Goal: Information Seeking & Learning: Learn about a topic

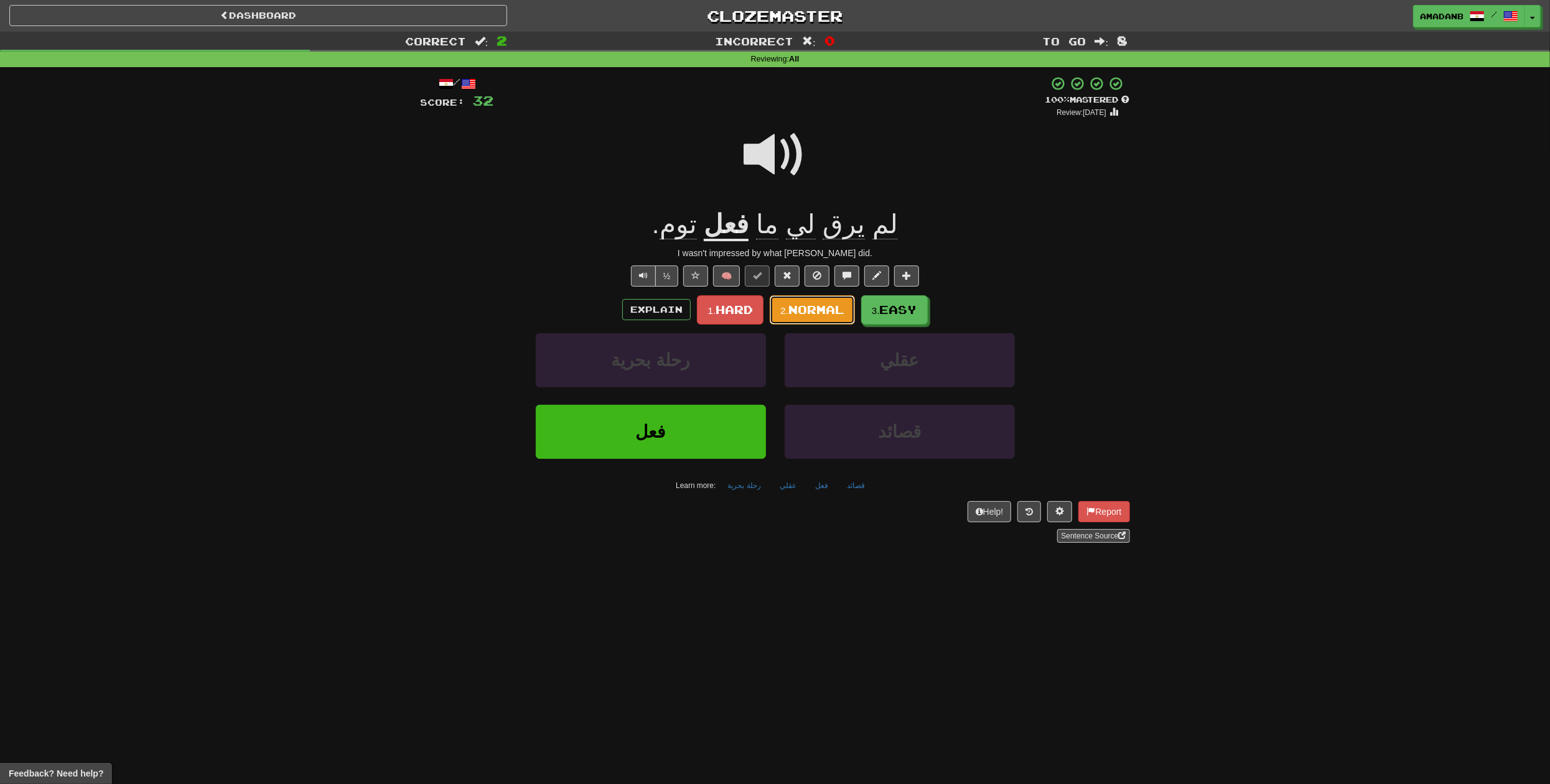
click at [813, 307] on span "Normal" at bounding box center [816, 309] width 56 height 14
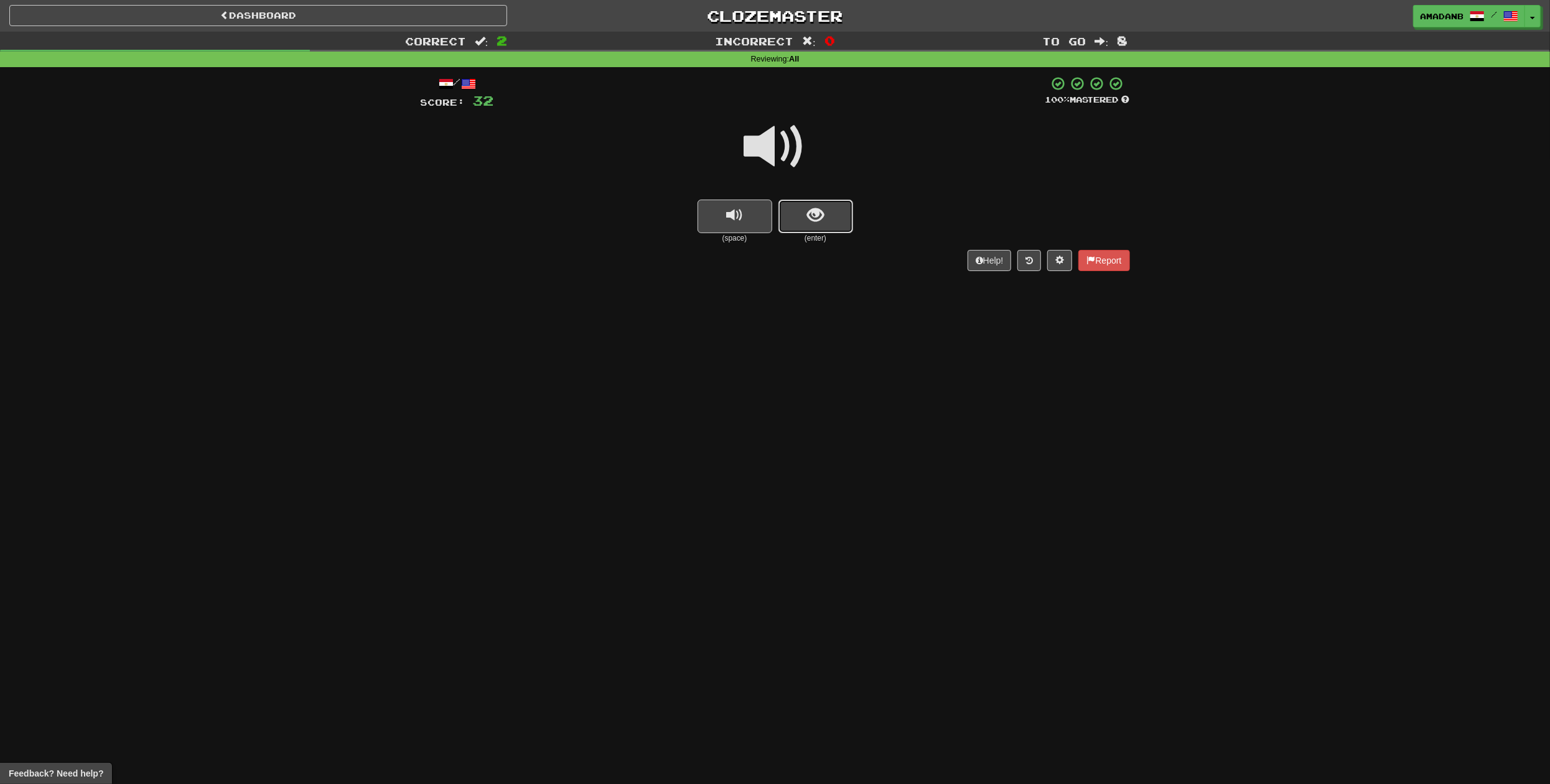
click at [797, 221] on button "show sentence" at bounding box center [815, 216] width 75 height 34
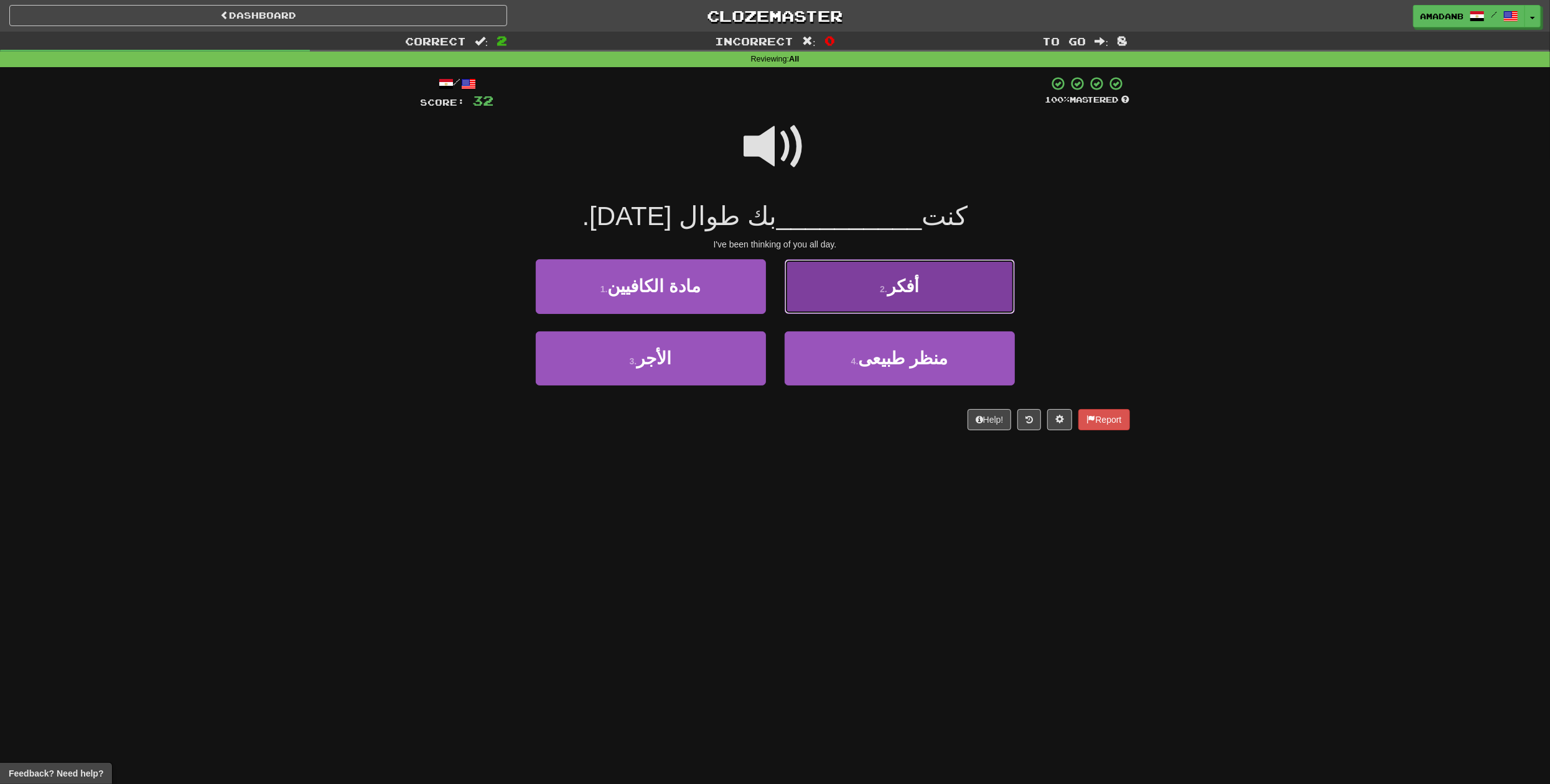
click at [846, 294] on button "2 . أفكر" at bounding box center [899, 286] width 230 height 54
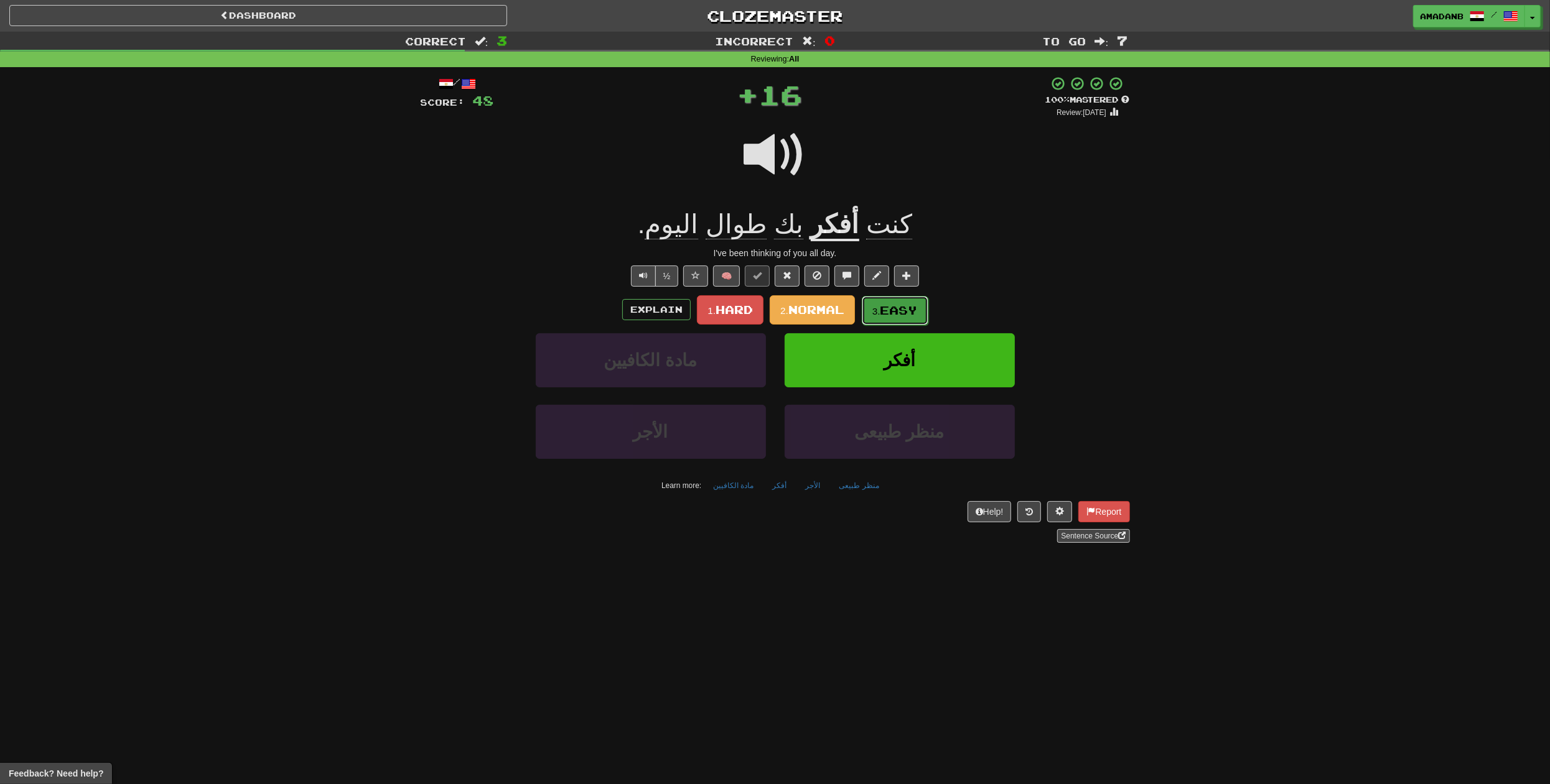
click at [881, 314] on small "3." at bounding box center [876, 311] width 8 height 10
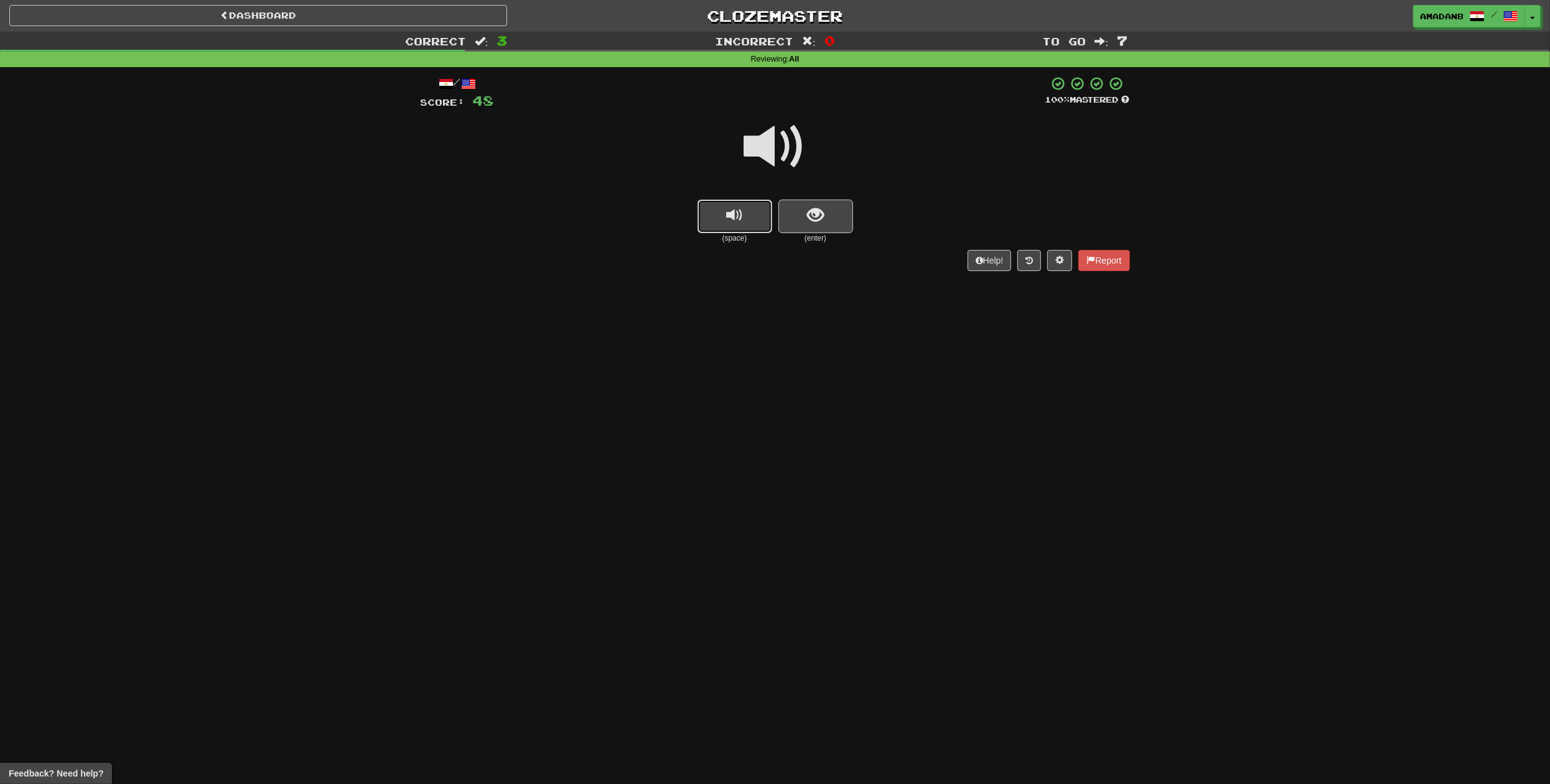
click at [760, 226] on button "replay audio" at bounding box center [735, 216] width 75 height 34
click at [799, 219] on button "show sentence" at bounding box center [815, 216] width 75 height 34
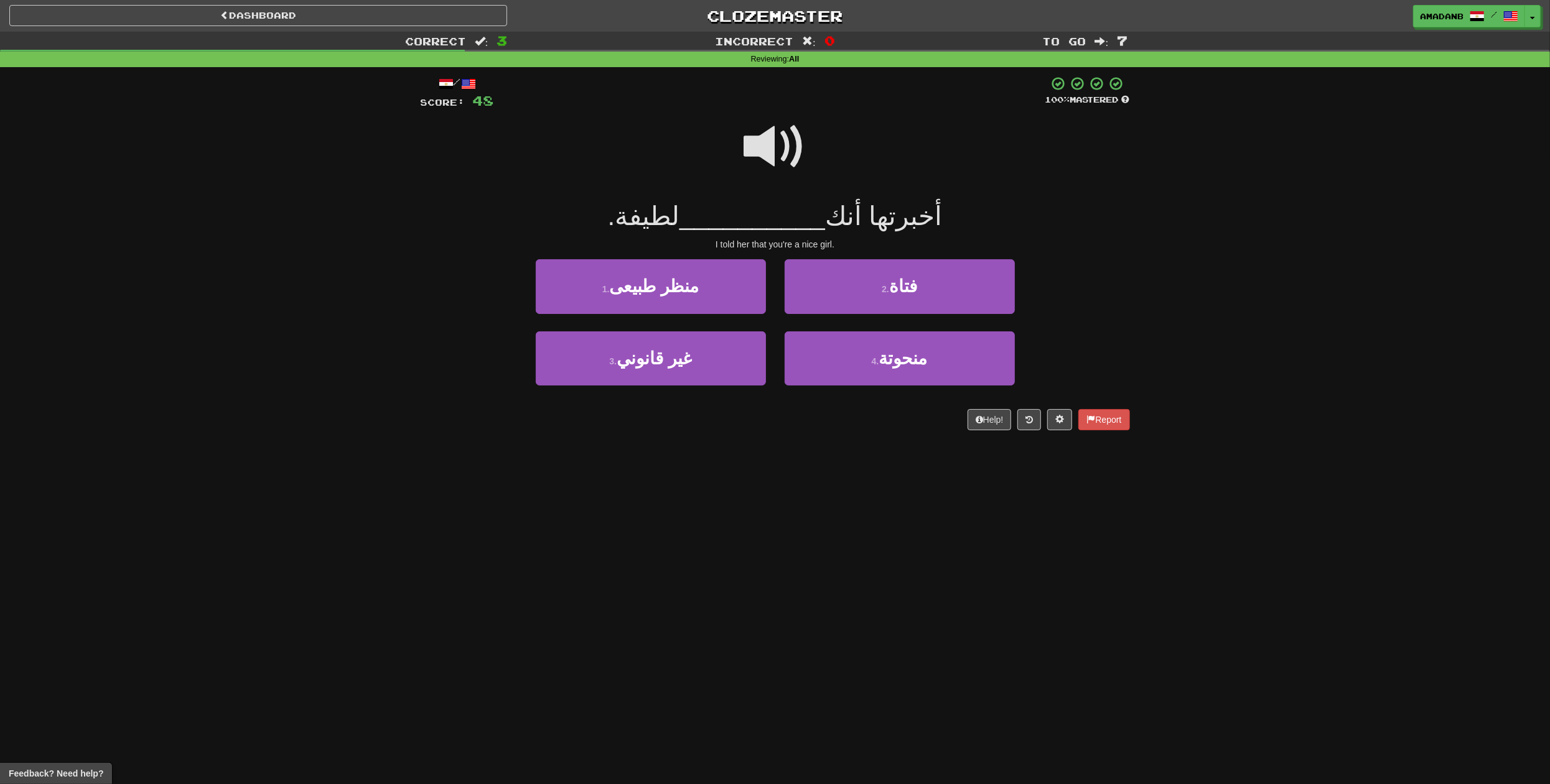
click at [793, 161] on span at bounding box center [775, 146] width 62 height 62
click at [862, 302] on button "2 . فتاة" at bounding box center [899, 286] width 230 height 54
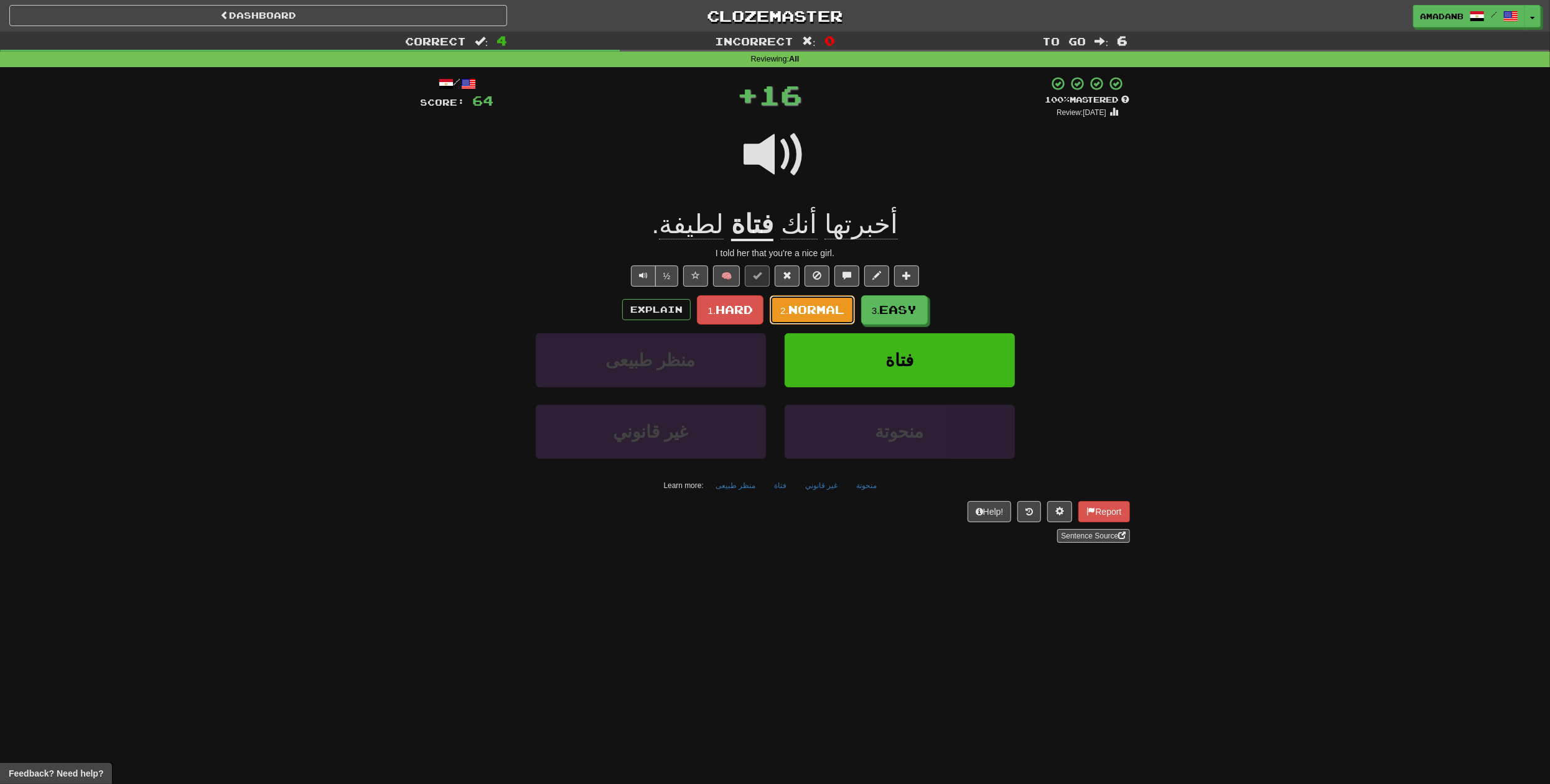
click at [832, 317] on button "2. Normal" at bounding box center [812, 310] width 85 height 30
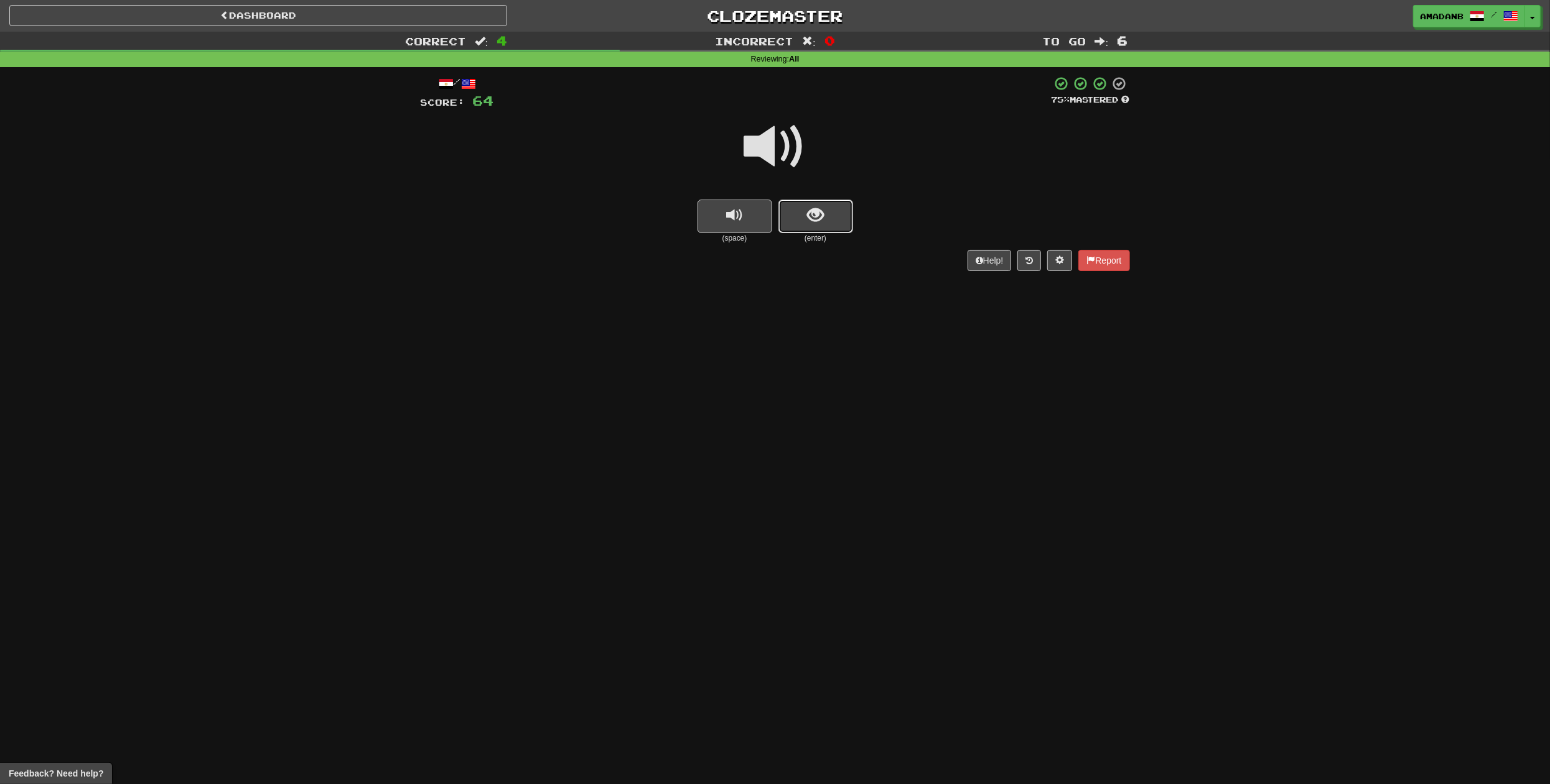
click at [808, 223] on span "show sentence" at bounding box center [815, 215] width 17 height 17
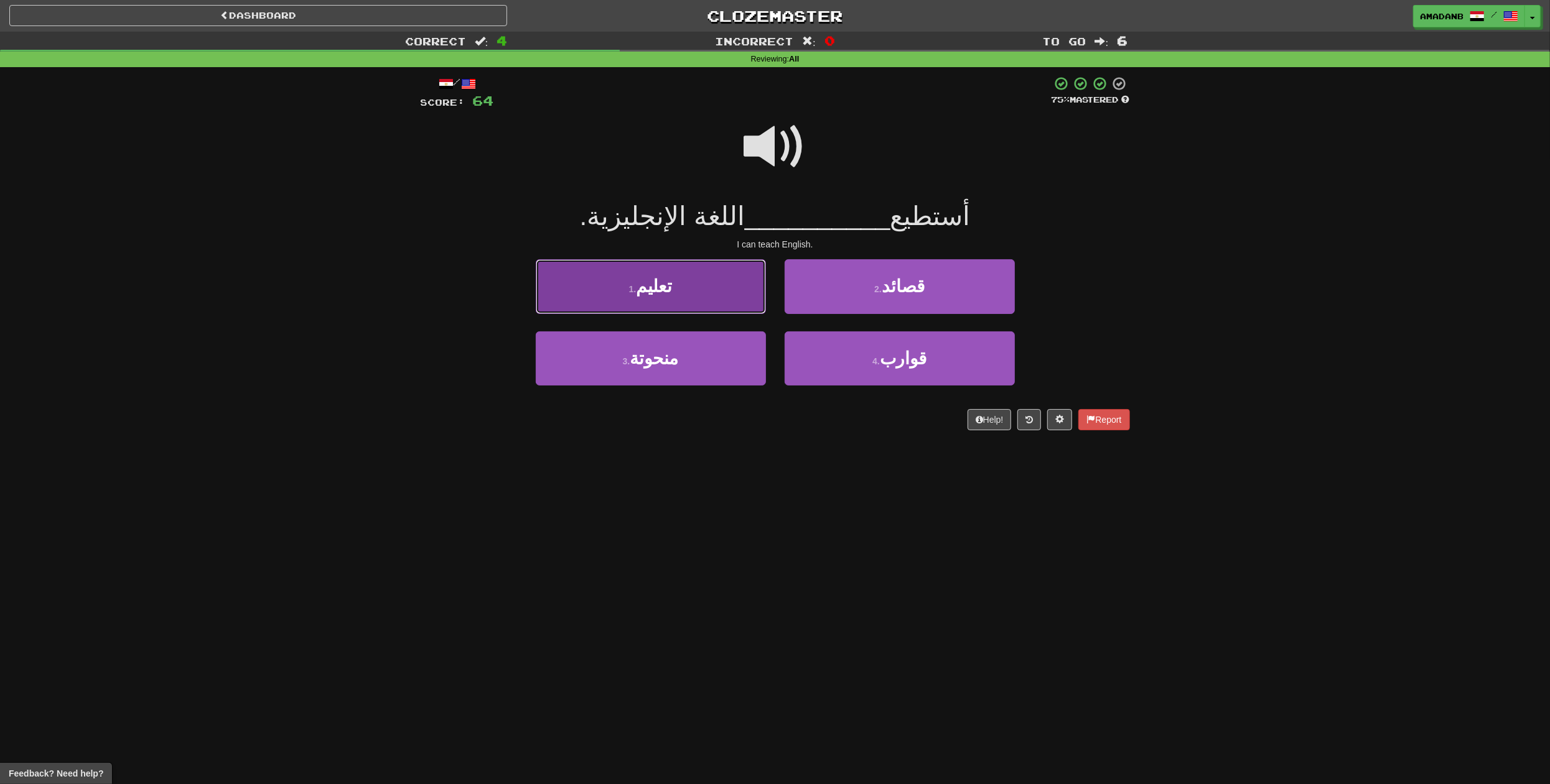
click at [718, 285] on button "1 . تعليم" at bounding box center [651, 286] width 230 height 54
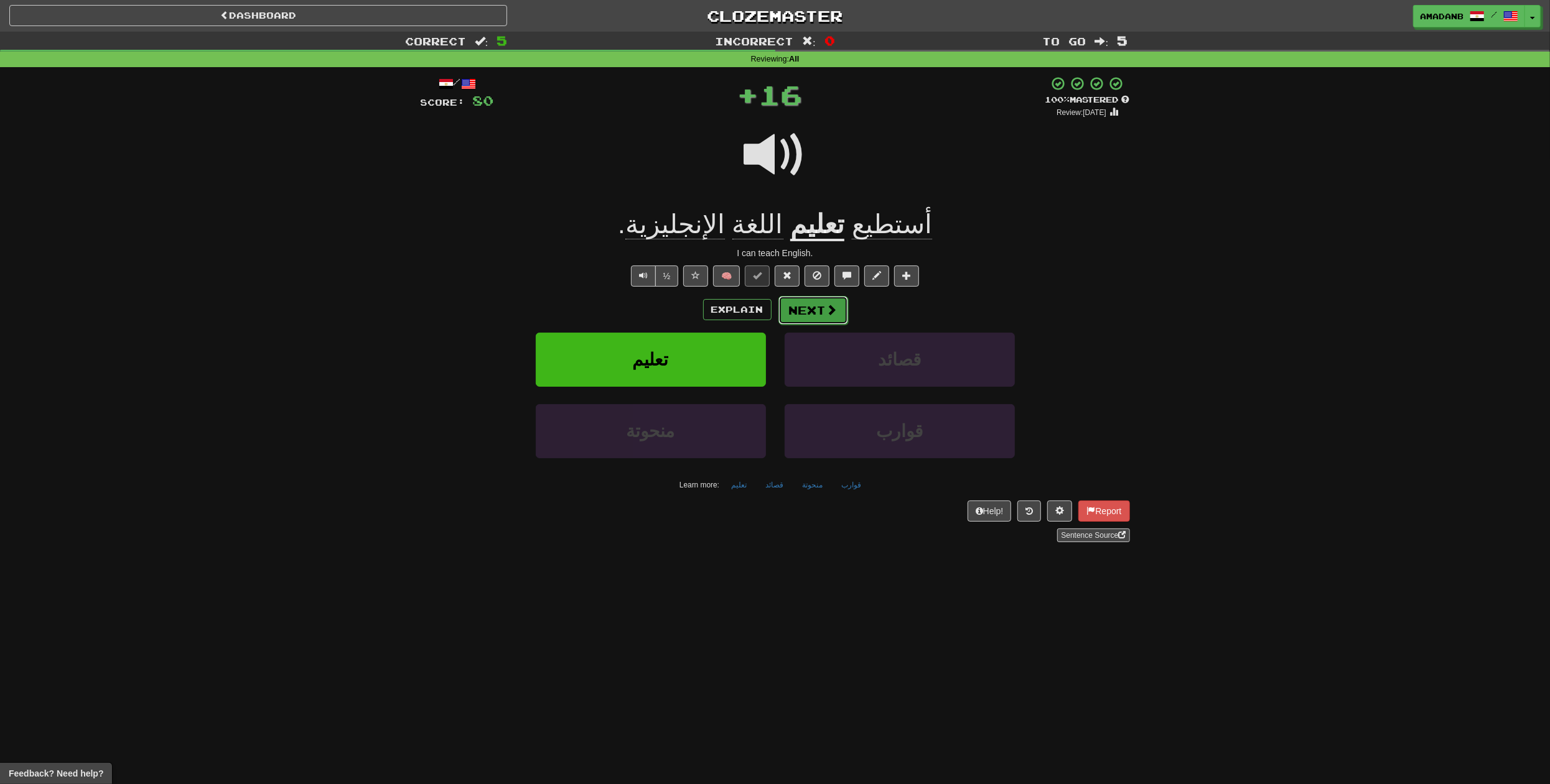
click at [825, 318] on button "Next" at bounding box center [812, 310] width 69 height 29
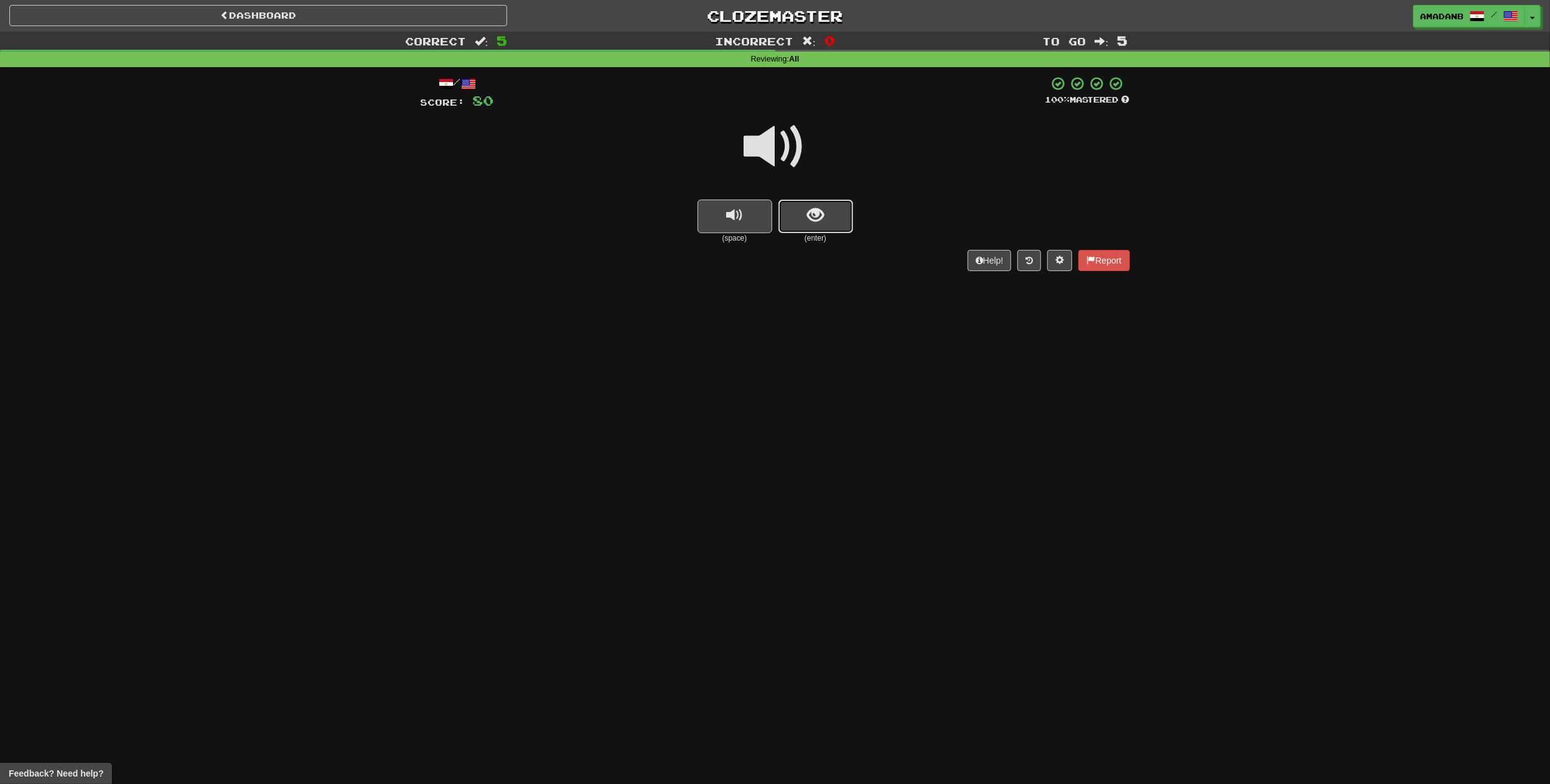
click at [809, 230] on button "show sentence" at bounding box center [815, 216] width 75 height 34
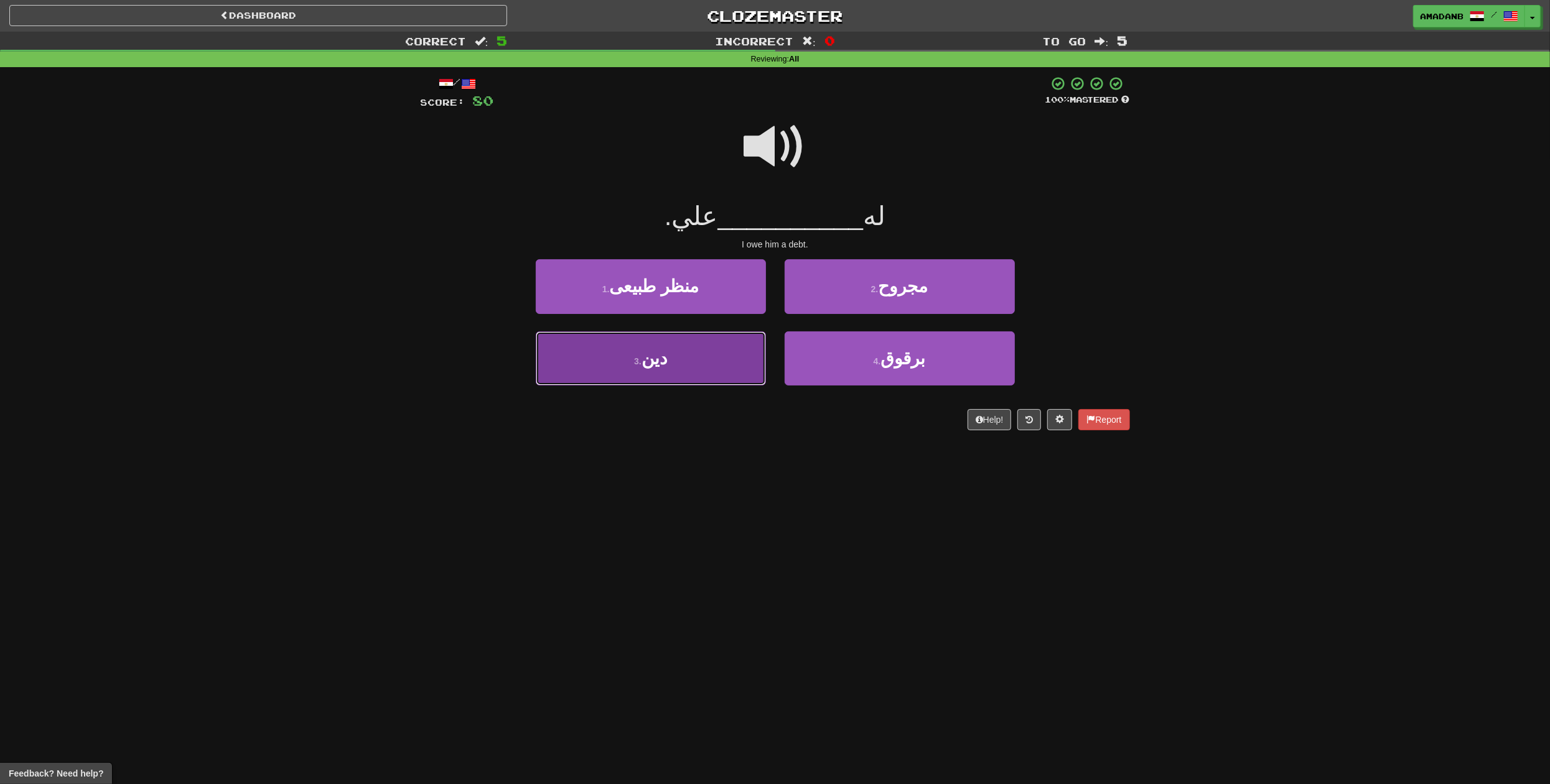
click at [726, 373] on button "3 . دين" at bounding box center [651, 358] width 230 height 54
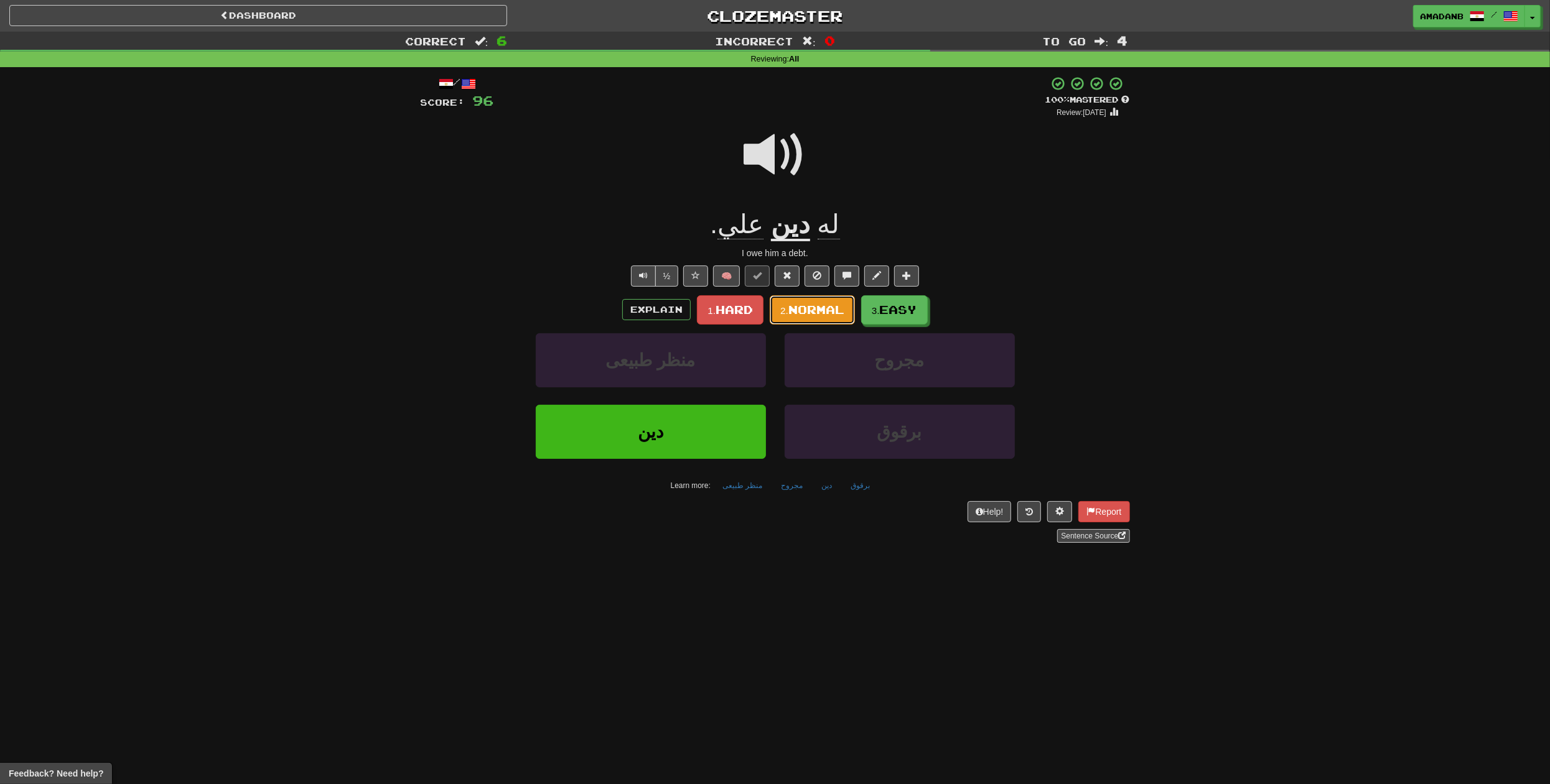
click at [832, 314] on span "Normal" at bounding box center [816, 309] width 56 height 14
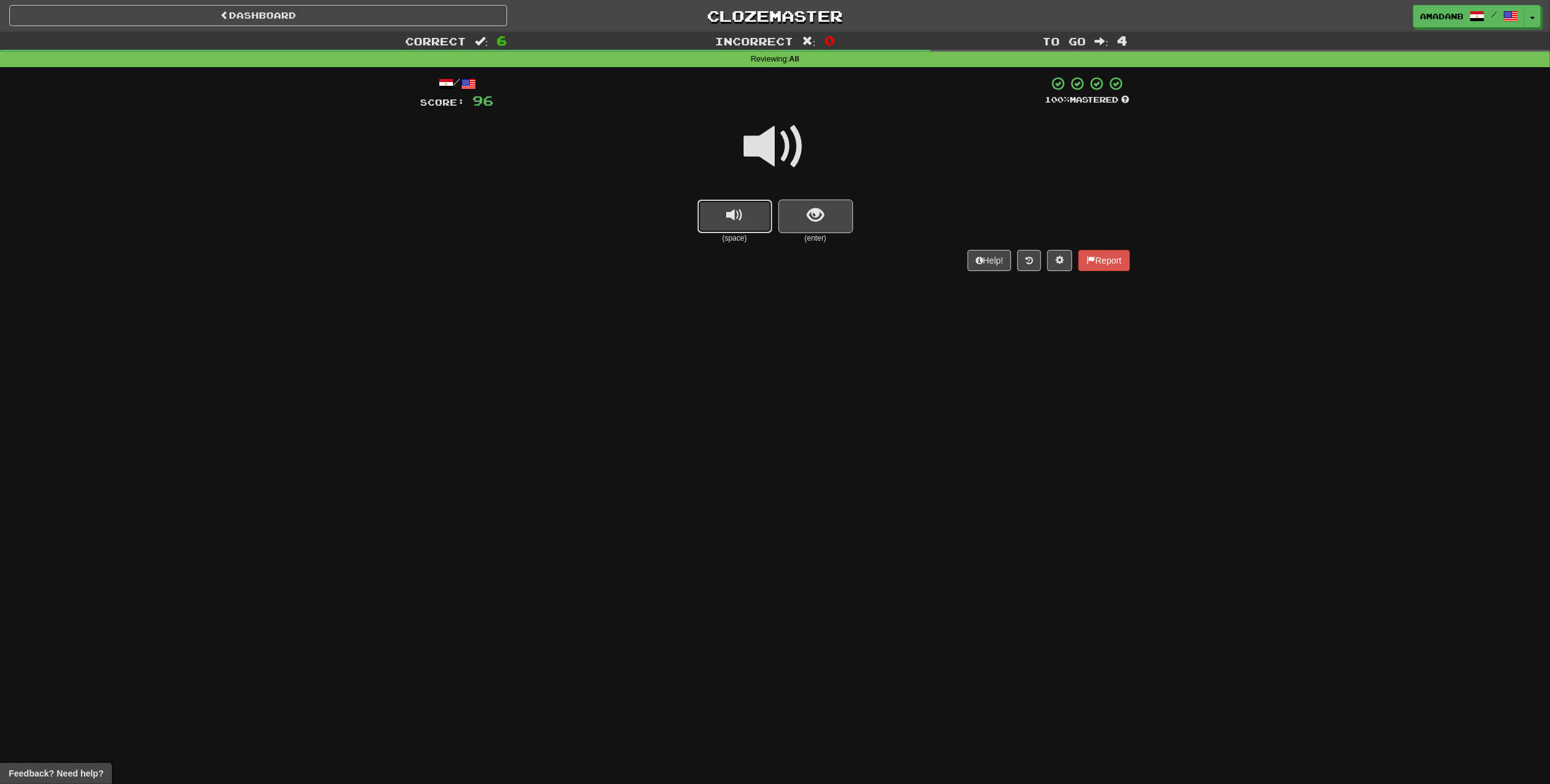
click at [758, 226] on button "replay audio" at bounding box center [735, 216] width 75 height 34
click at [797, 219] on button "show sentence" at bounding box center [815, 216] width 75 height 34
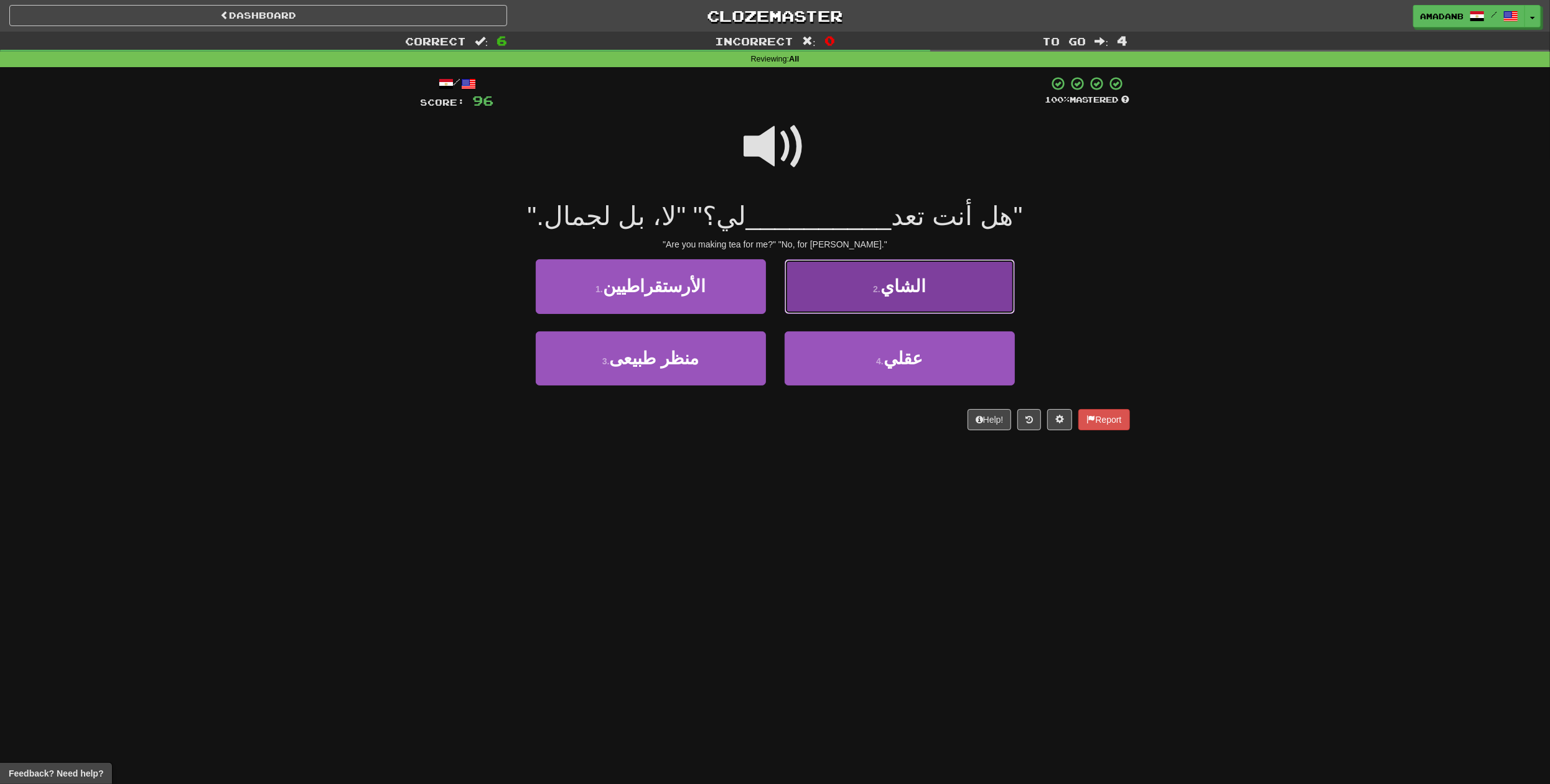
click at [872, 293] on button "2 . الشاي" at bounding box center [899, 286] width 230 height 54
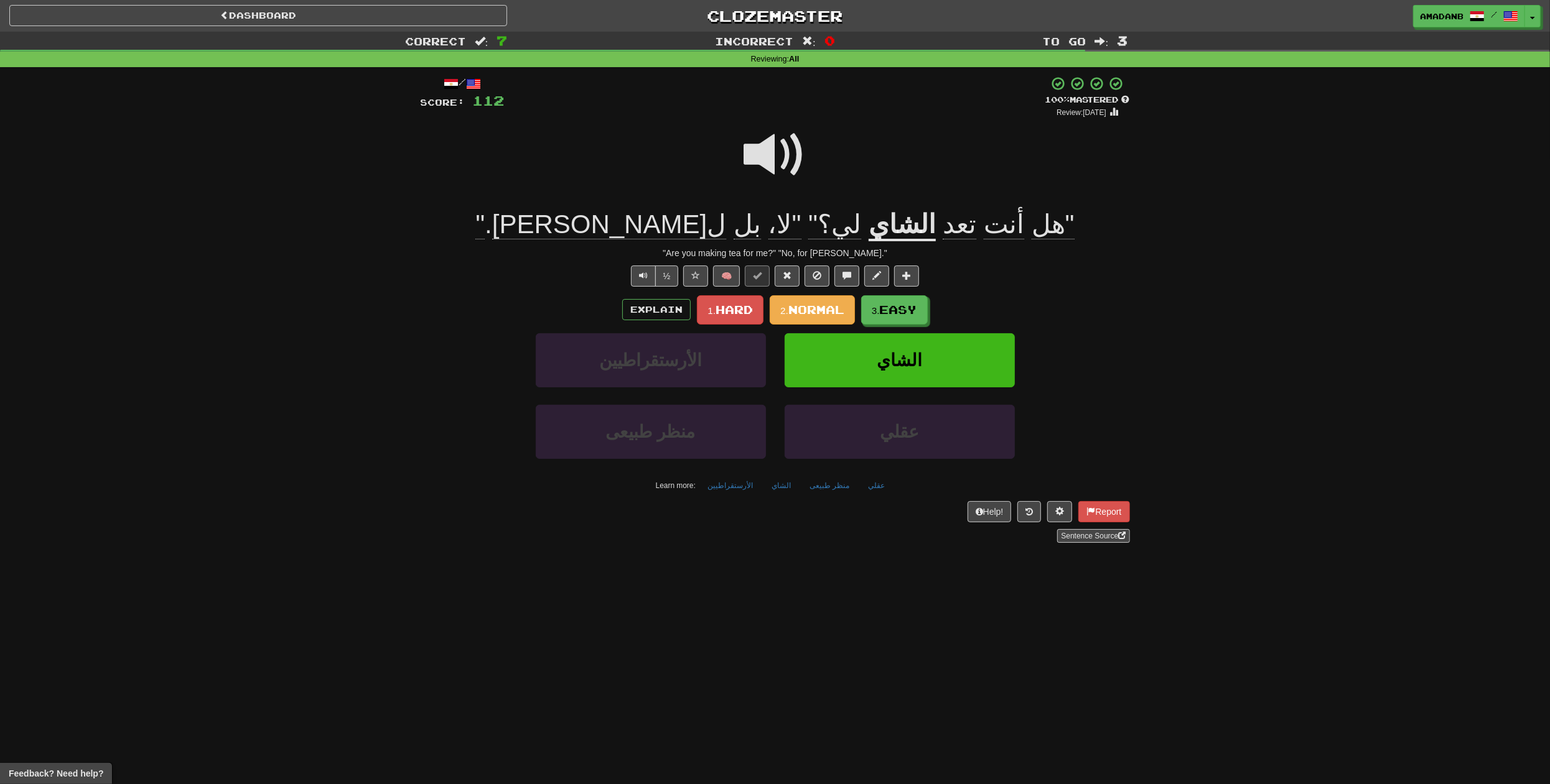
click at [943, 233] on span "تعد" at bounding box center [959, 224] width 34 height 30
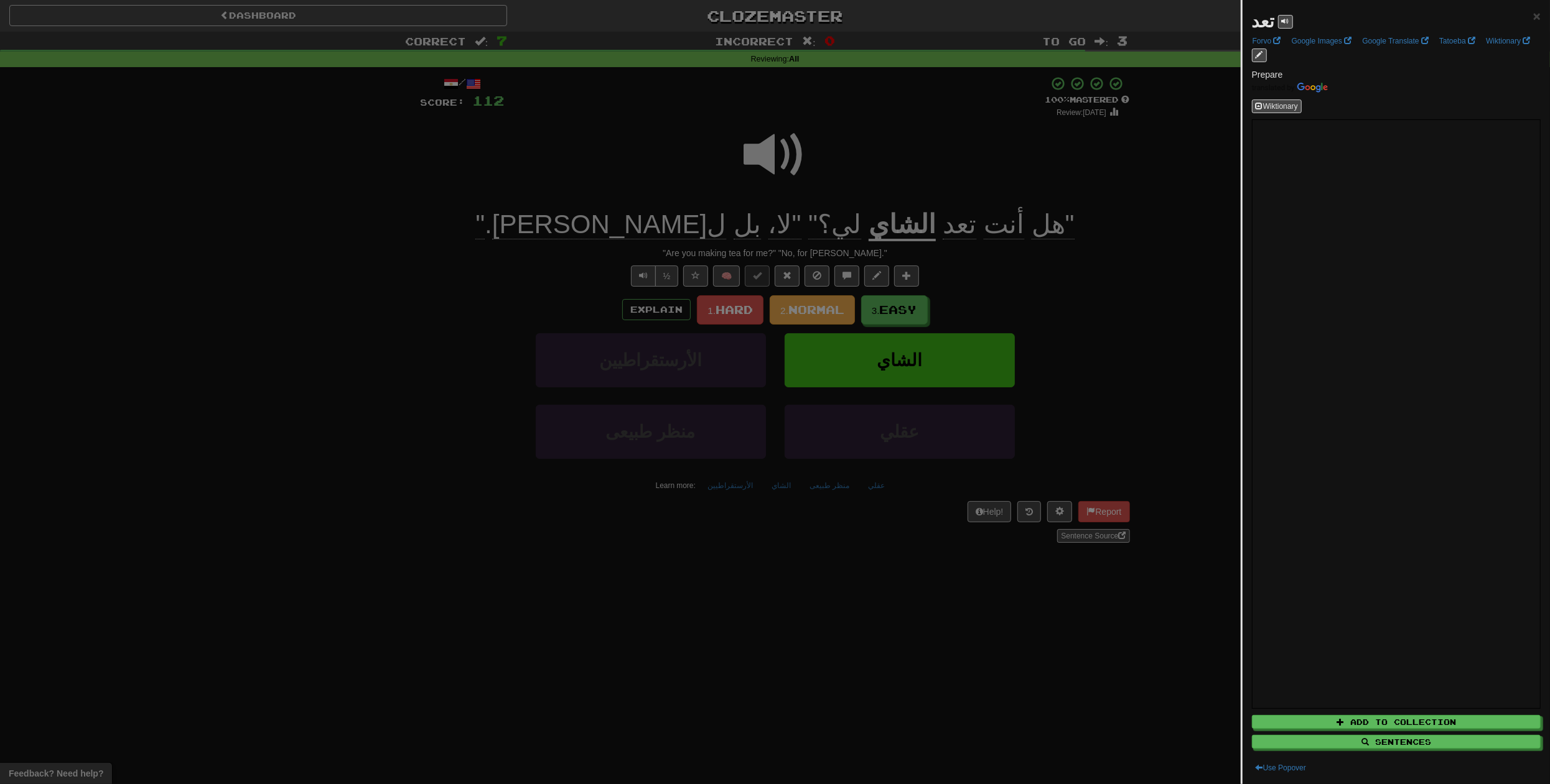
click at [980, 222] on div at bounding box center [775, 392] width 1550 height 784
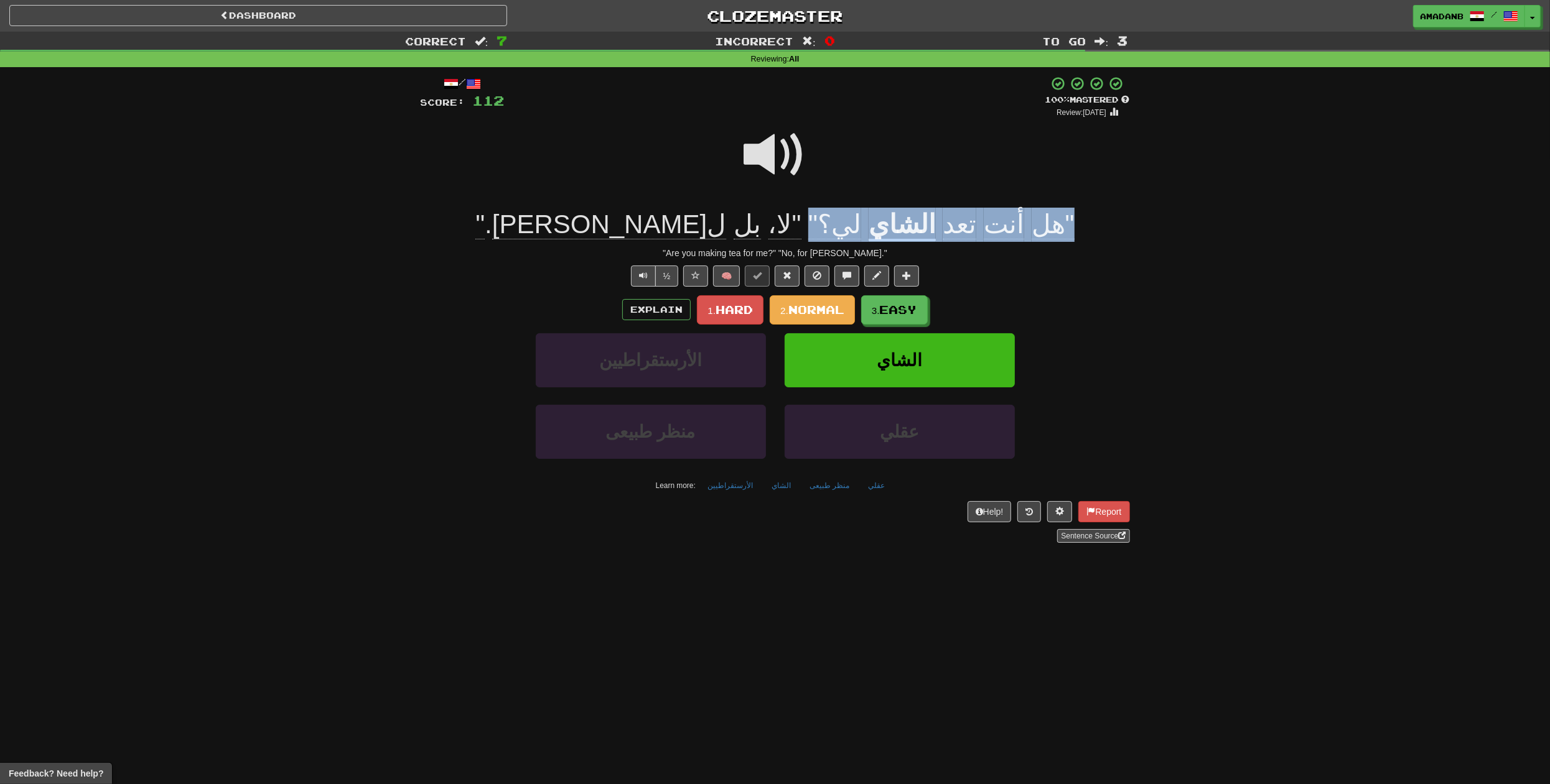
drag, startPoint x: 951, startPoint y: 223, endPoint x: 744, endPoint y: 224, distance: 207.0
click at [744, 224] on div ""هل أنت تعد الشاي لي؟" "لا، بل لجمال . "" at bounding box center [775, 225] width 709 height 34
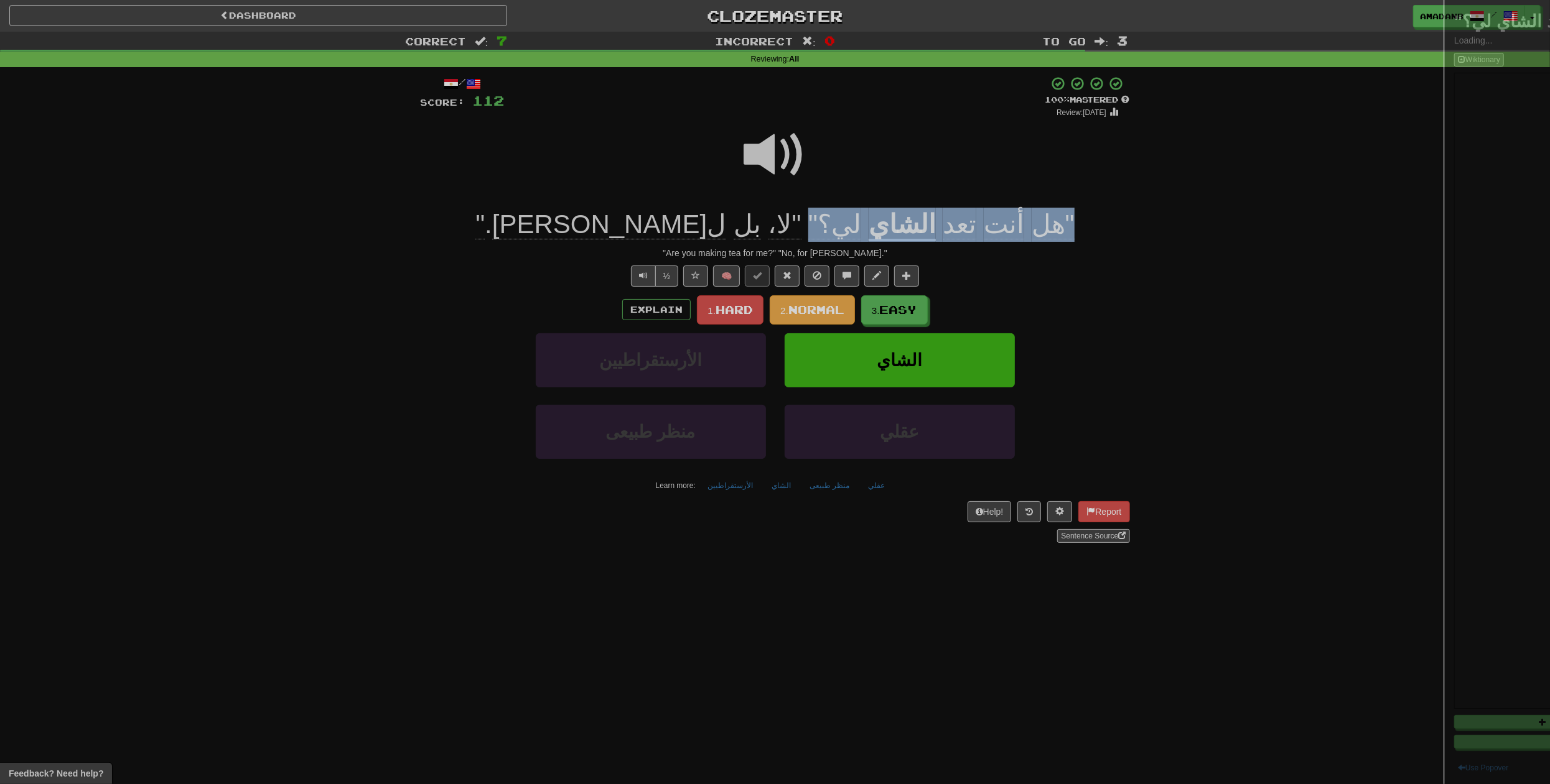
copy div ""هل أنت تعد الشاي لي؟""
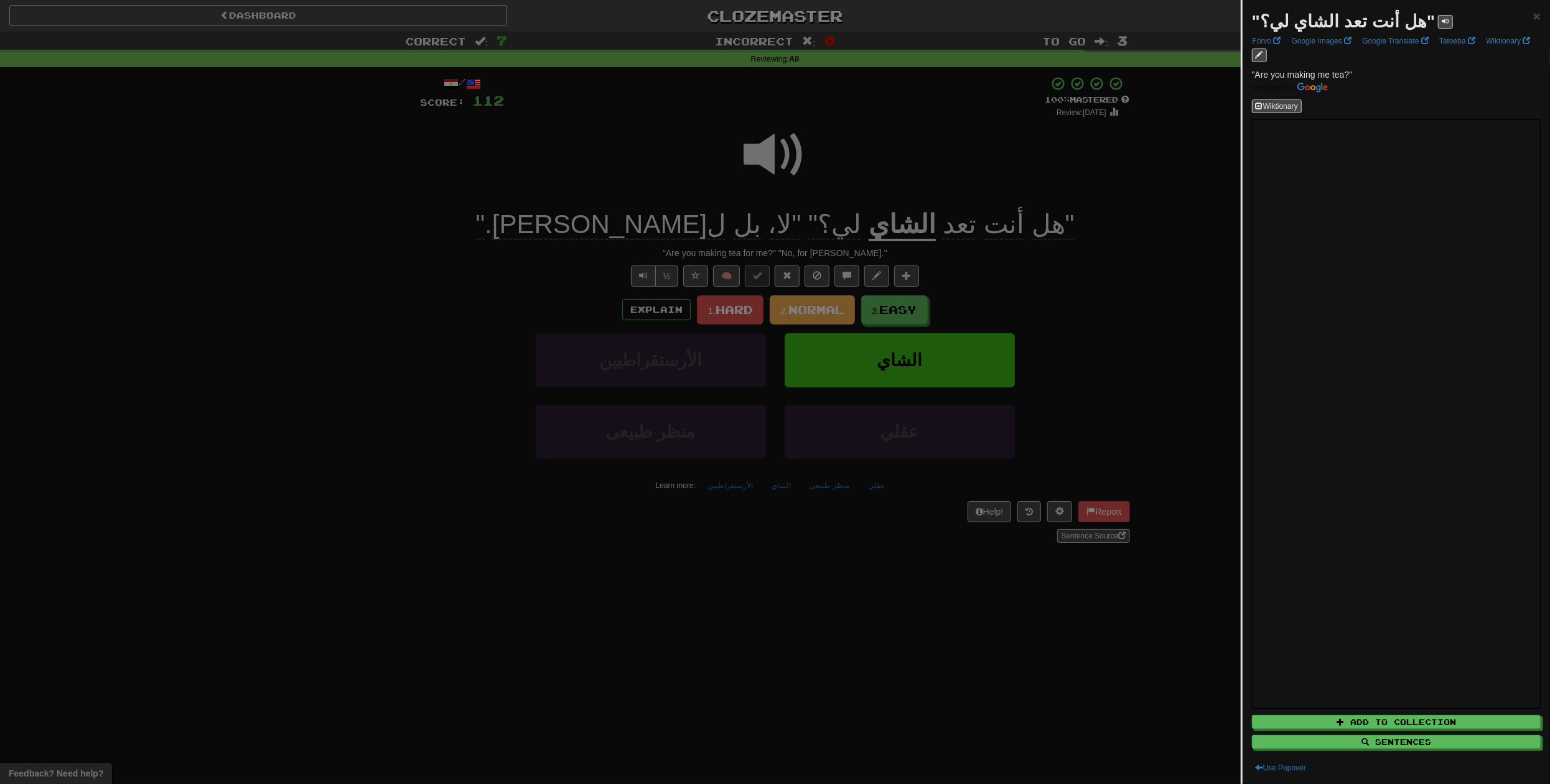
click at [433, 254] on div at bounding box center [775, 392] width 1550 height 784
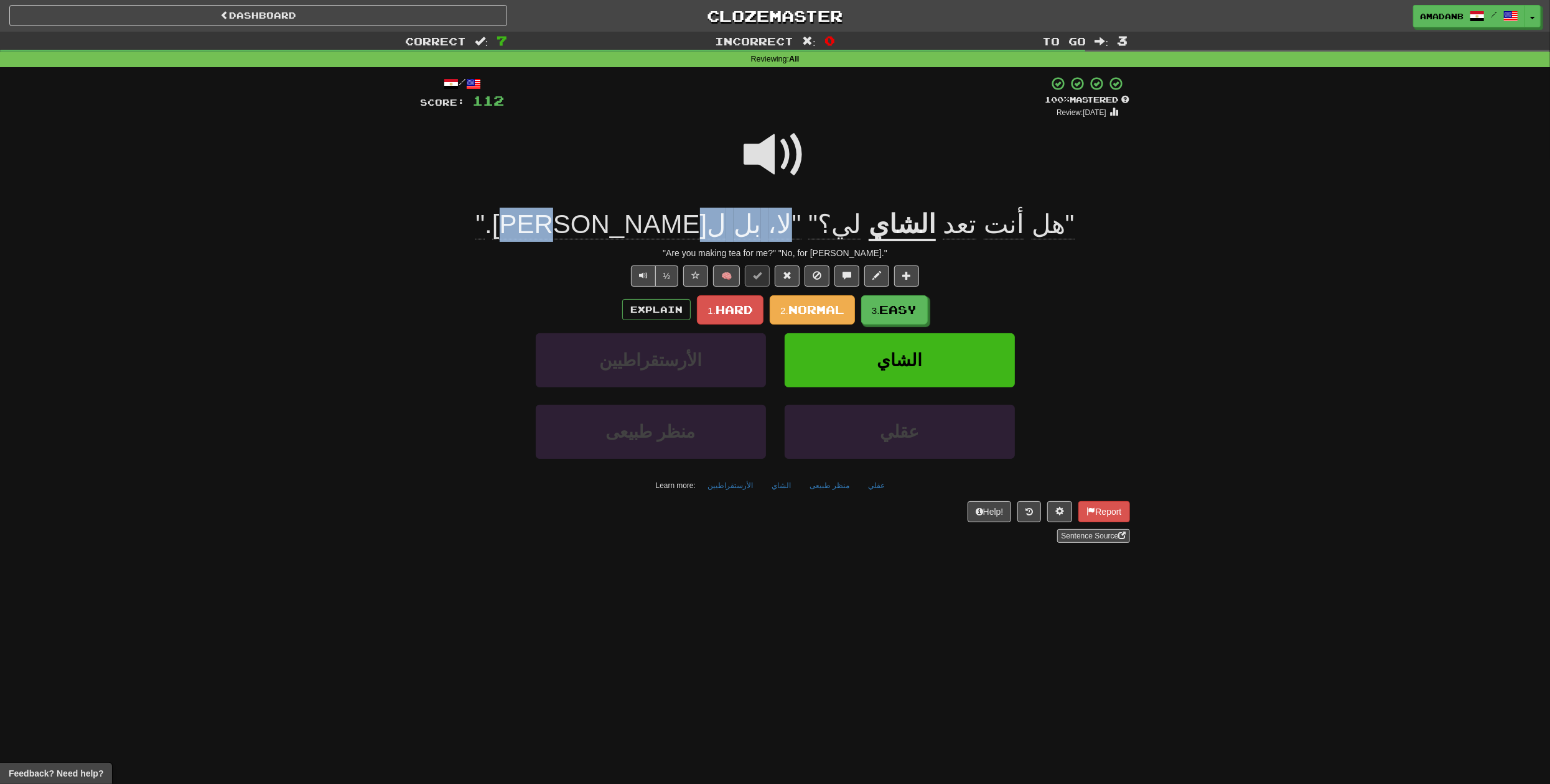
drag, startPoint x: 724, startPoint y: 224, endPoint x: 621, endPoint y: 223, distance: 103.0
click at [621, 223] on span "لي؟" "لا، بل لجمال . "" at bounding box center [671, 224] width 393 height 30
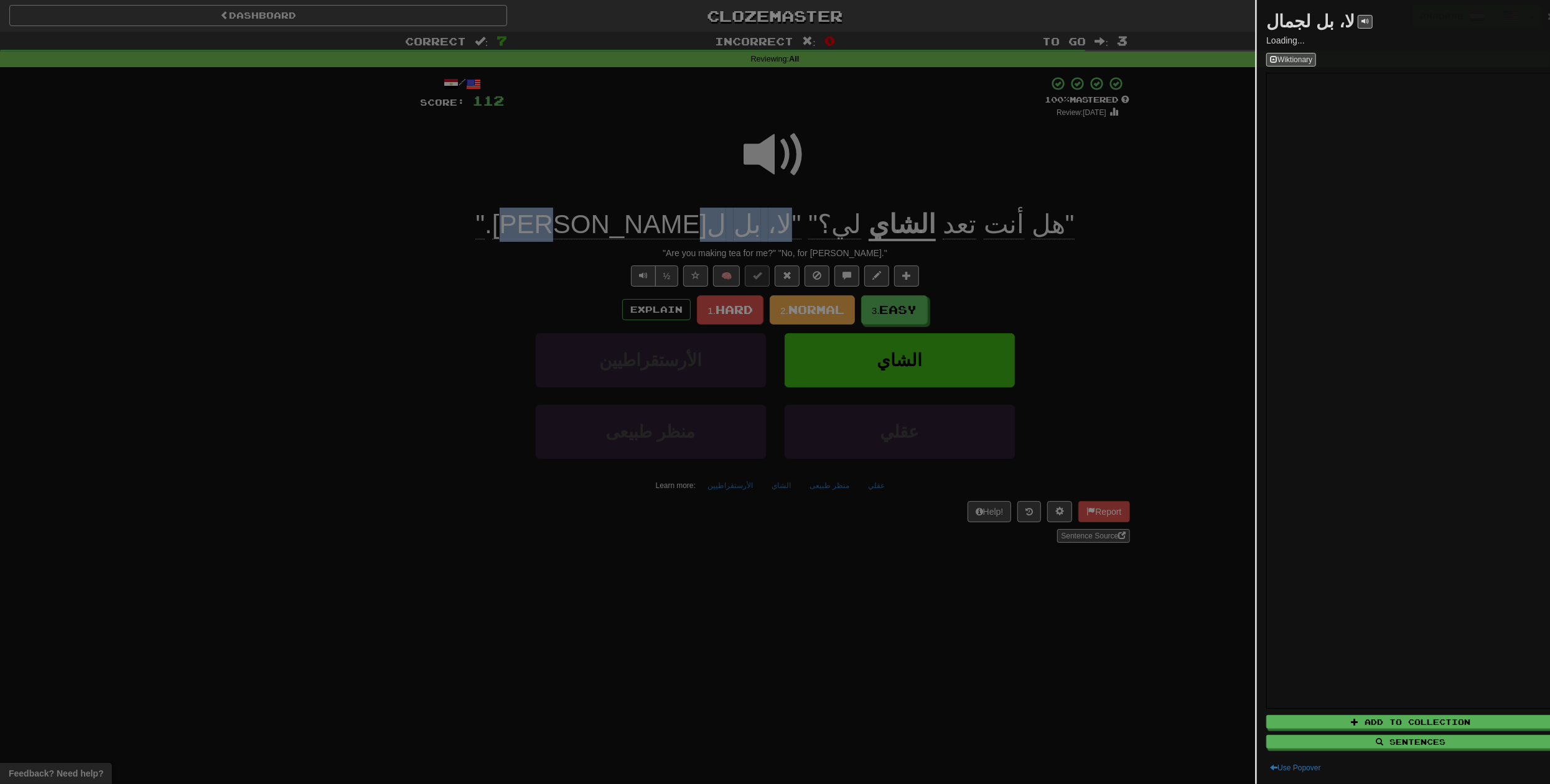
copy span "لا، بل لجمال"
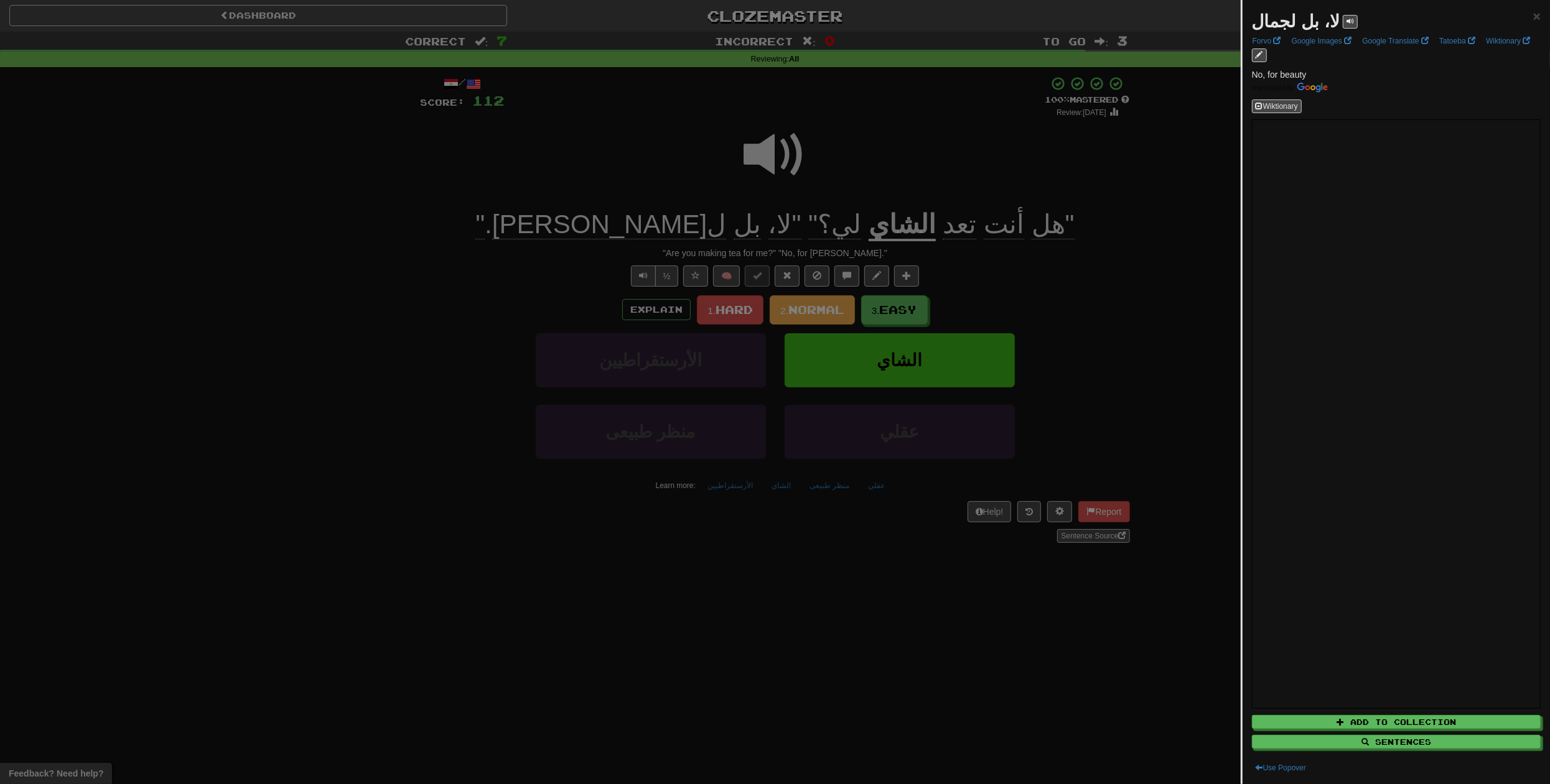
click at [487, 243] on div at bounding box center [775, 392] width 1550 height 784
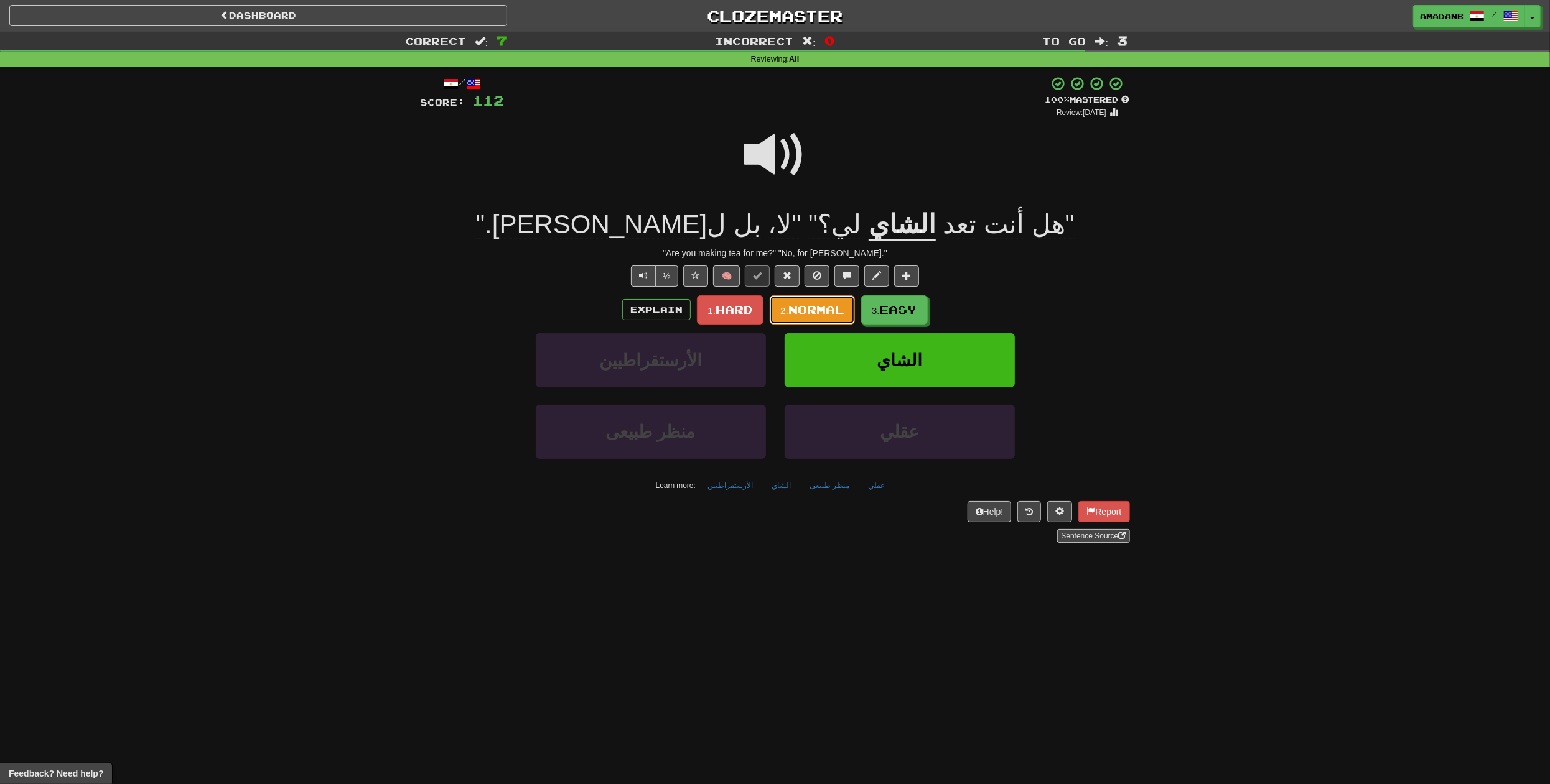
click at [790, 311] on span "Normal" at bounding box center [816, 309] width 56 height 14
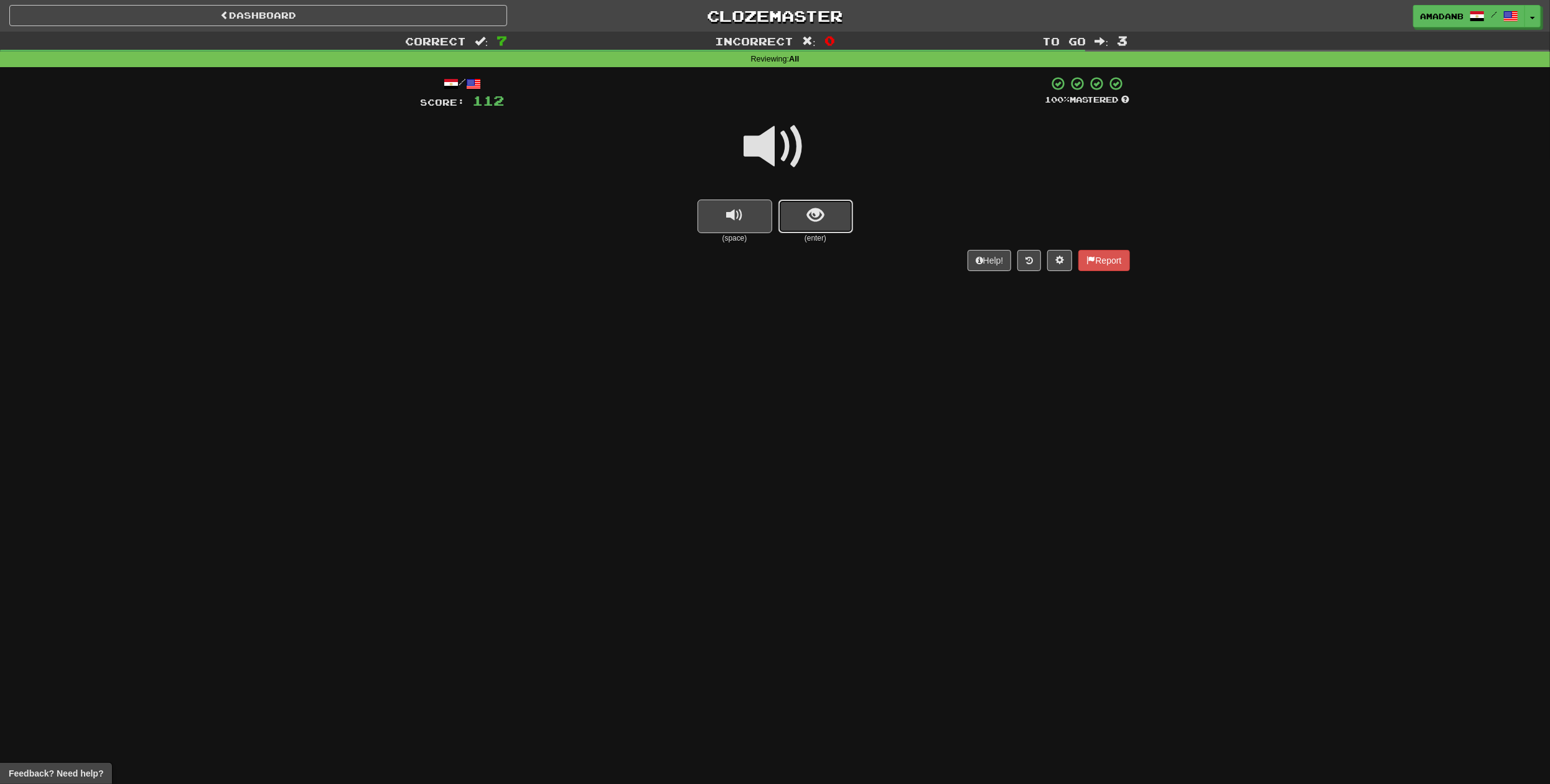
click at [803, 226] on button "show sentence" at bounding box center [815, 216] width 75 height 34
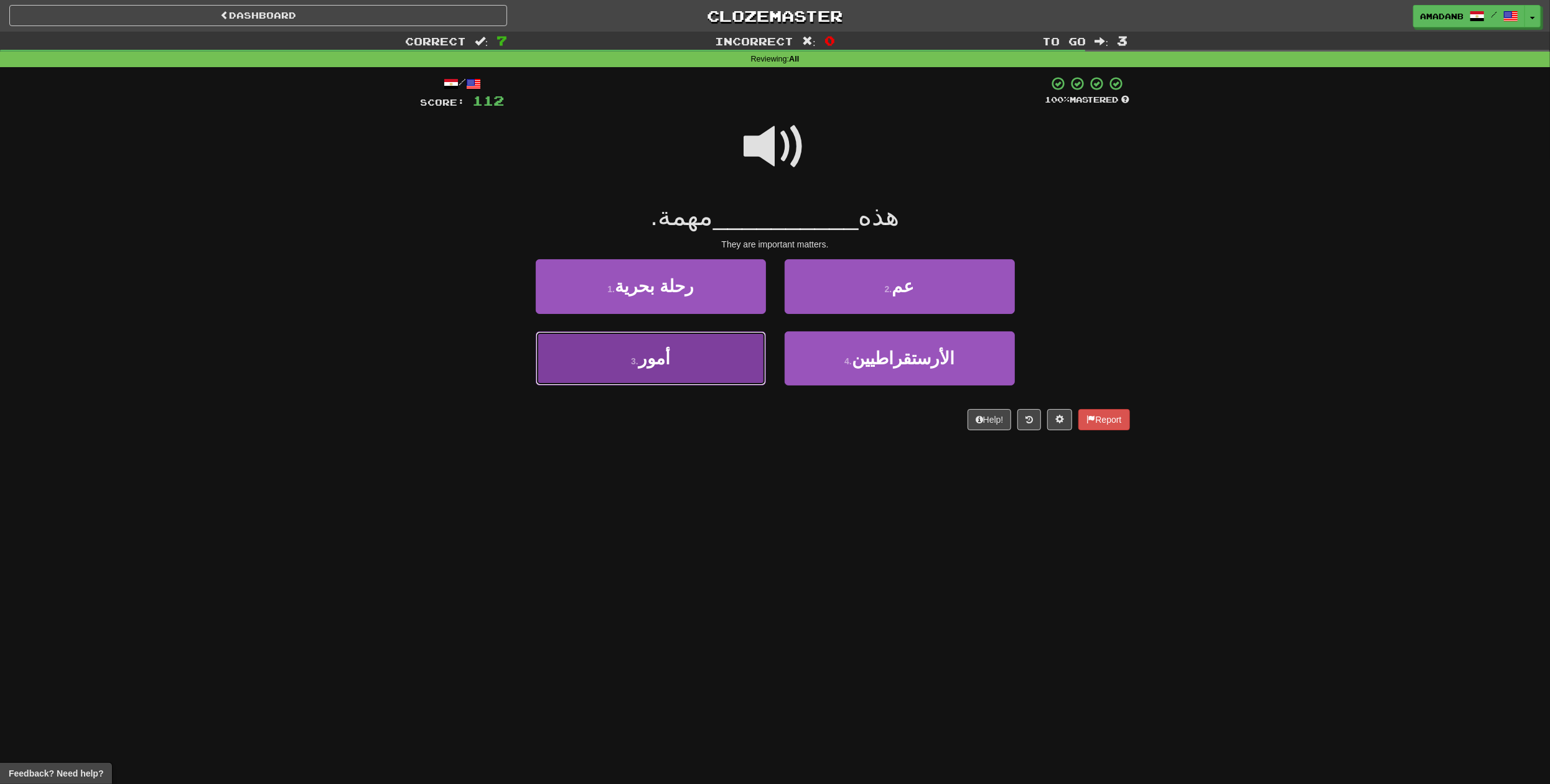
click at [730, 360] on button "3 . [GEOGRAPHIC_DATA]" at bounding box center [651, 358] width 230 height 54
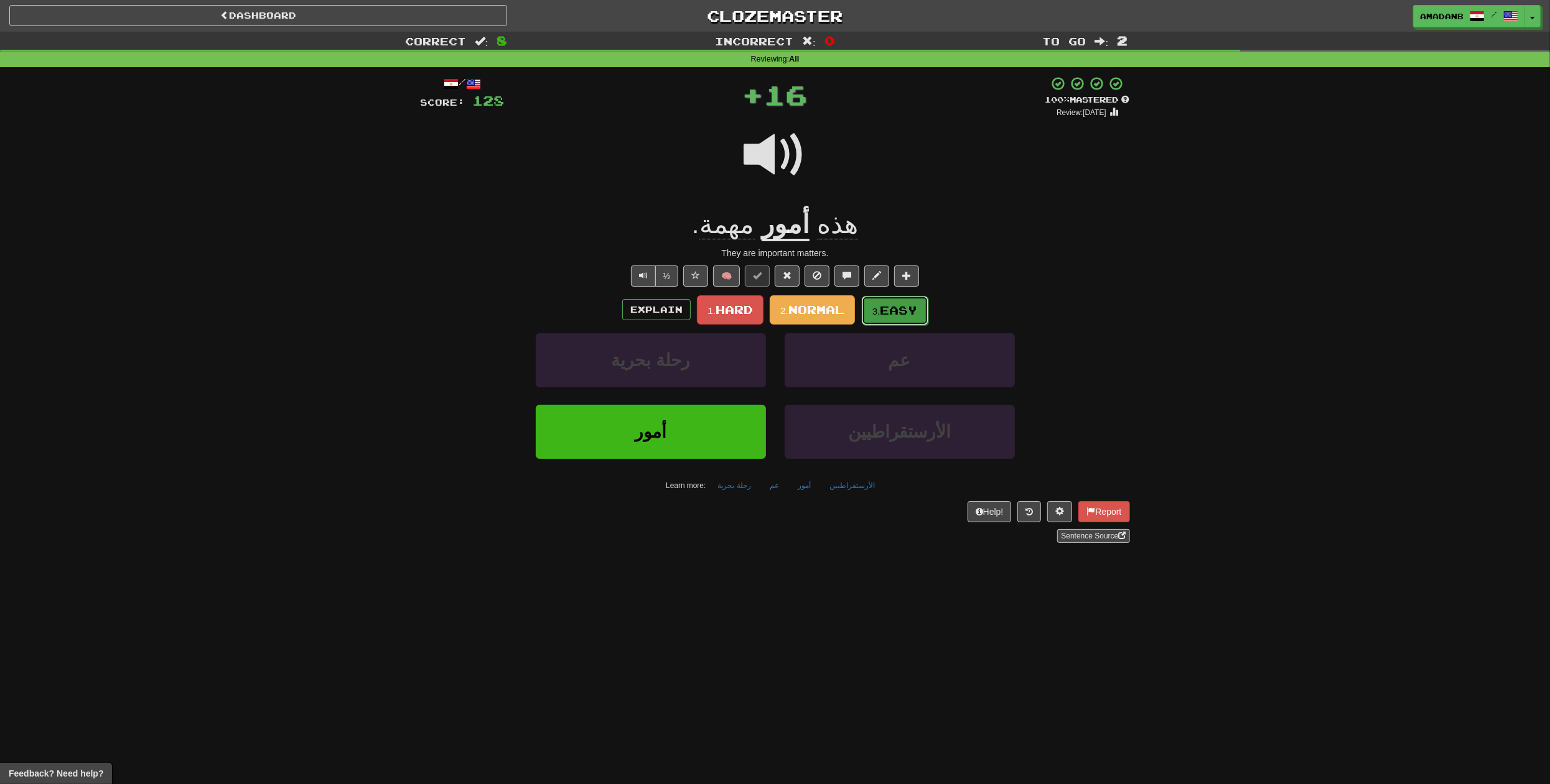
click at [883, 312] on span "Easy" at bounding box center [899, 310] width 37 height 14
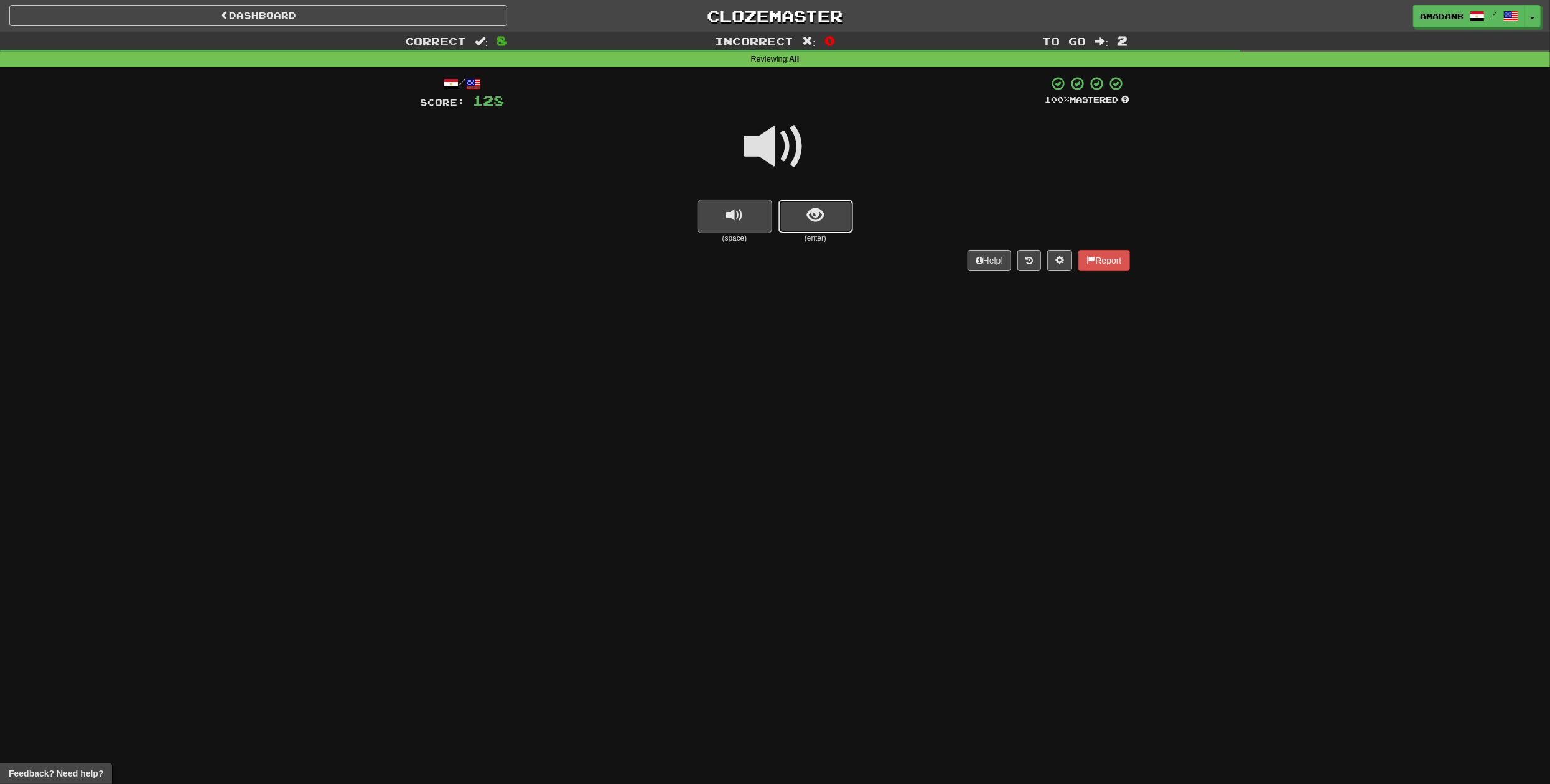
click at [822, 222] on span "show sentence" at bounding box center [815, 215] width 17 height 17
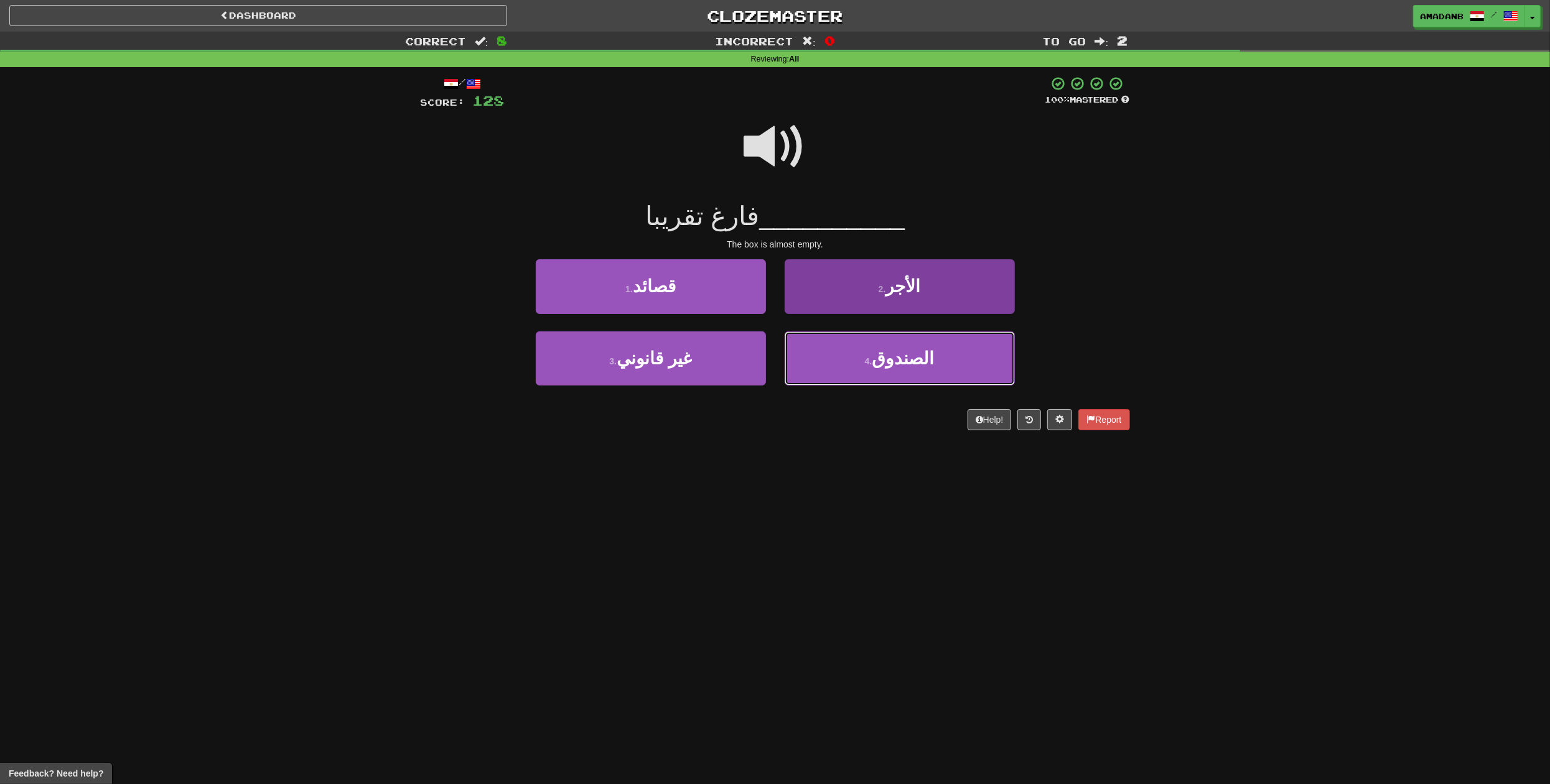
drag, startPoint x: 852, startPoint y: 357, endPoint x: 874, endPoint y: 371, distance: 26.1
click at [856, 361] on button "4 . الصندوق" at bounding box center [899, 358] width 230 height 54
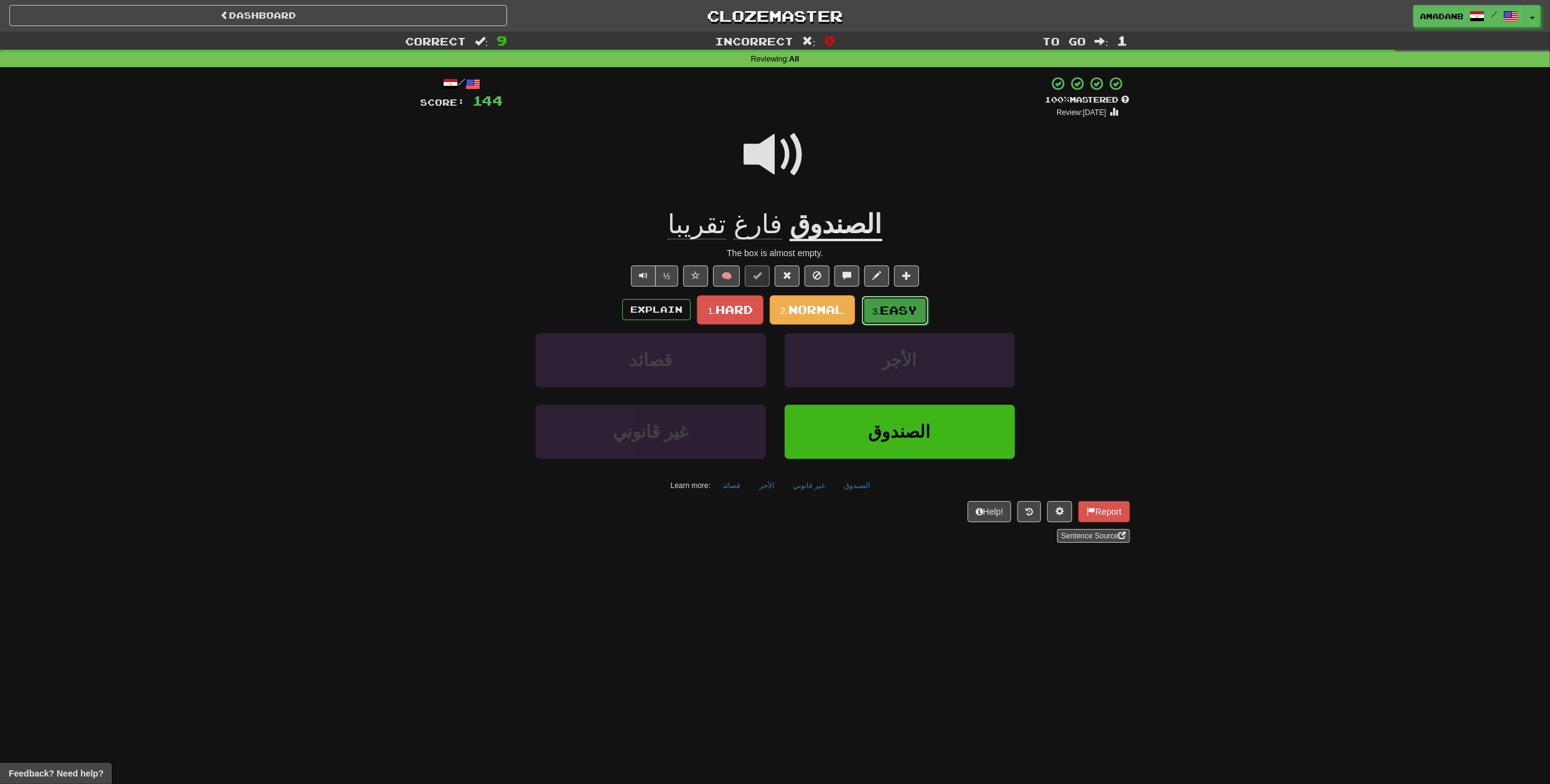
click at [897, 316] on button "3. Easy" at bounding box center [894, 310] width 67 height 30
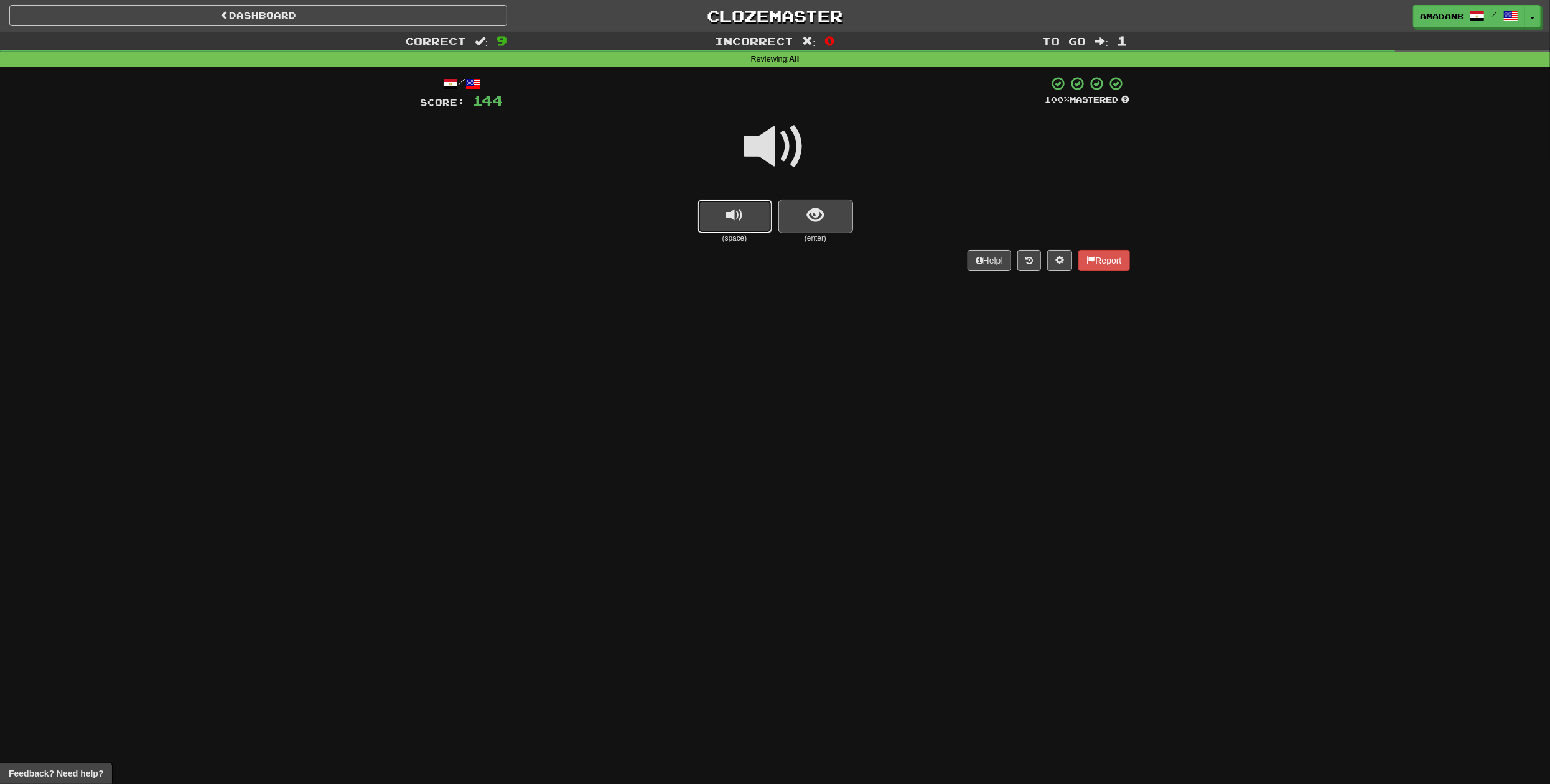
click at [724, 216] on button "replay audio" at bounding box center [735, 216] width 75 height 34
click at [810, 219] on span "show sentence" at bounding box center [815, 215] width 17 height 17
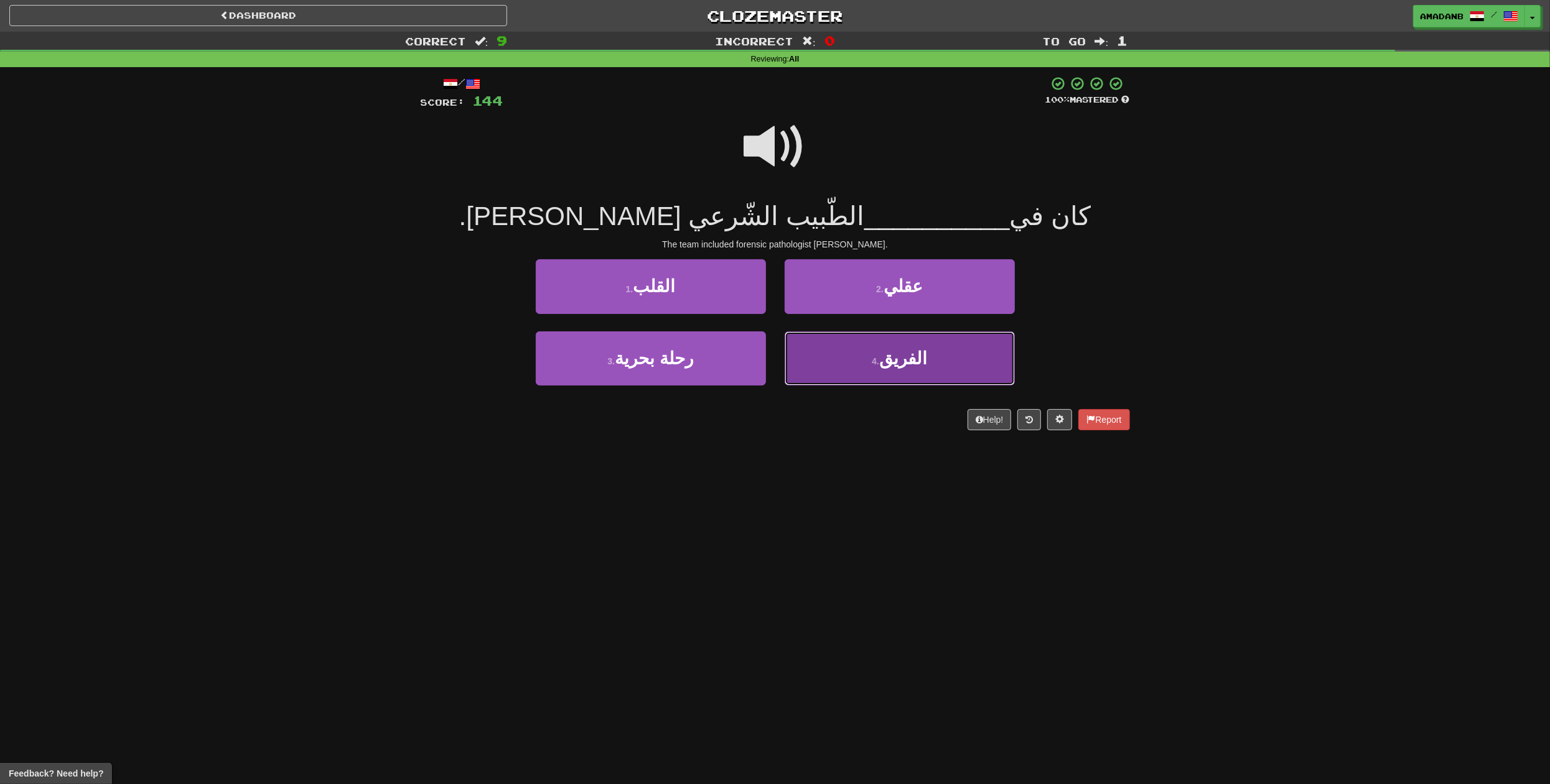
click at [864, 365] on button "4 . الفريق" at bounding box center [899, 358] width 230 height 54
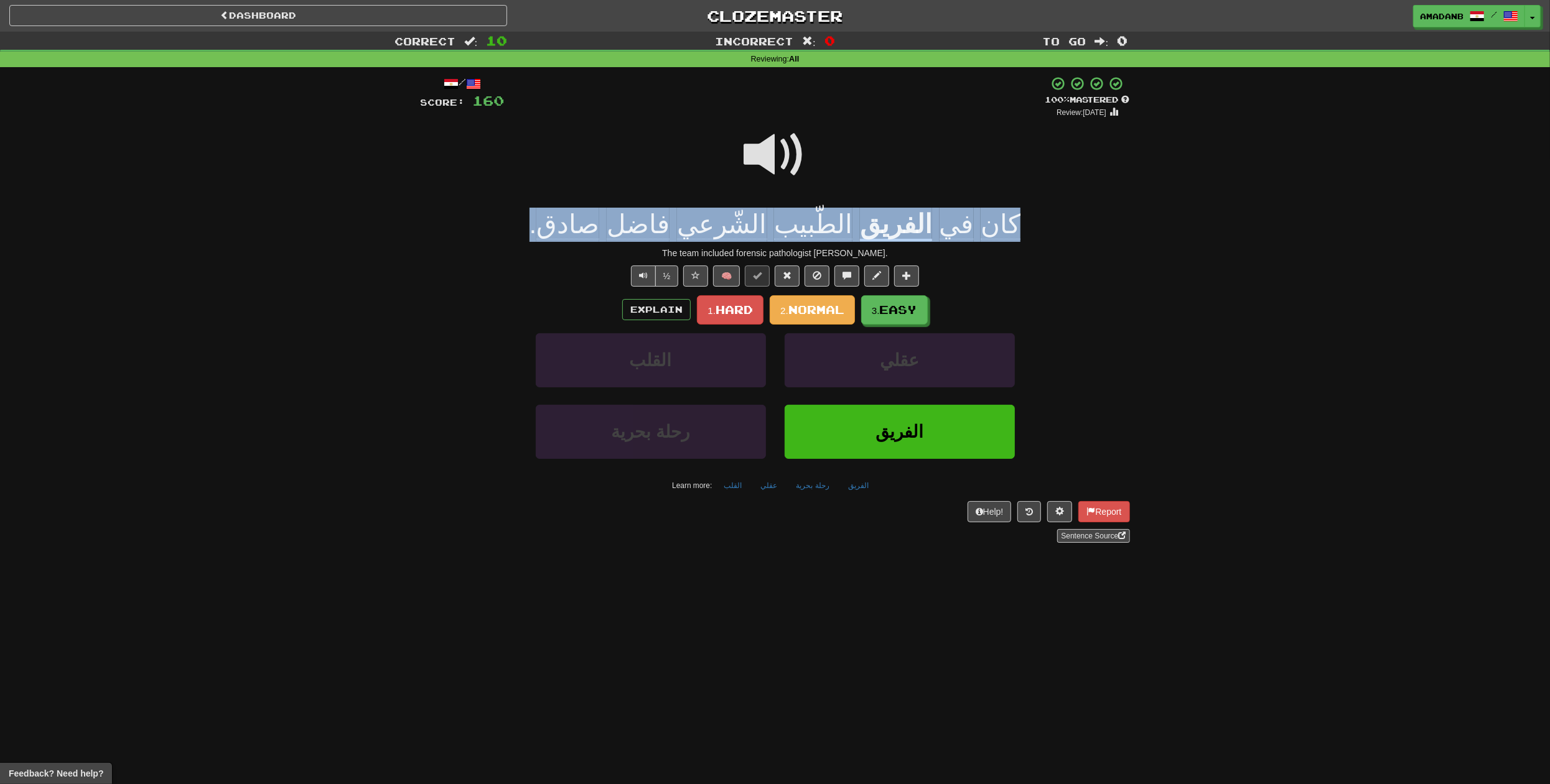
drag, startPoint x: 984, startPoint y: 228, endPoint x: 569, endPoint y: 228, distance: 415.0
click at [569, 228] on div "كان في الفريق الطّبيب الشّرعي [PERSON_NAME] ." at bounding box center [775, 225] width 709 height 34
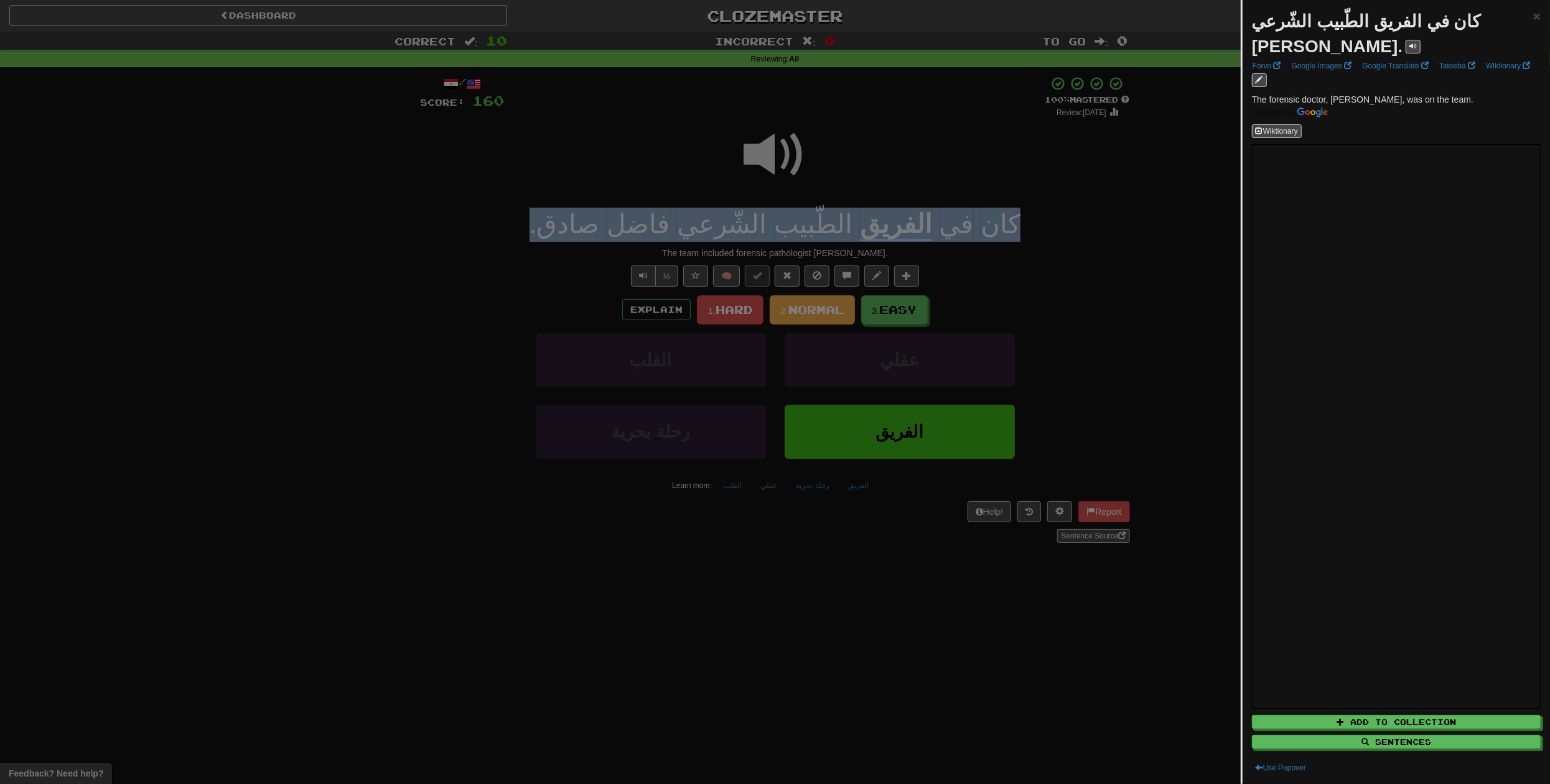
copy div "كان في الفريق الطّبيب الشّرعي [PERSON_NAME] ."
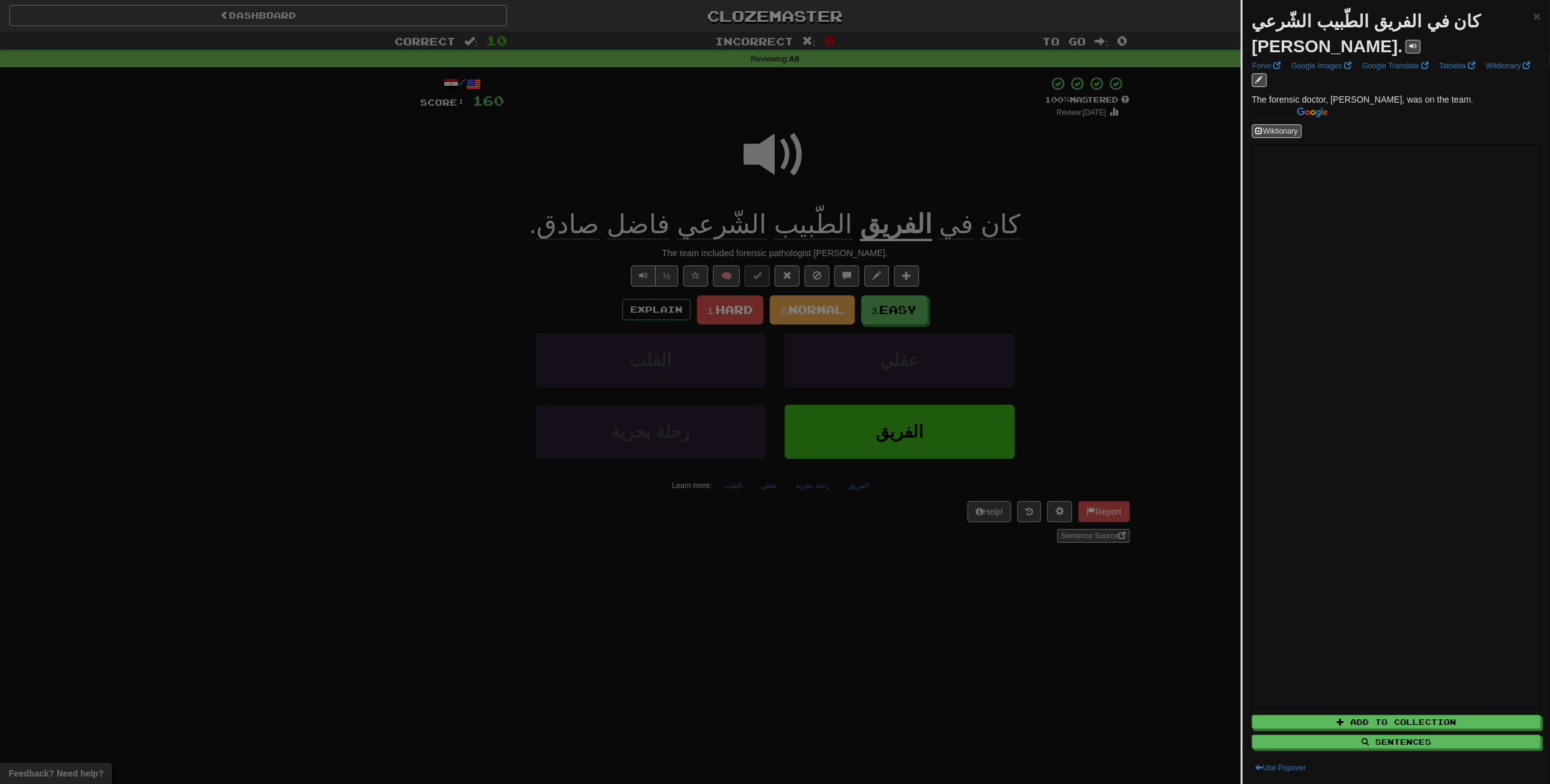
click at [933, 129] on div at bounding box center [775, 392] width 1550 height 784
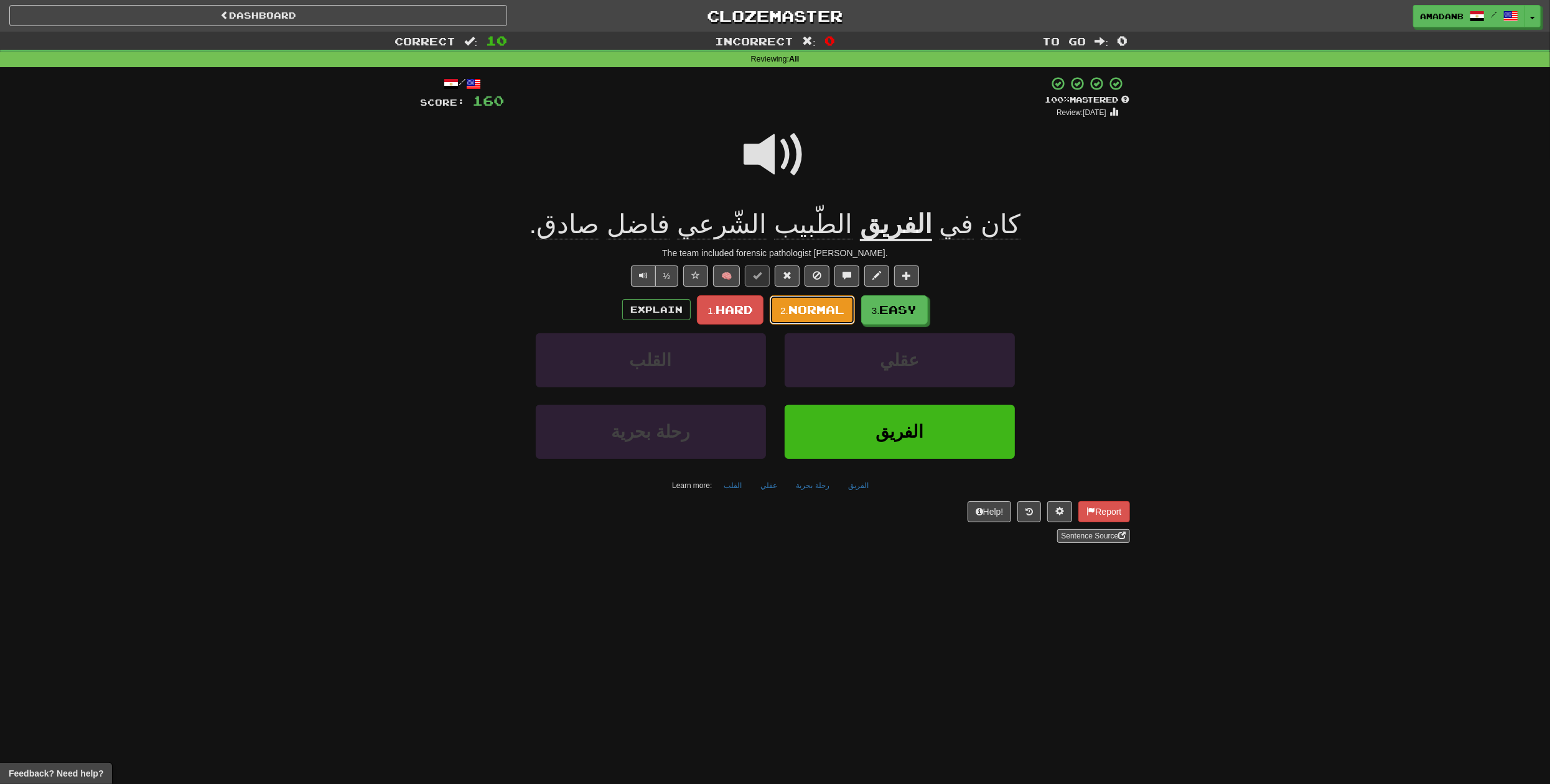
click at [813, 310] on span "Normal" at bounding box center [816, 309] width 56 height 14
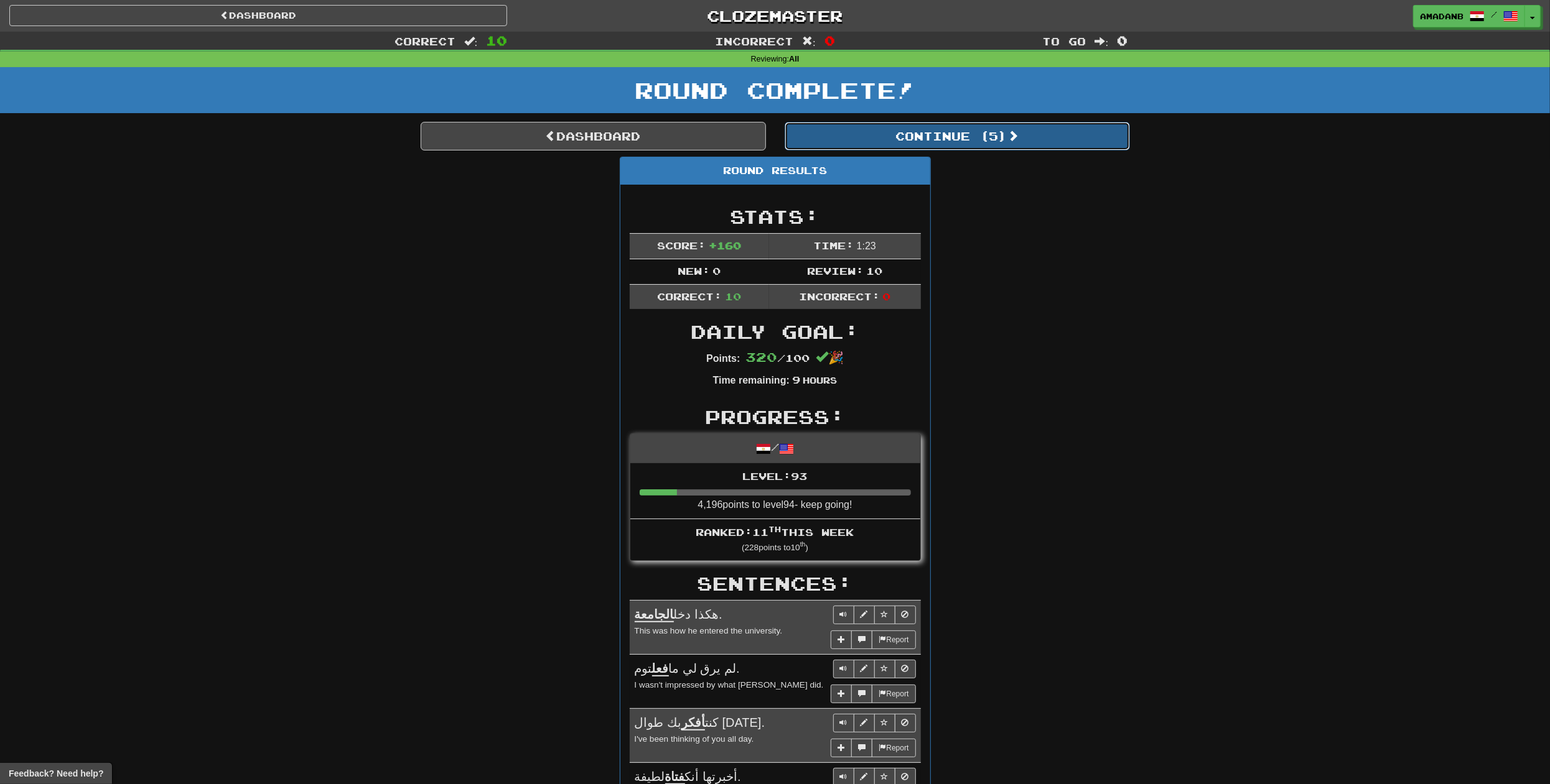
click at [952, 136] on button "Continue ( 5 )" at bounding box center [957, 136] width 345 height 29
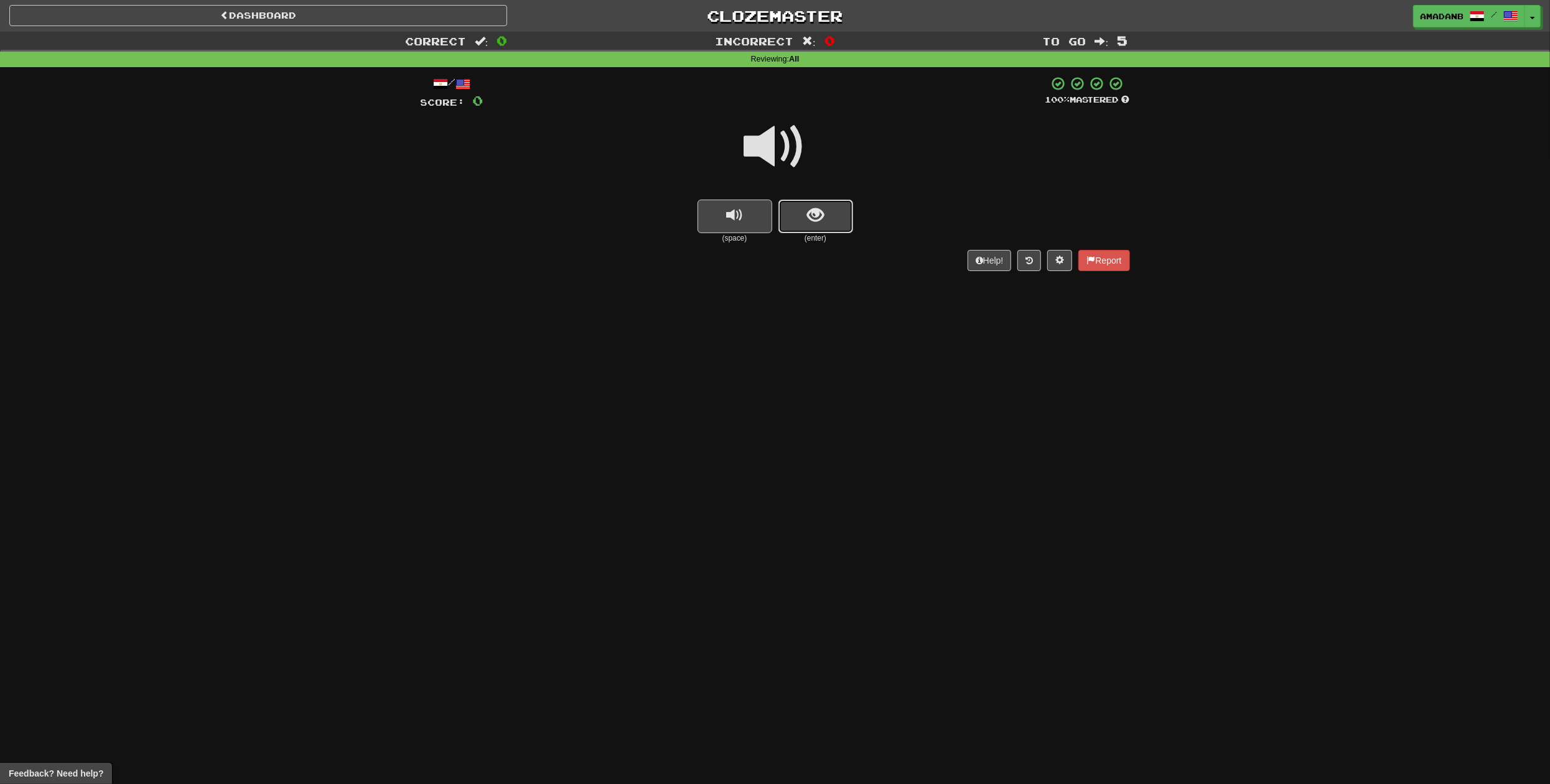
click at [788, 219] on button "show sentence" at bounding box center [815, 216] width 75 height 34
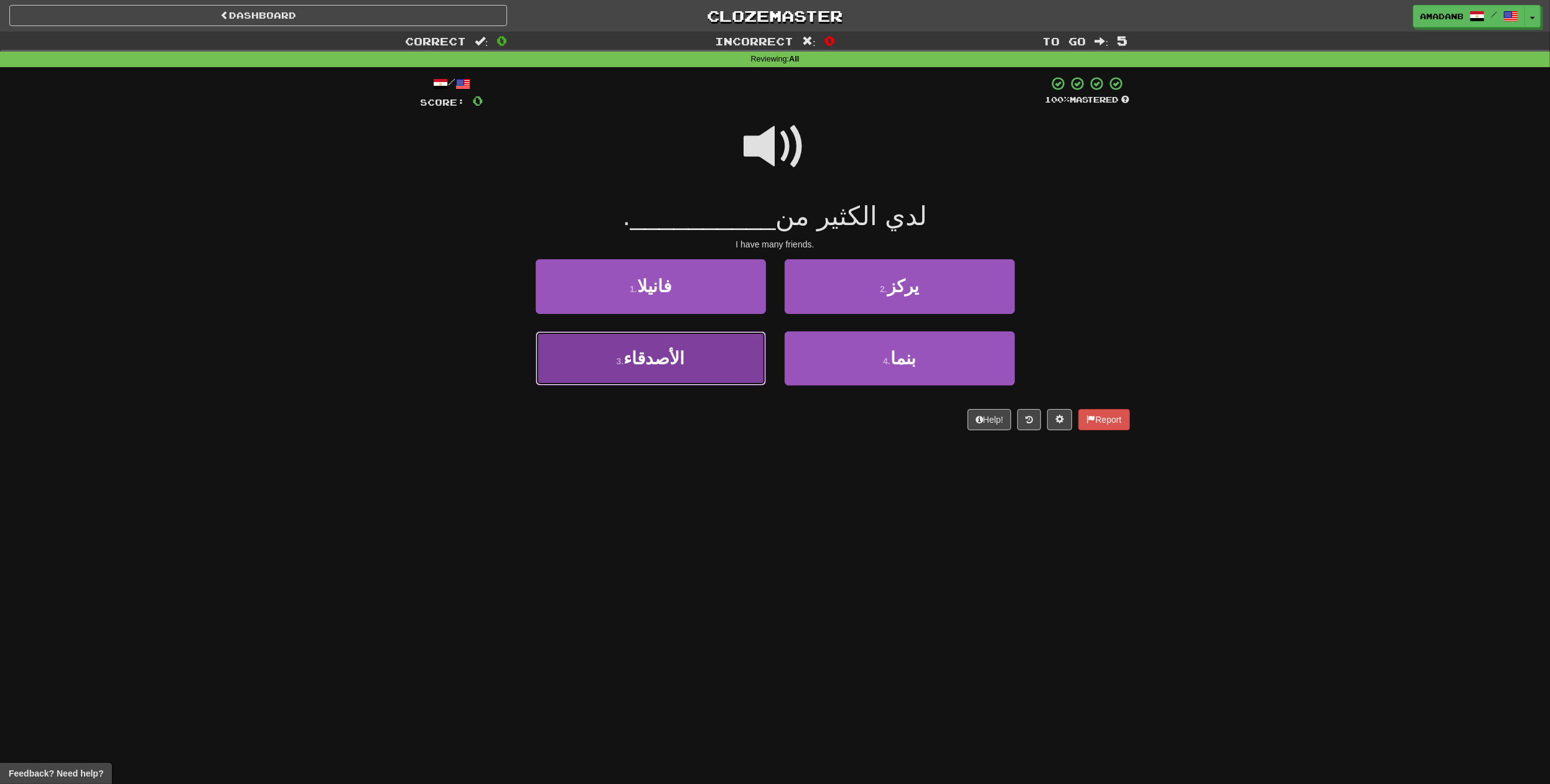
click at [703, 353] on button "3 . الأصدقاء" at bounding box center [651, 358] width 230 height 54
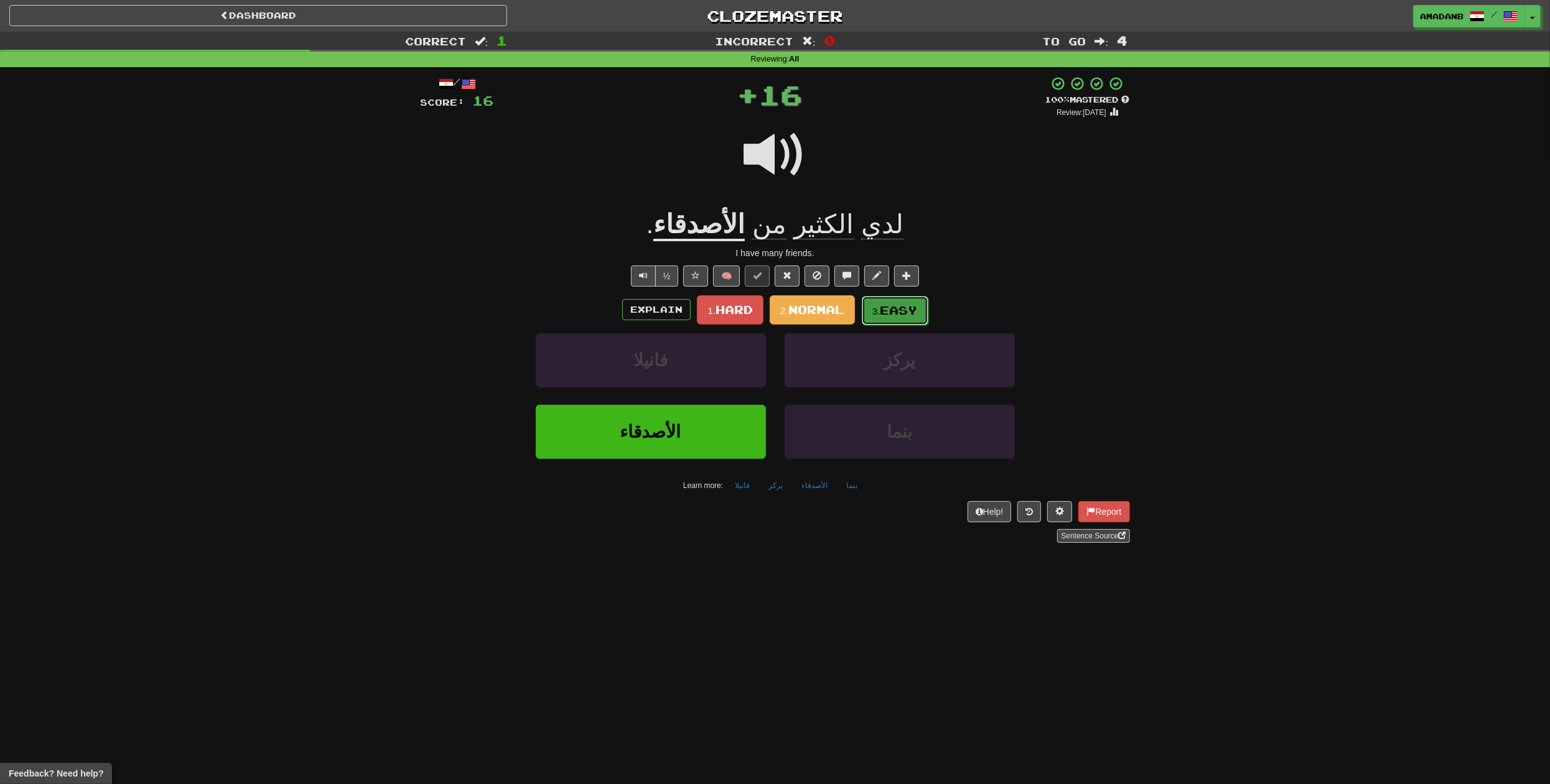
click at [894, 306] on span "Easy" at bounding box center [899, 310] width 37 height 14
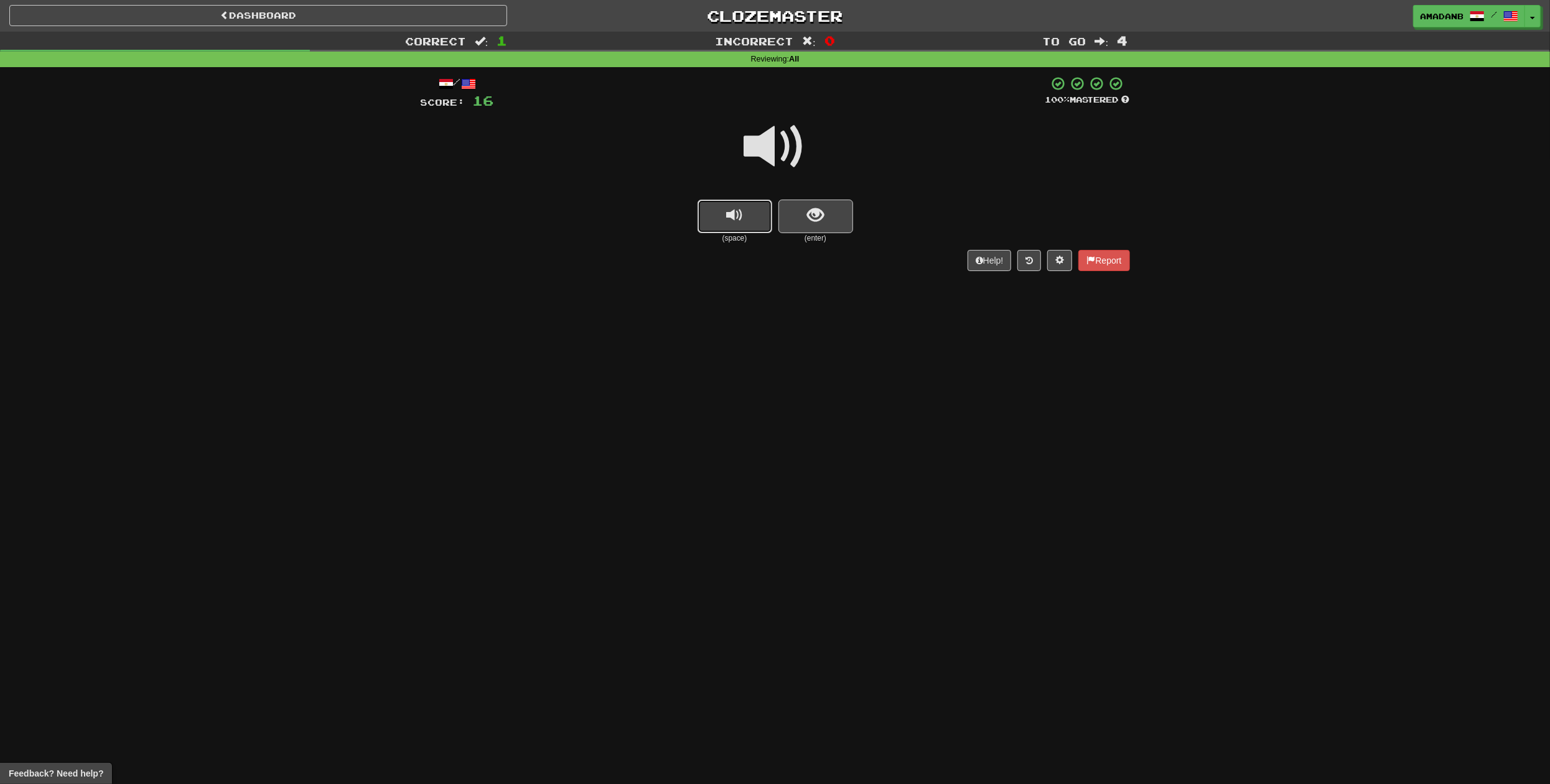
click at [738, 224] on span "replay audio" at bounding box center [734, 215] width 17 height 17
click at [799, 218] on button "show sentence" at bounding box center [815, 216] width 75 height 34
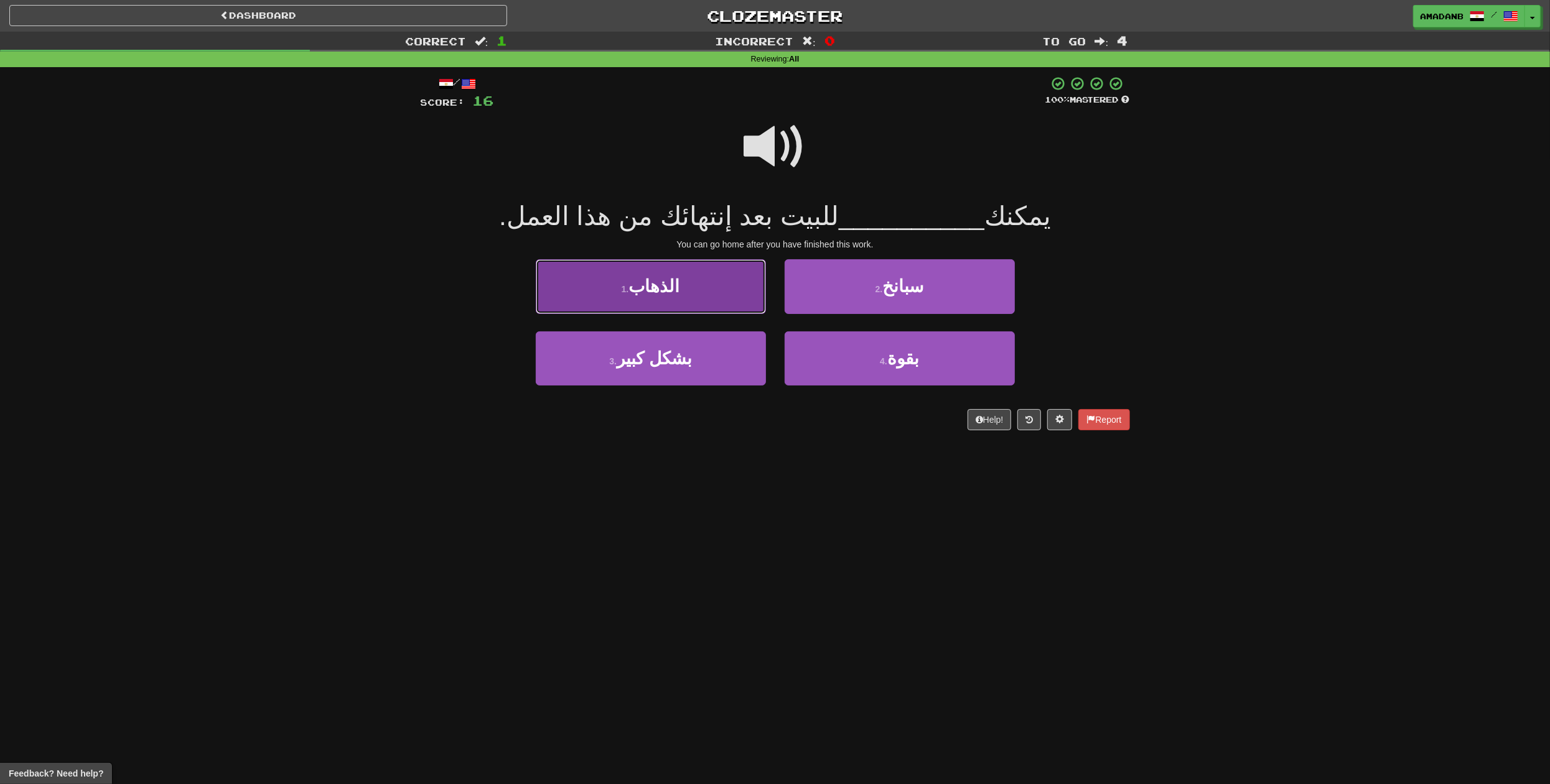
click at [724, 293] on button "1 . الذهاب" at bounding box center [651, 286] width 230 height 54
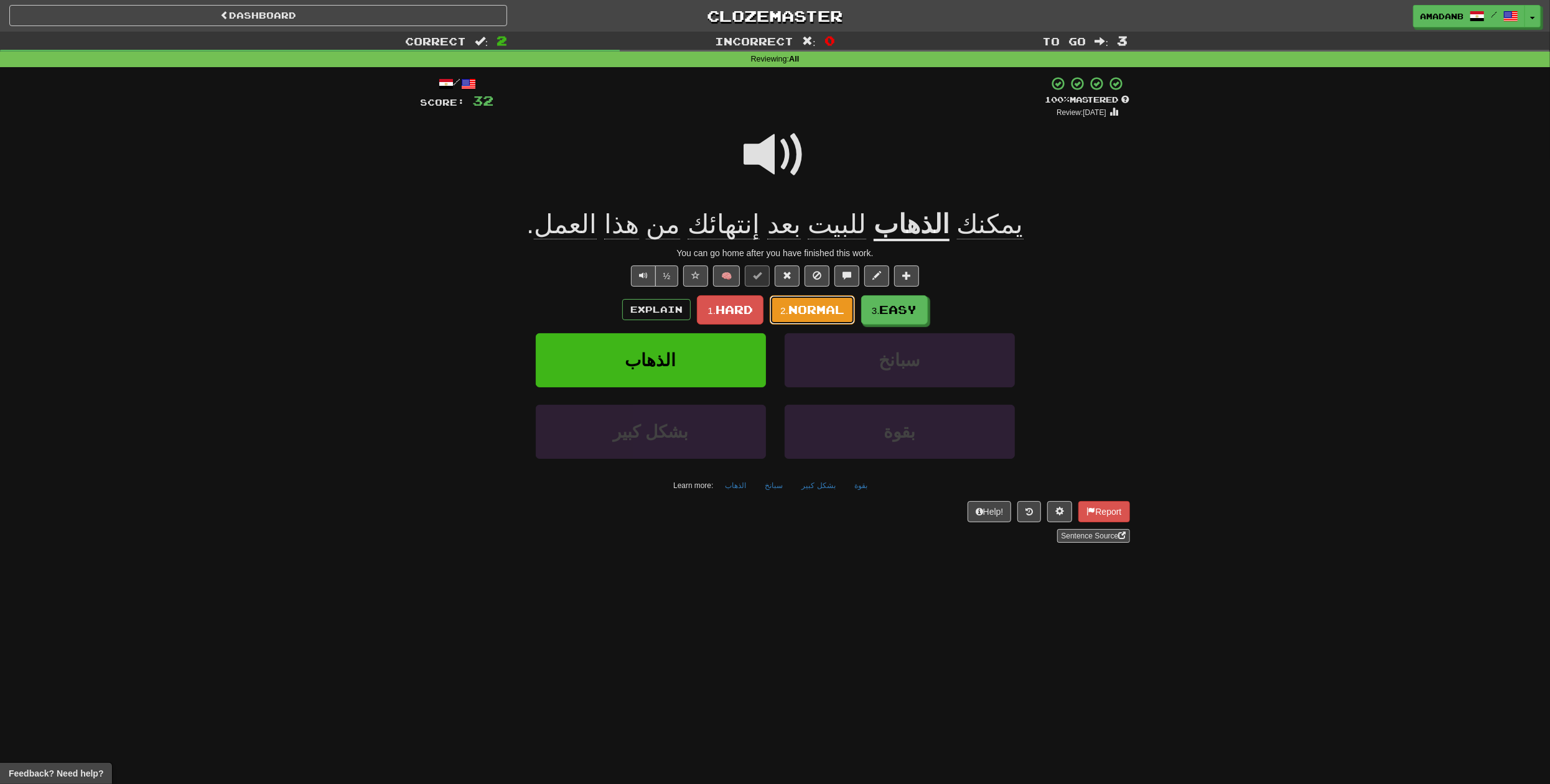
click at [826, 315] on span "Normal" at bounding box center [816, 309] width 56 height 14
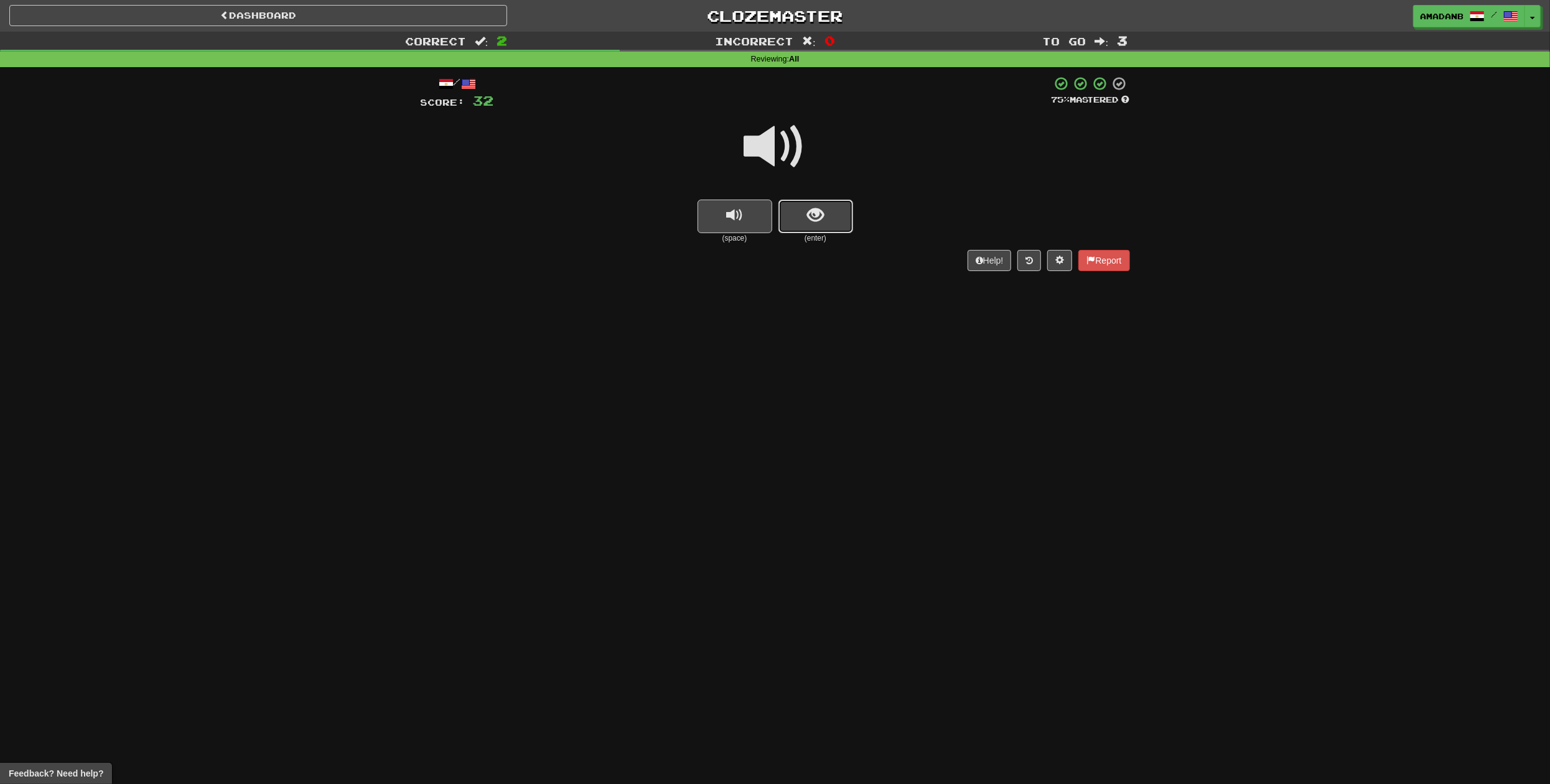
click at [822, 230] on button "show sentence" at bounding box center [815, 216] width 75 height 34
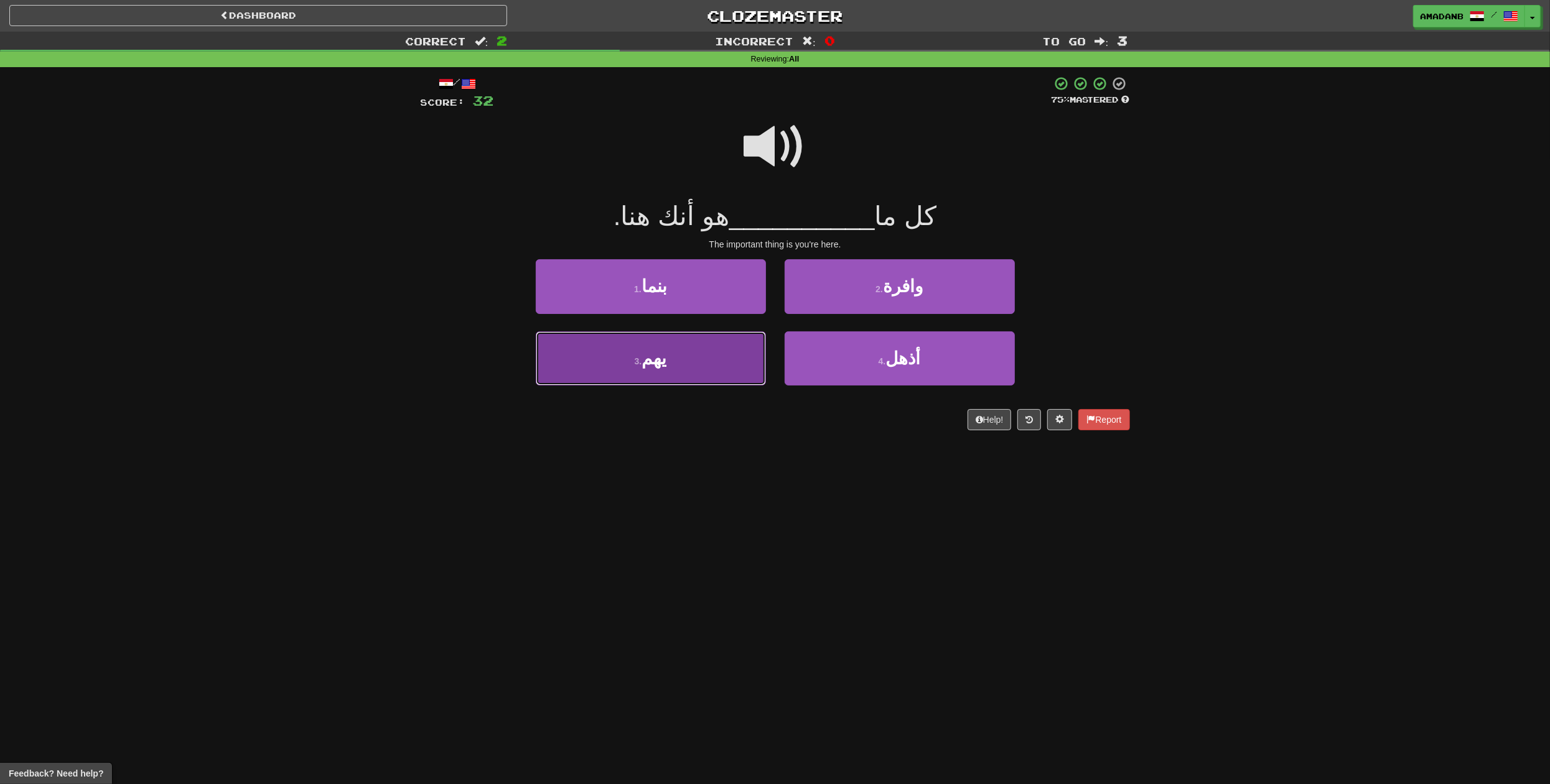
click at [711, 361] on button "3 . يهم" at bounding box center [651, 358] width 230 height 54
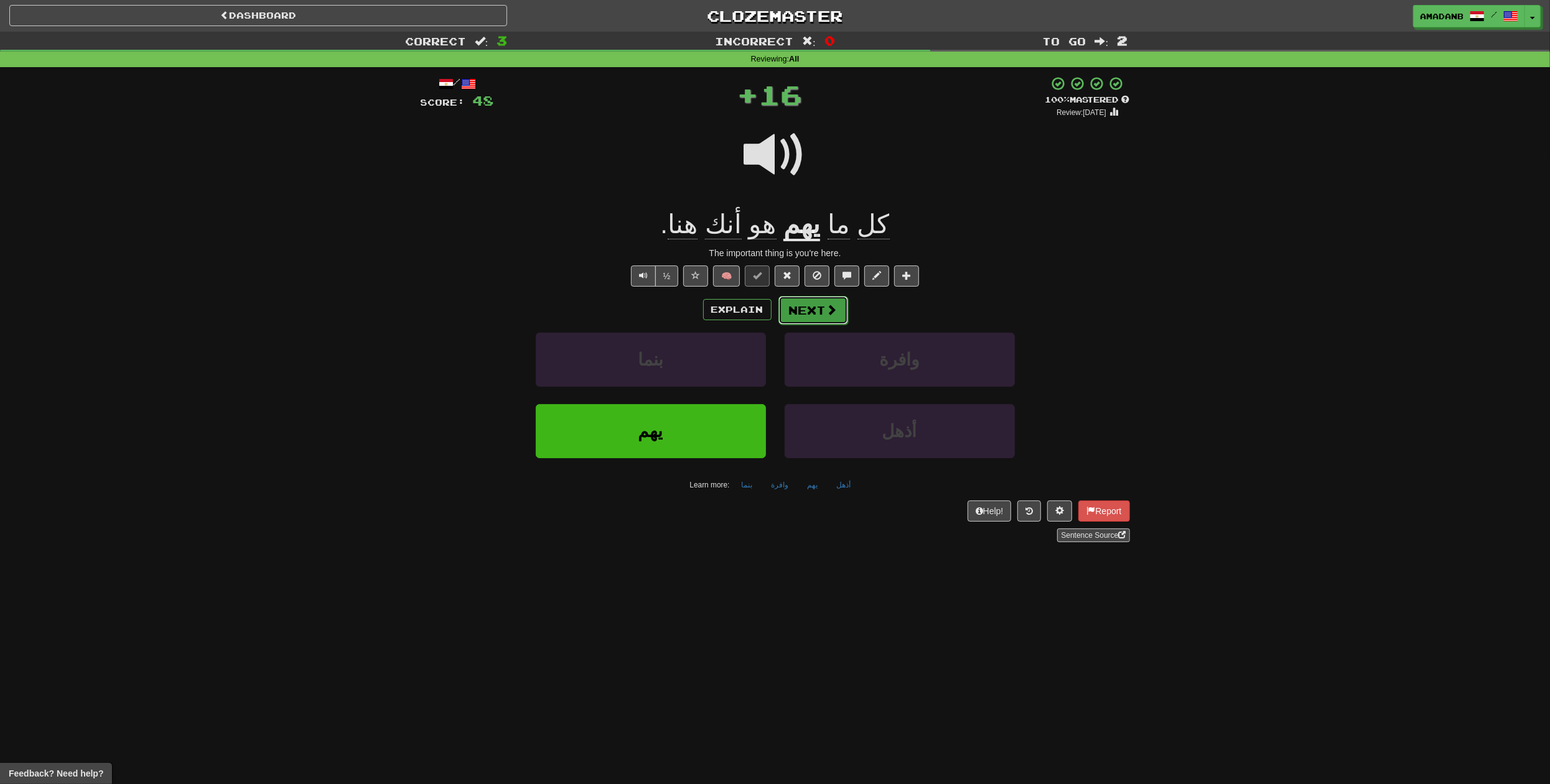
click at [808, 312] on button "Next" at bounding box center [812, 310] width 69 height 29
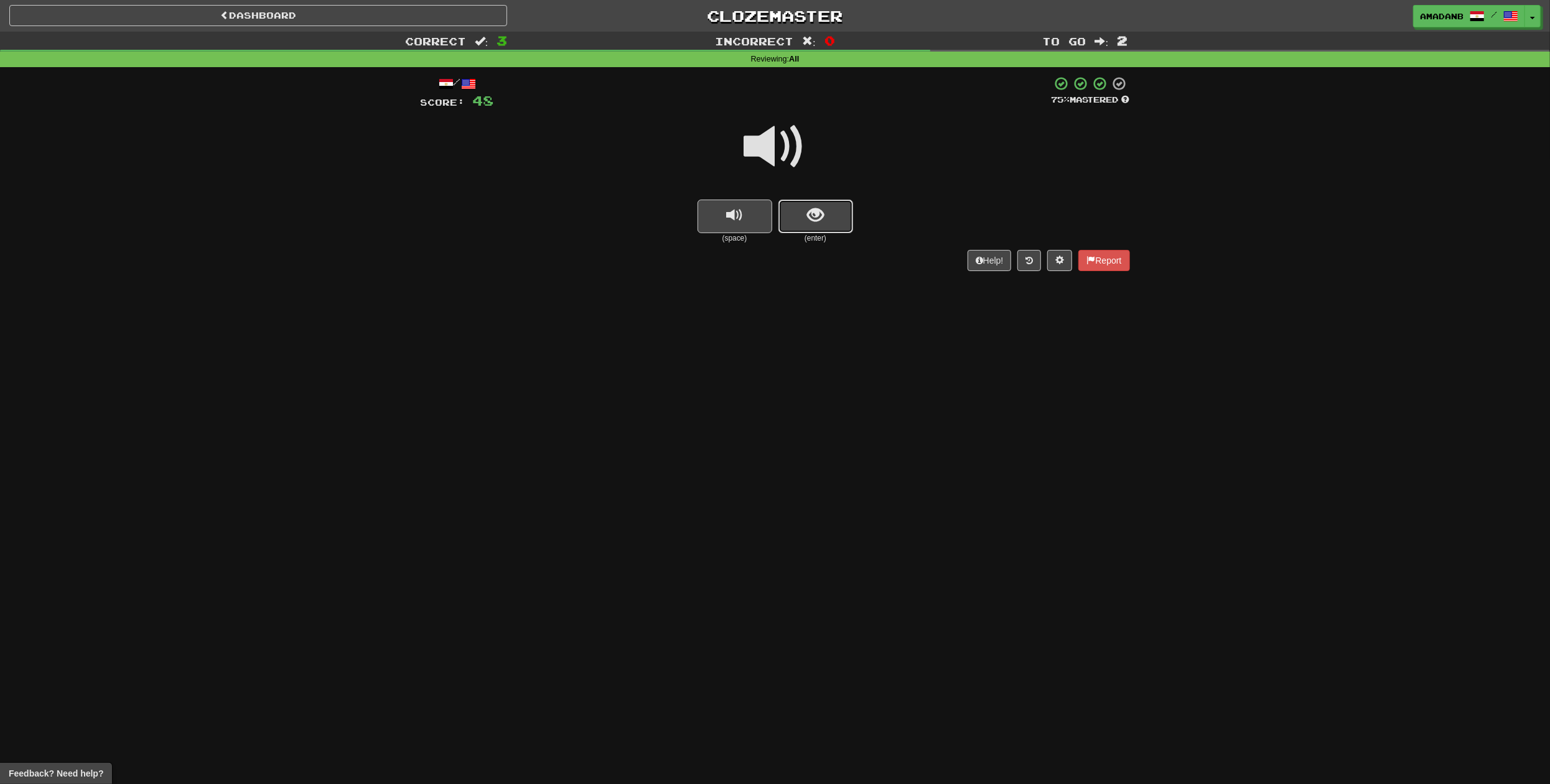
click at [803, 218] on button "show sentence" at bounding box center [815, 216] width 75 height 34
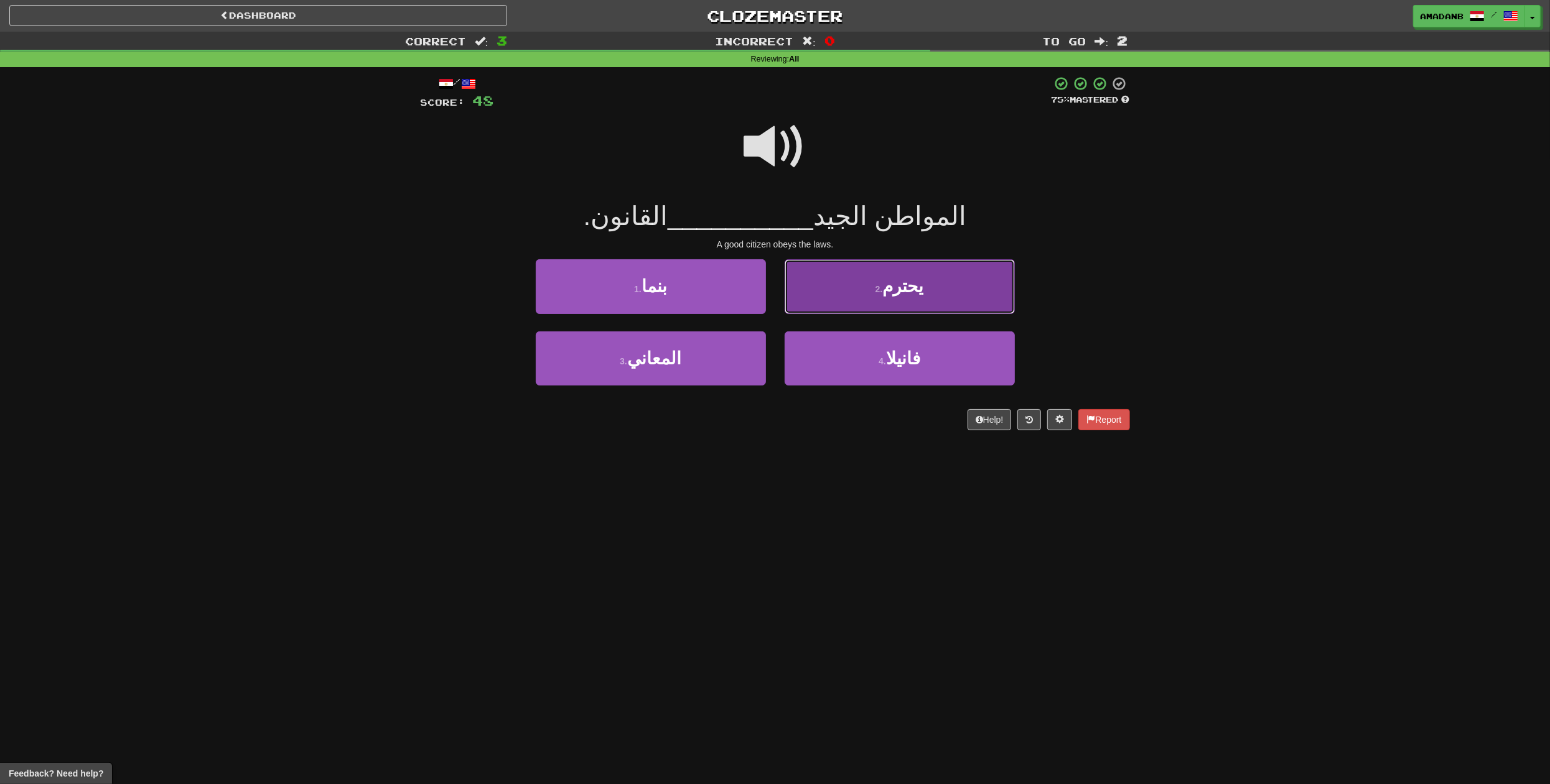
click at [855, 299] on button "2 . يحترم" at bounding box center [899, 286] width 230 height 54
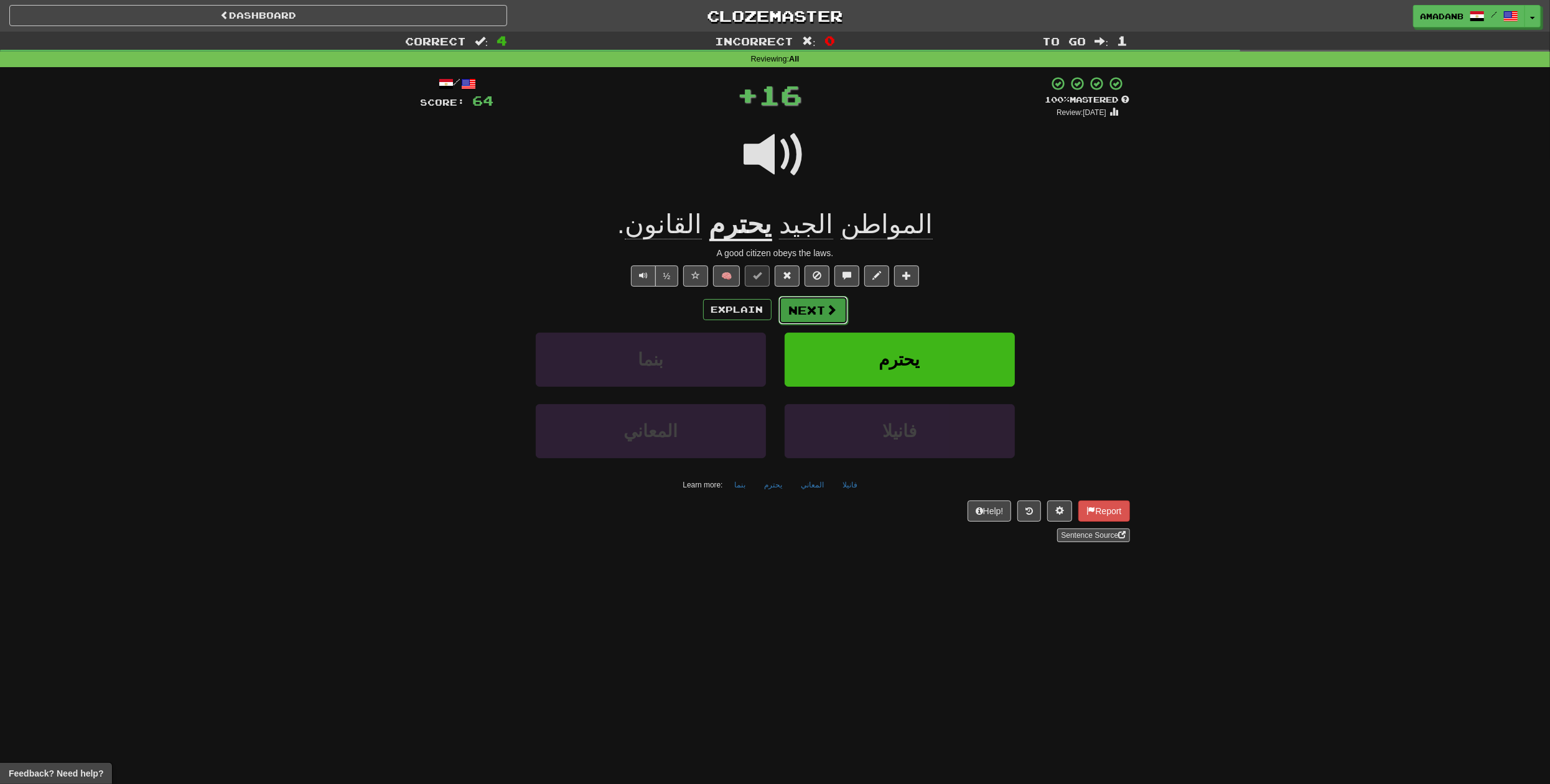
click at [815, 309] on button "Next" at bounding box center [812, 310] width 69 height 29
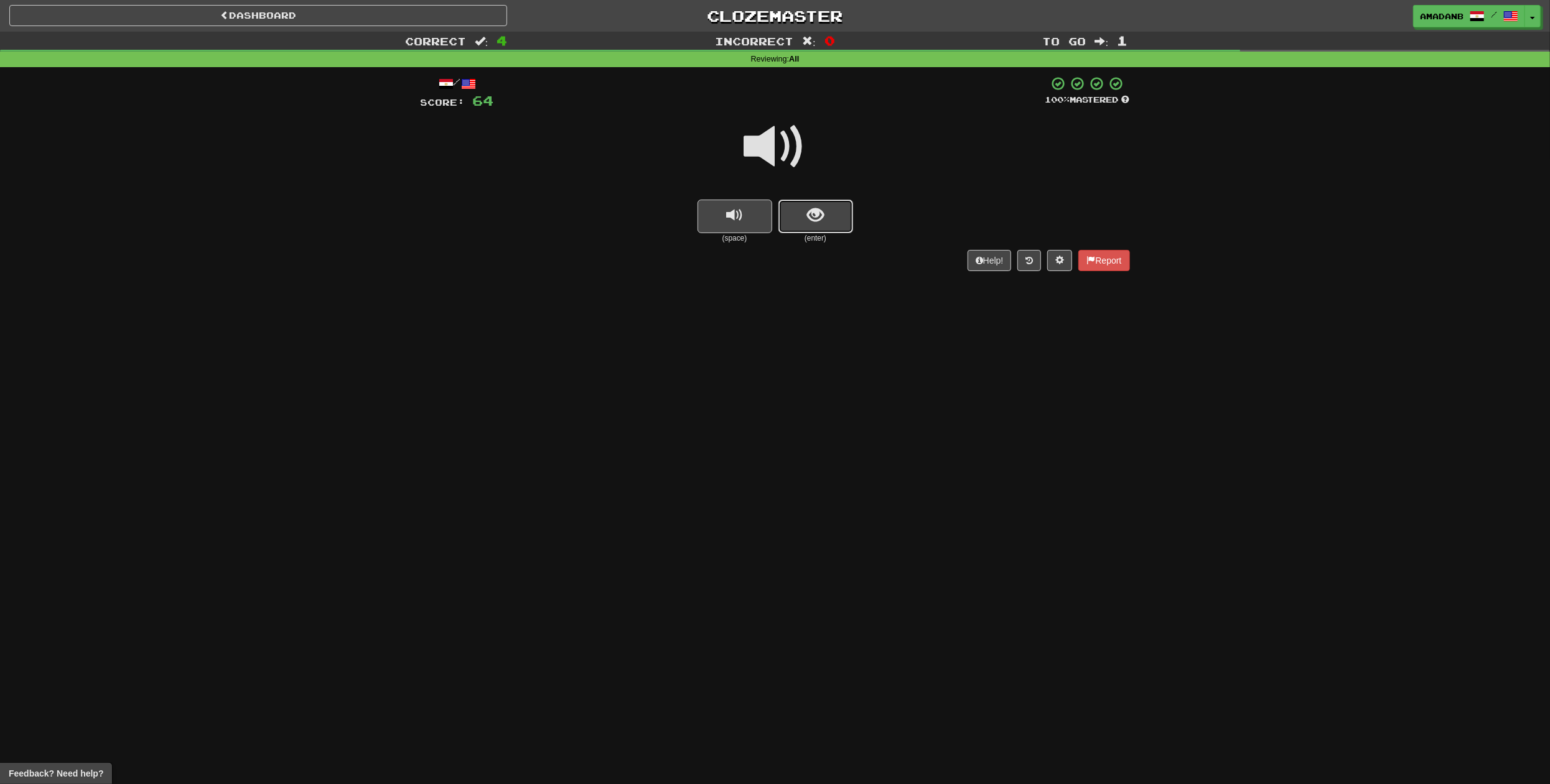
click at [806, 223] on button "show sentence" at bounding box center [815, 216] width 75 height 34
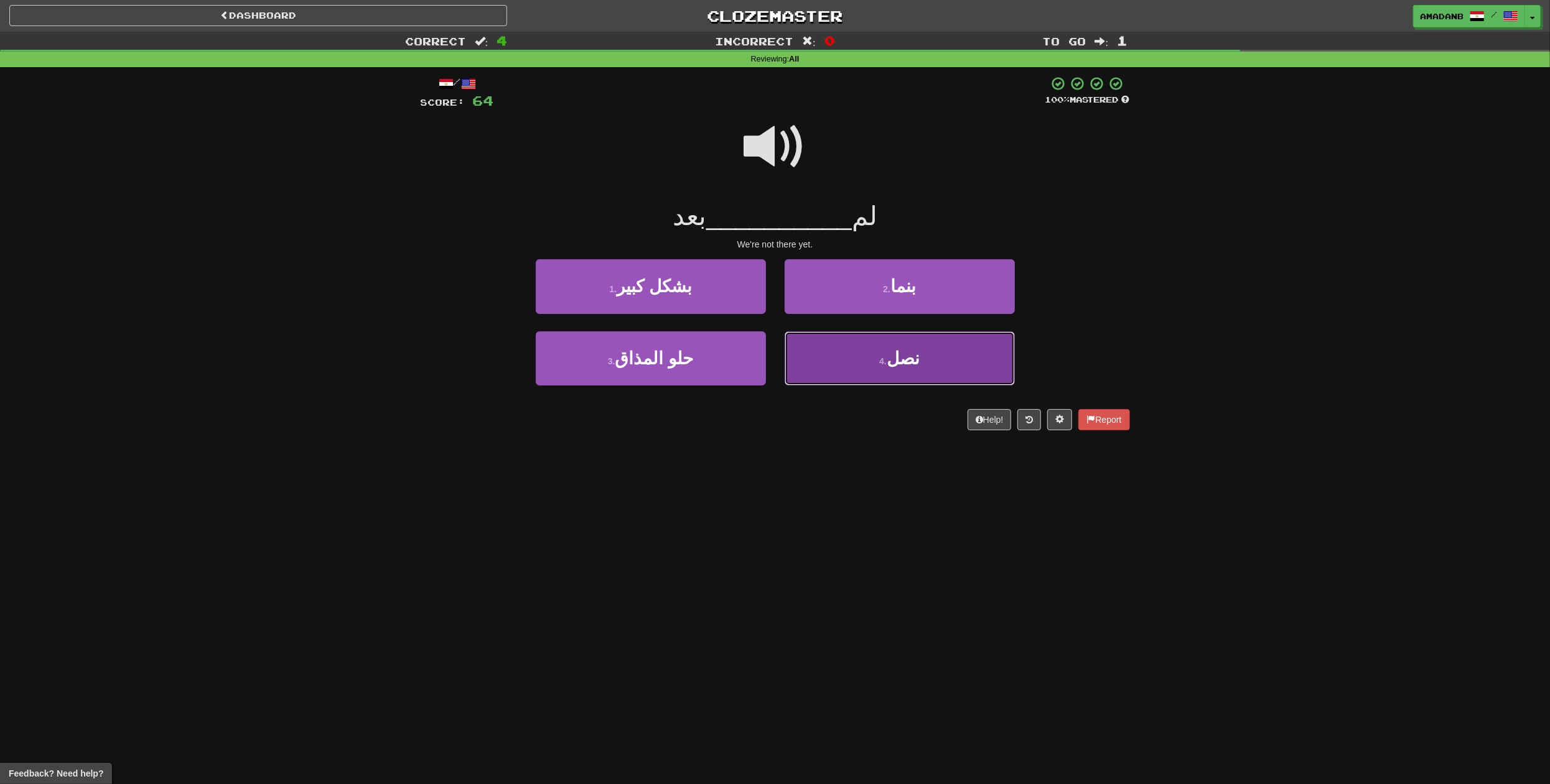
click at [867, 365] on button "4 . نصل" at bounding box center [899, 358] width 230 height 54
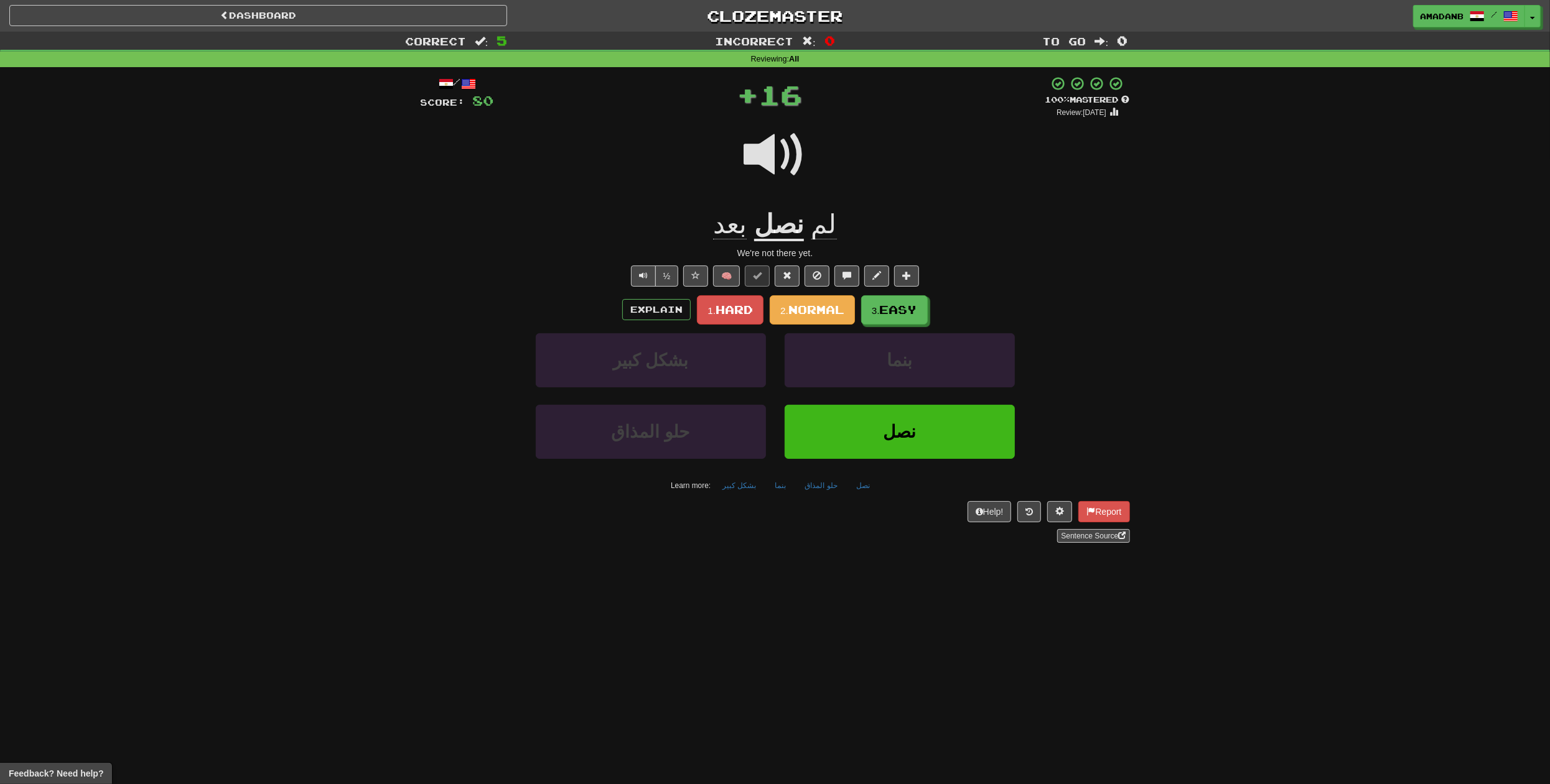
click at [788, 239] on u "نصل" at bounding box center [779, 226] width 50 height 32
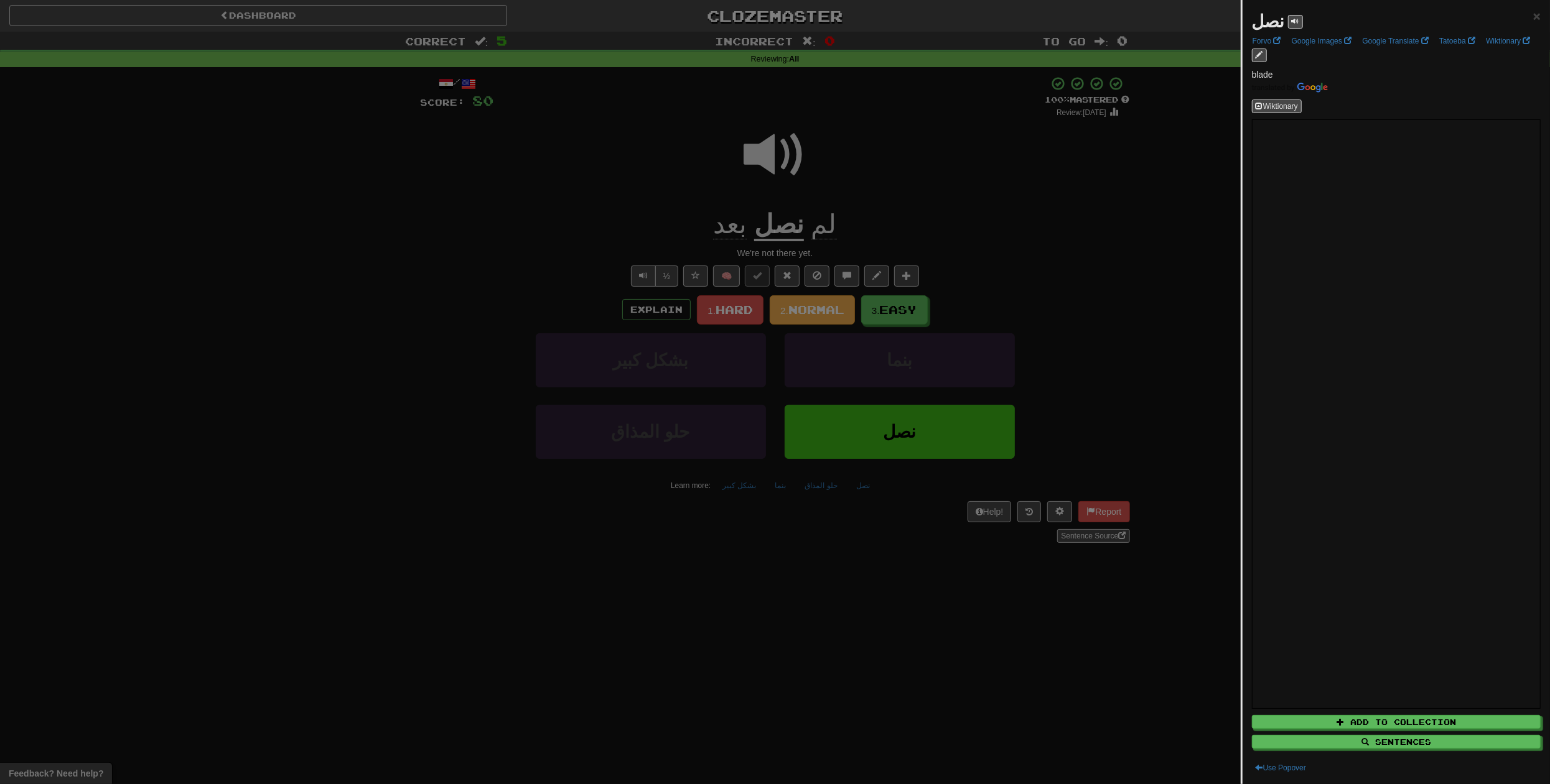
click at [831, 232] on div at bounding box center [775, 392] width 1550 height 784
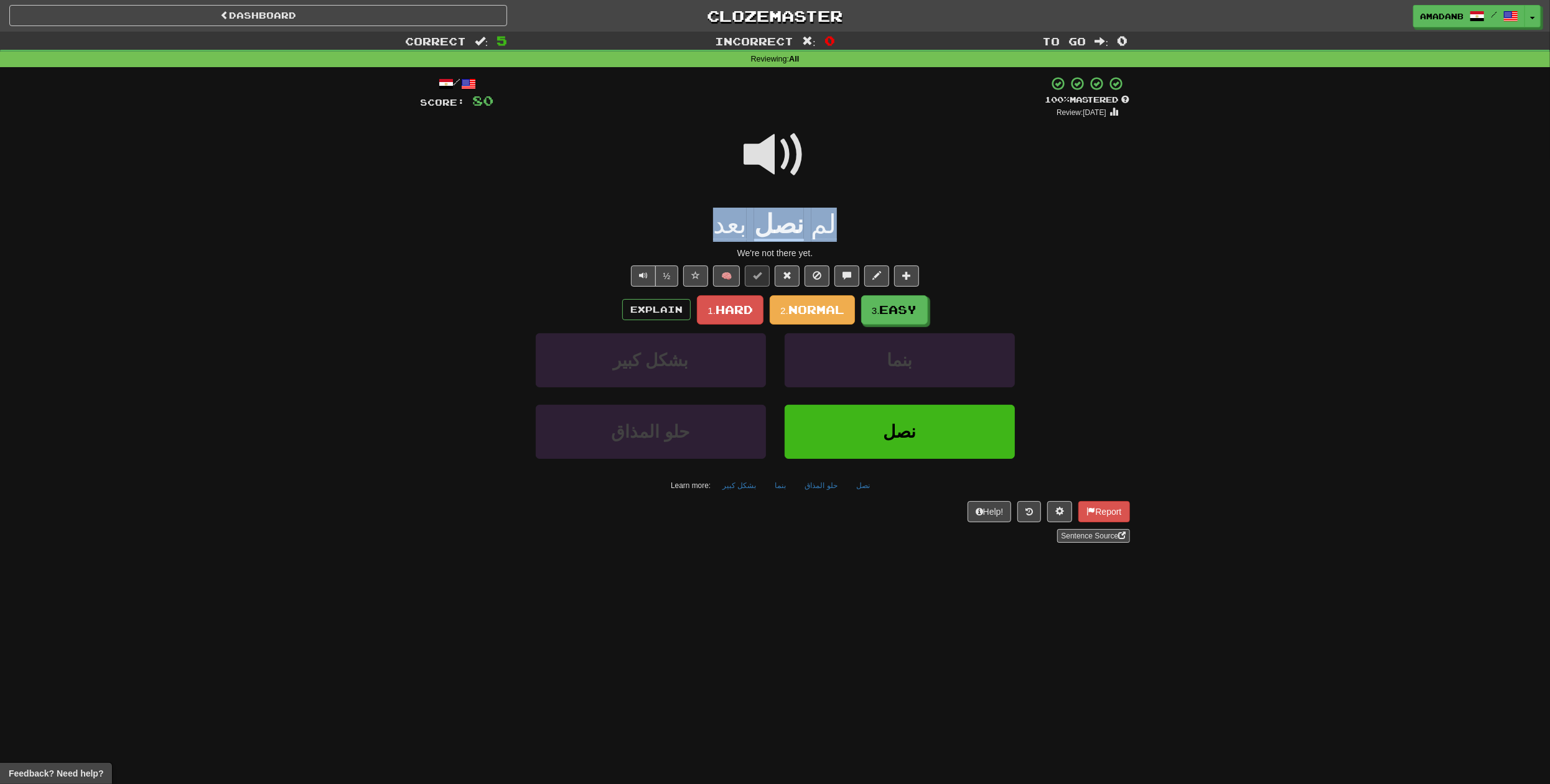
drag, startPoint x: 839, startPoint y: 230, endPoint x: 731, endPoint y: 233, distance: 108.0
click at [731, 233] on div "لم نصل بعد" at bounding box center [775, 225] width 709 height 34
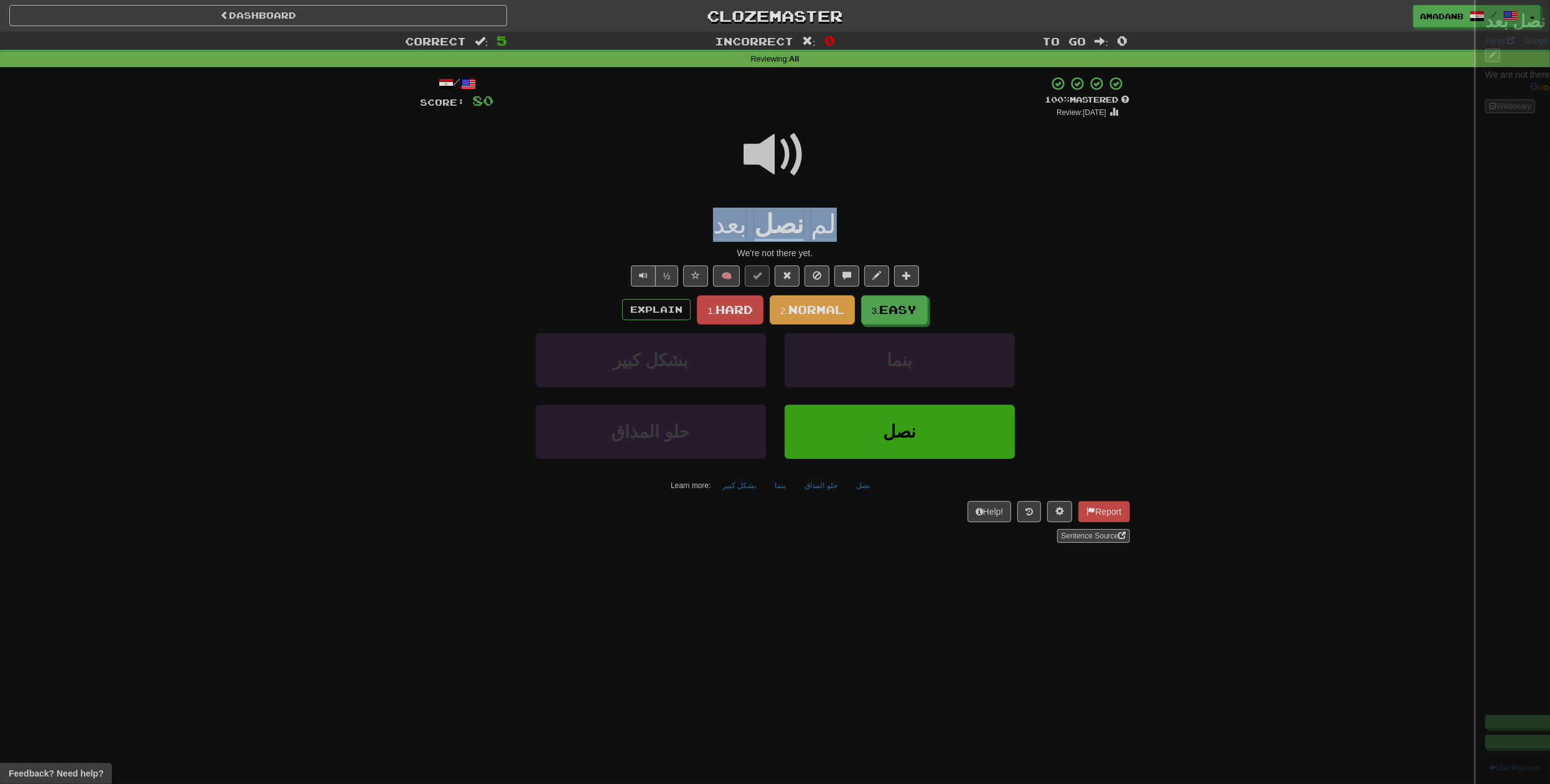
copy div "لم نصل بعد"
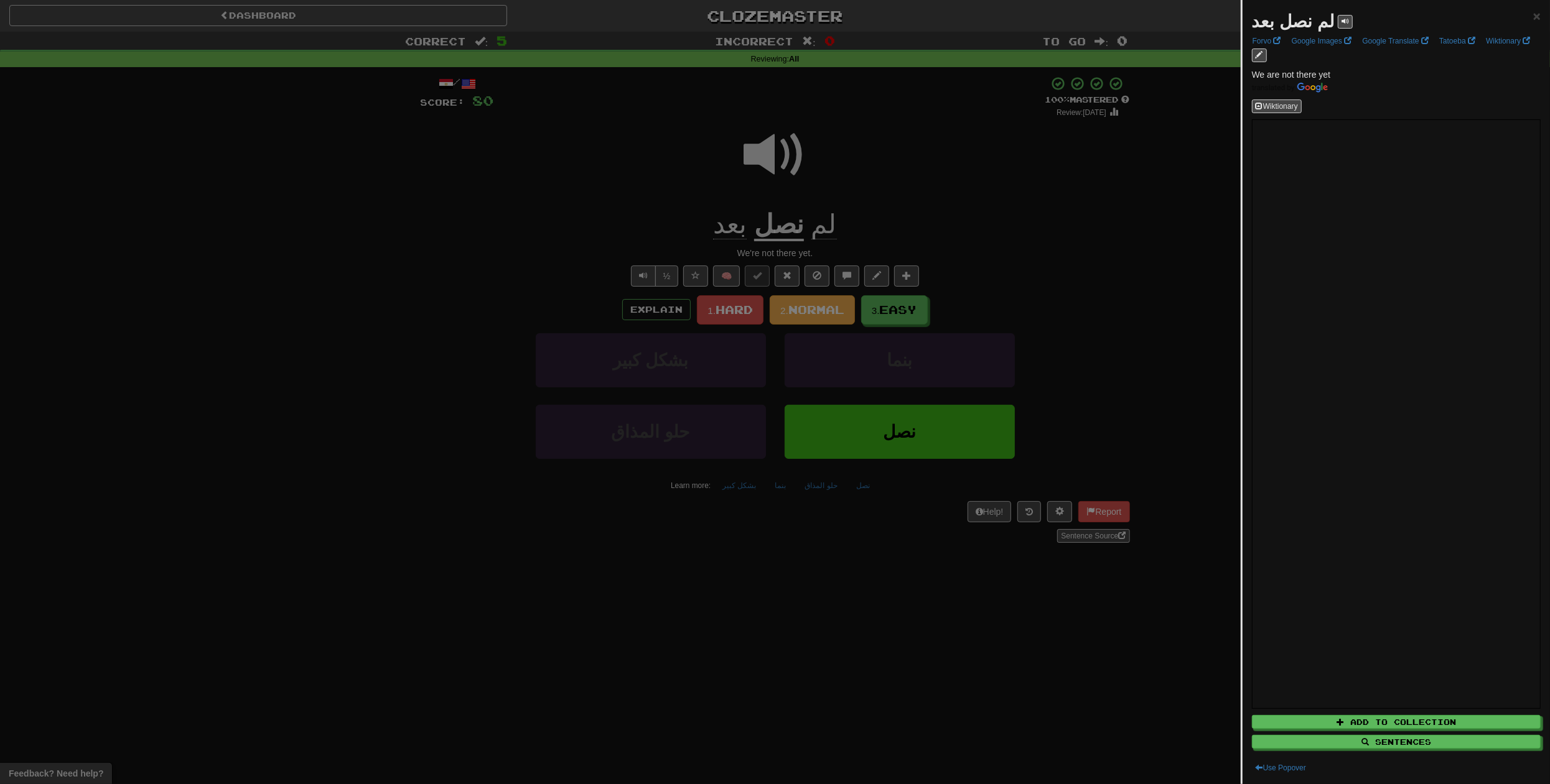
click at [1010, 267] on div at bounding box center [775, 392] width 1550 height 784
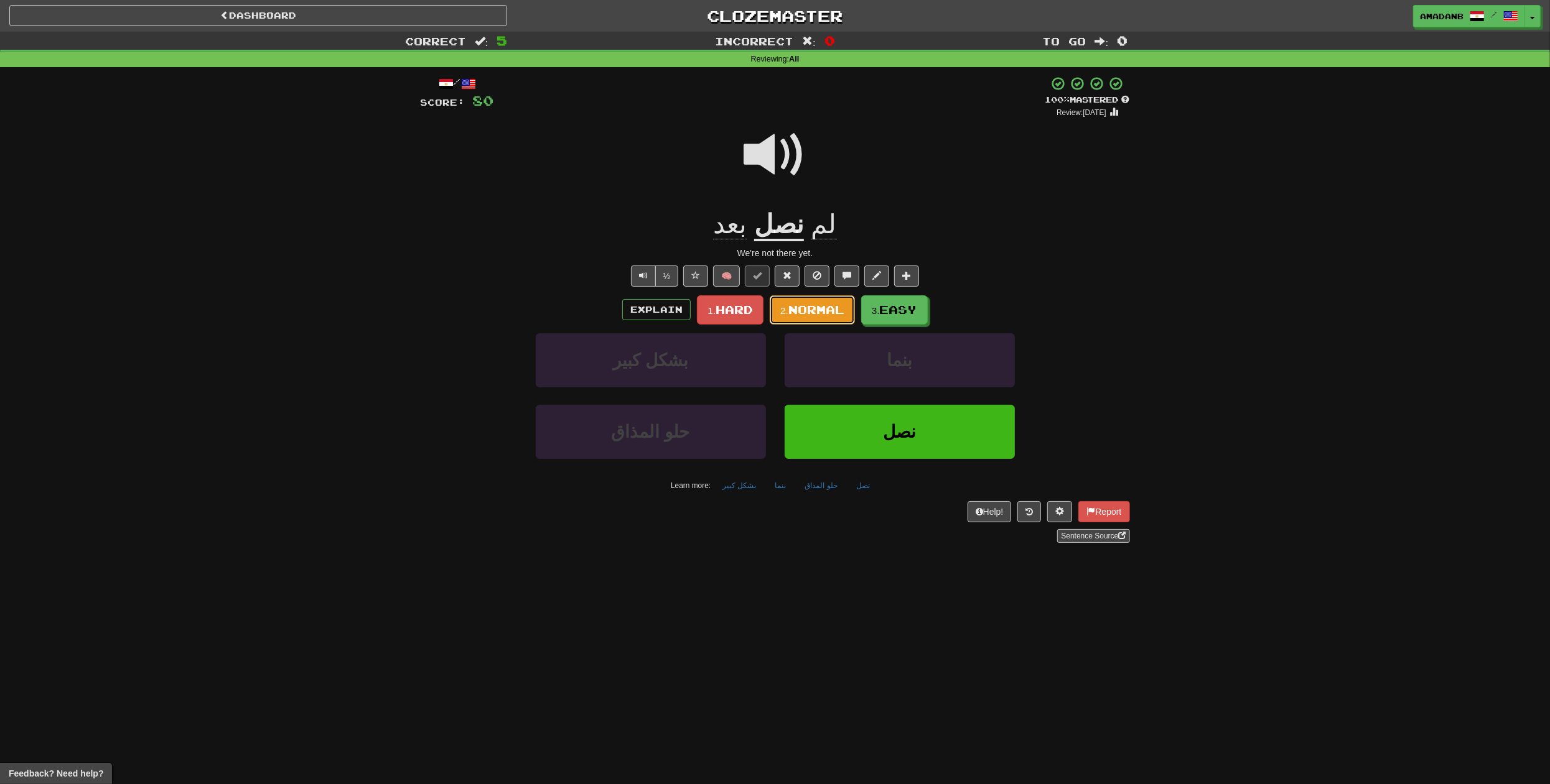
click at [832, 312] on span "Normal" at bounding box center [816, 309] width 56 height 14
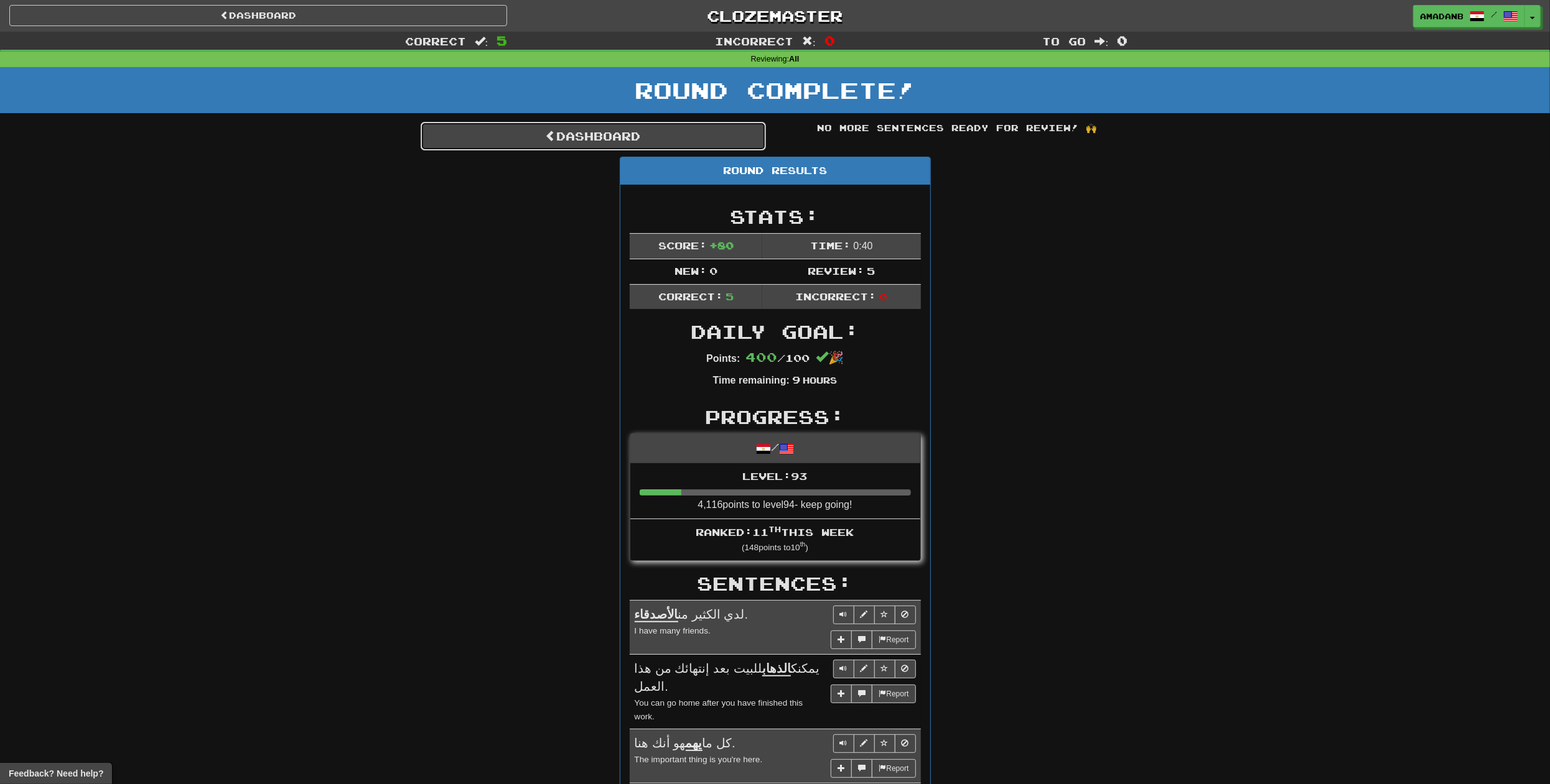
click at [627, 135] on link "Dashboard" at bounding box center [593, 136] width 345 height 29
